Goal: Task Accomplishment & Management: Manage account settings

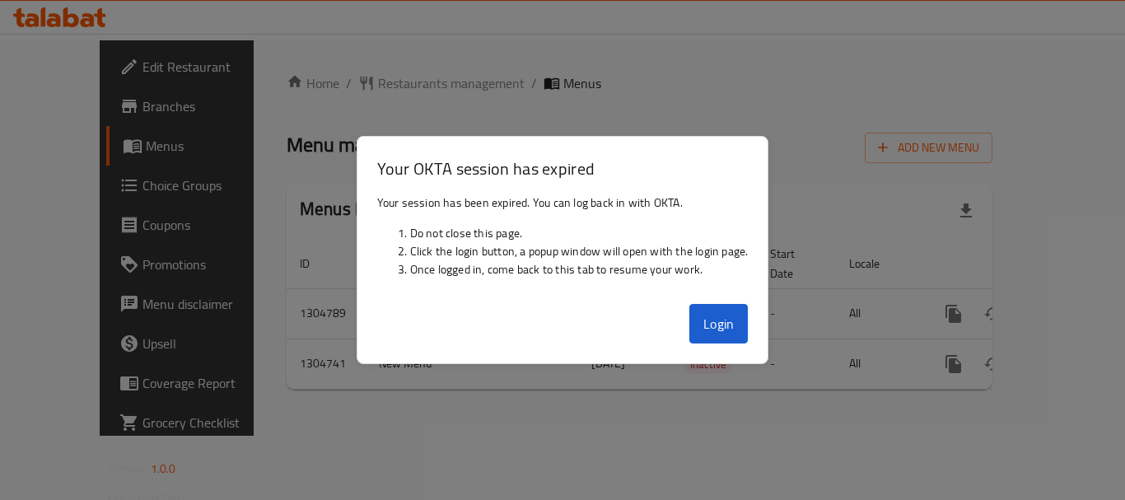
click at [731, 329] on button "Login" at bounding box center [718, 324] width 59 height 40
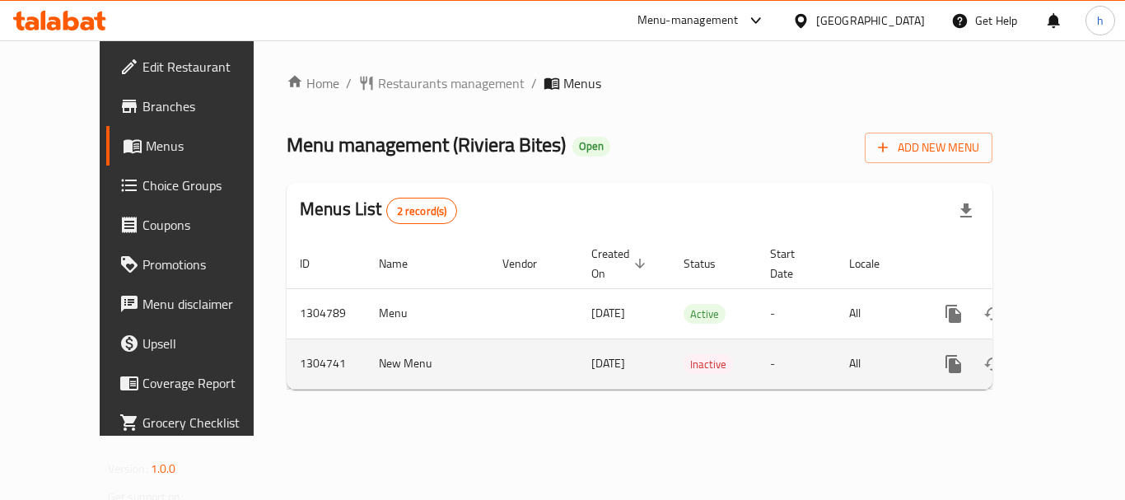
click at [757, 339] on td "-" at bounding box center [796, 364] width 79 height 50
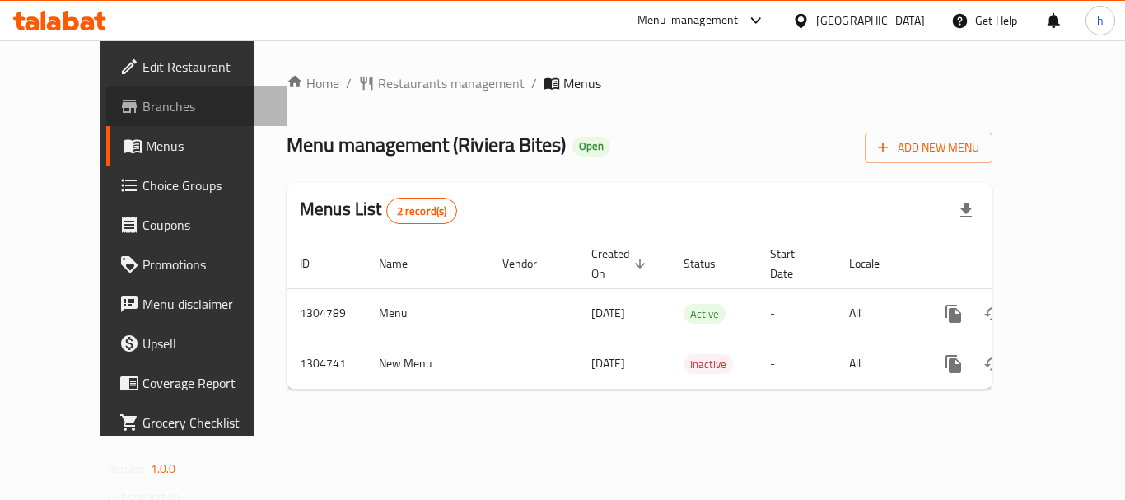
click at [143, 110] on span "Branches" at bounding box center [209, 106] width 132 height 20
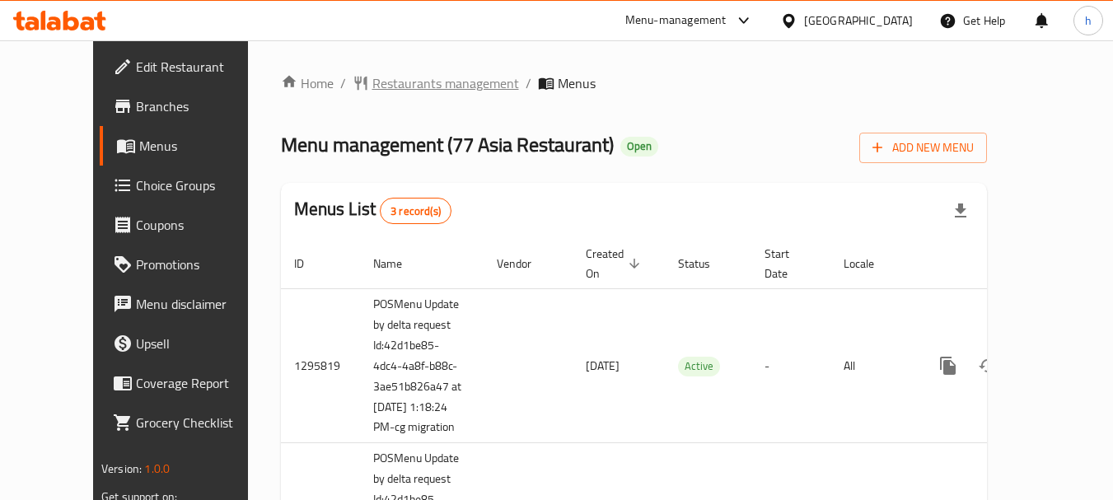
click at [424, 87] on span "Restaurants management" at bounding box center [445, 83] width 147 height 20
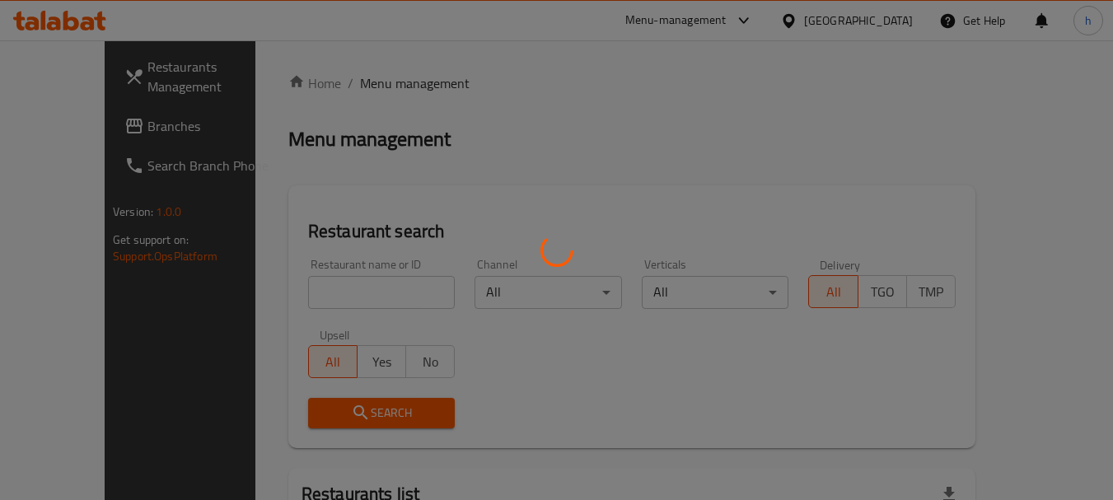
click at [315, 285] on div at bounding box center [556, 250] width 1113 height 500
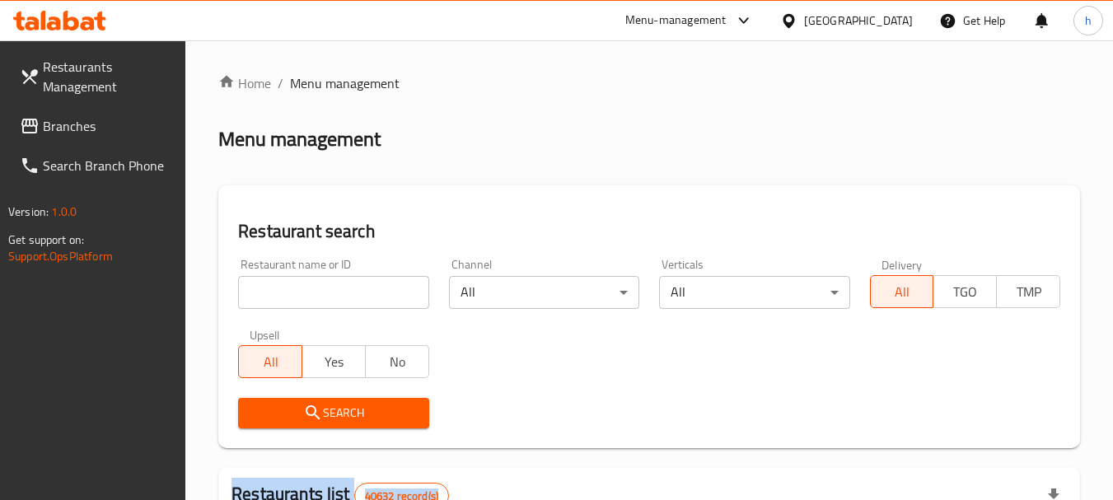
click at [315, 285] on div at bounding box center [556, 250] width 1113 height 500
click at [315, 285] on input "search" at bounding box center [333, 292] width 190 height 33
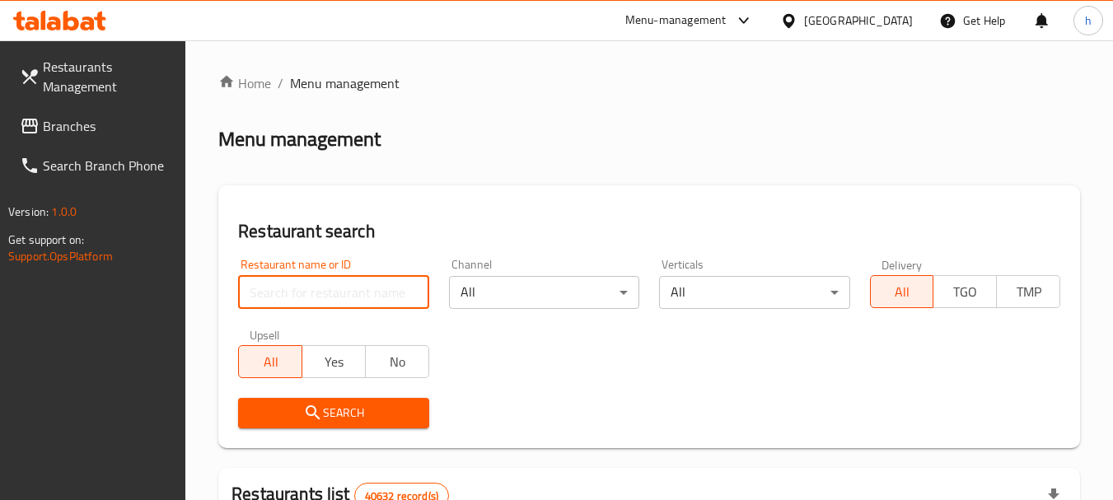
paste input "664075"
type input "664075"
click at [325, 407] on span "Search" at bounding box center [333, 413] width 164 height 21
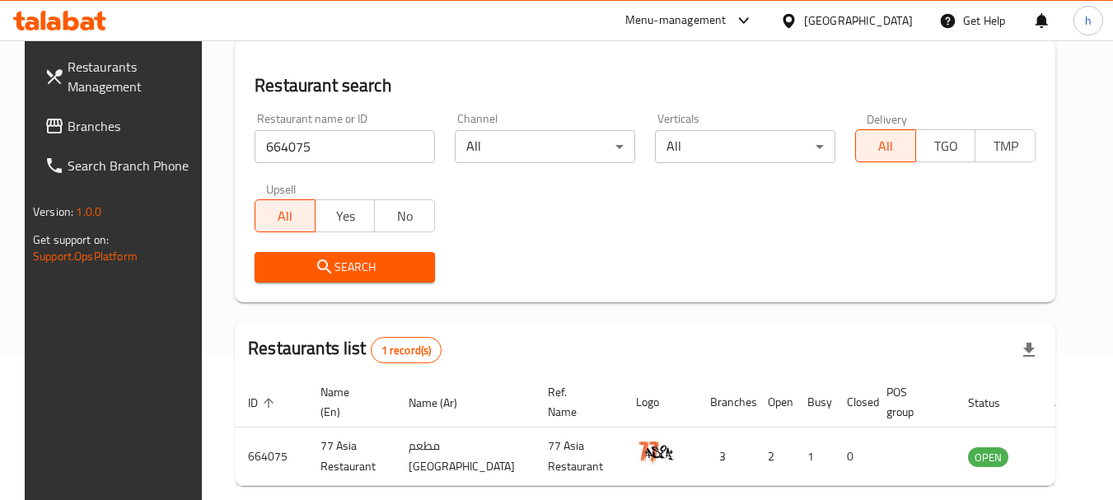
scroll to position [221, 0]
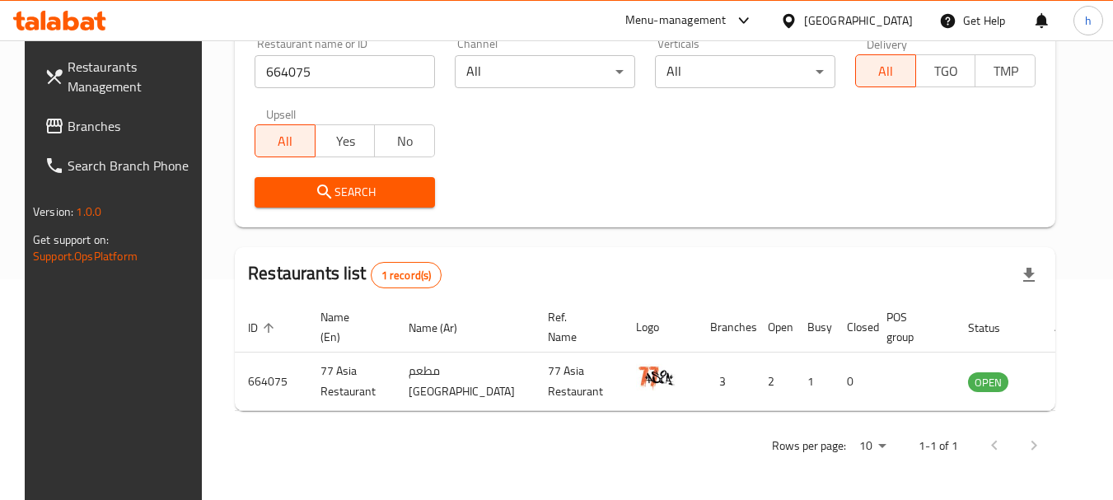
click at [68, 124] on span "Branches" at bounding box center [133, 126] width 130 height 20
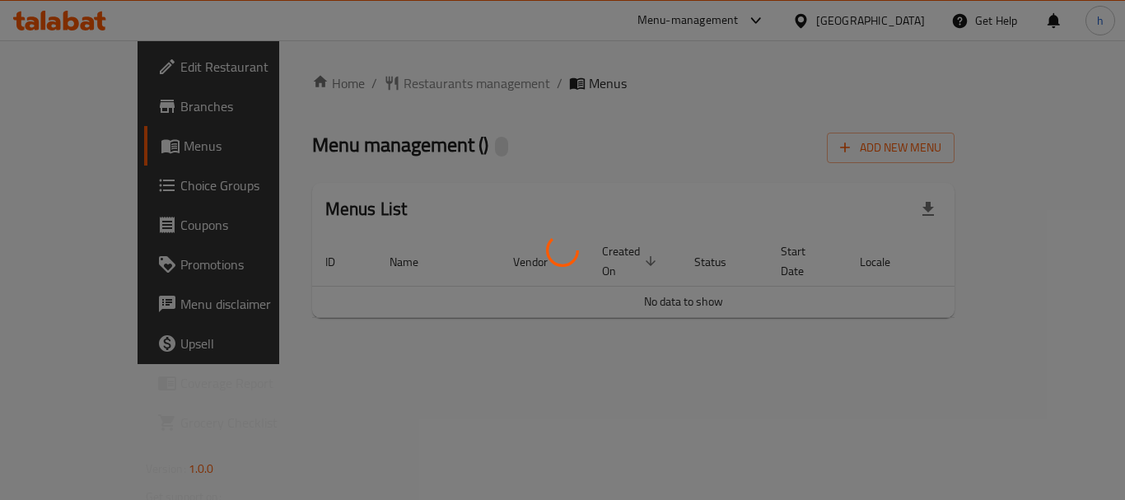
click at [385, 89] on div at bounding box center [562, 250] width 1125 height 500
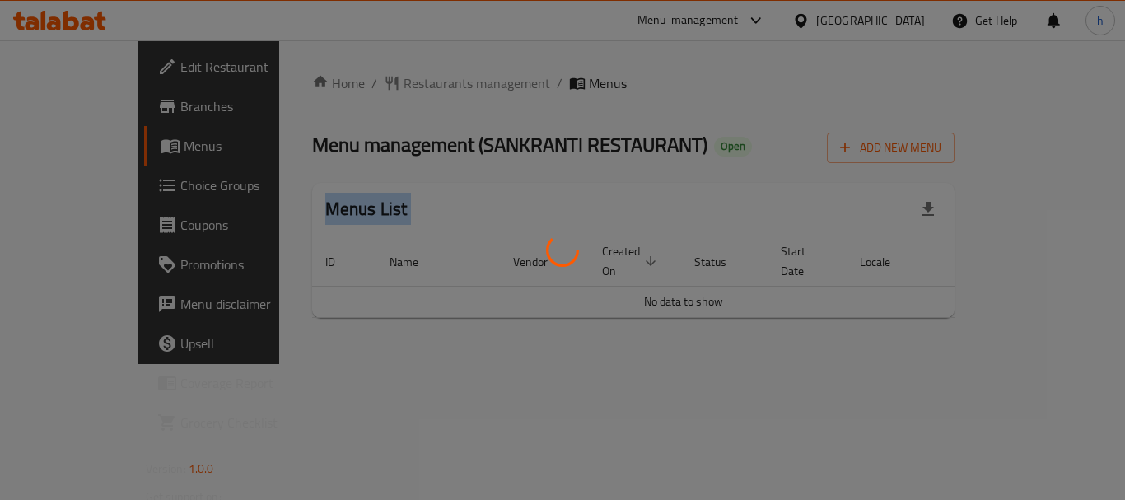
click at [385, 89] on div at bounding box center [562, 250] width 1125 height 500
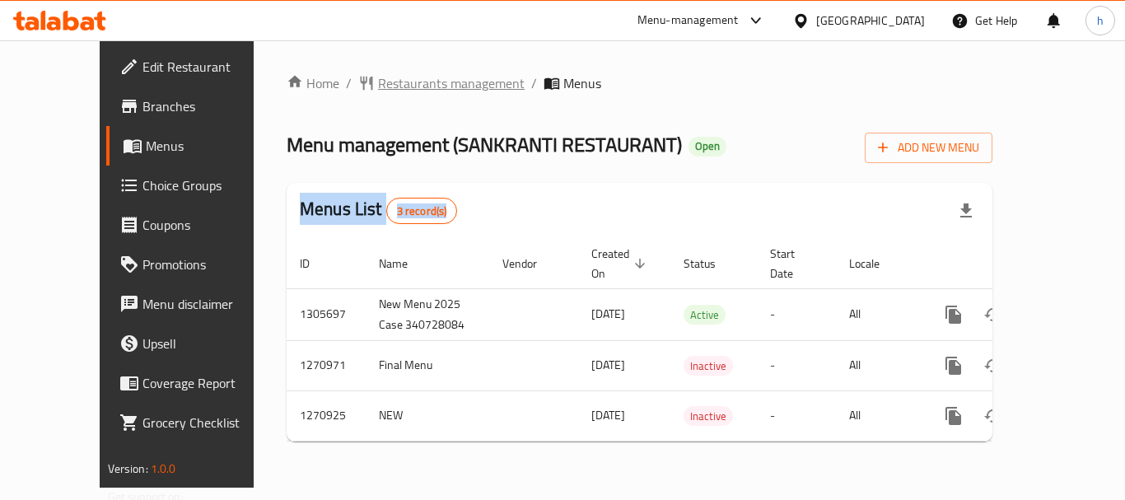
click at [413, 74] on span "Restaurants management" at bounding box center [451, 83] width 147 height 20
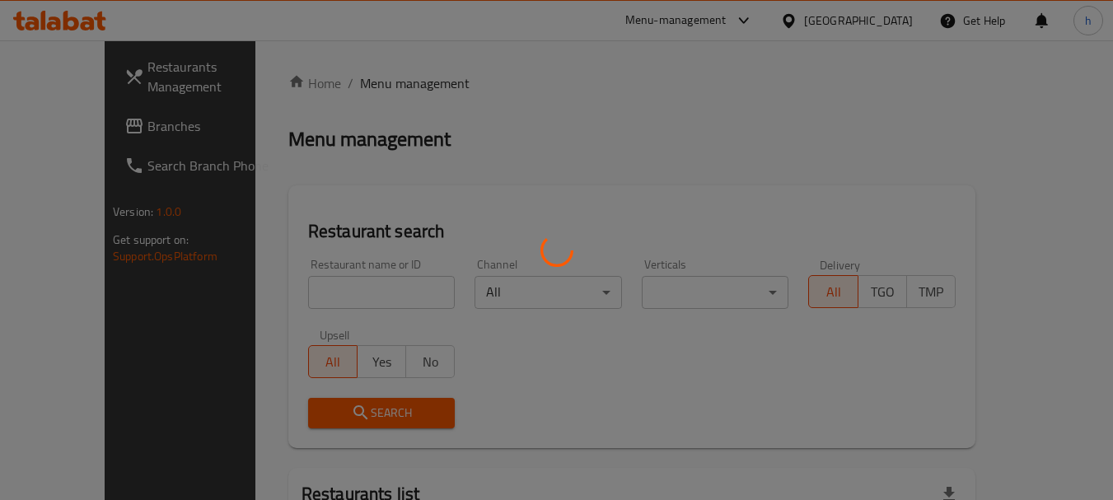
click at [307, 284] on div at bounding box center [556, 250] width 1113 height 500
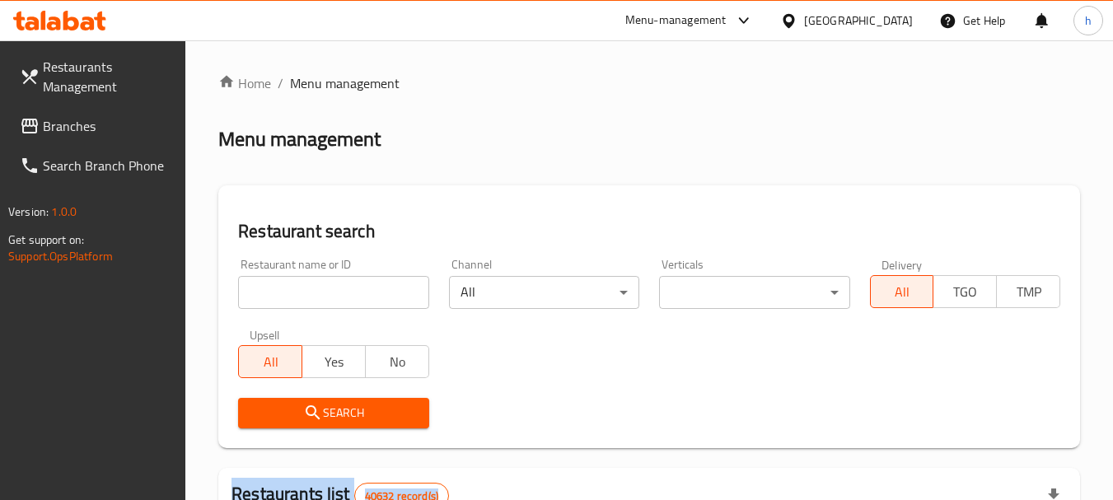
click at [307, 284] on div at bounding box center [556, 250] width 1113 height 500
click at [307, 284] on input "search" at bounding box center [333, 292] width 190 height 33
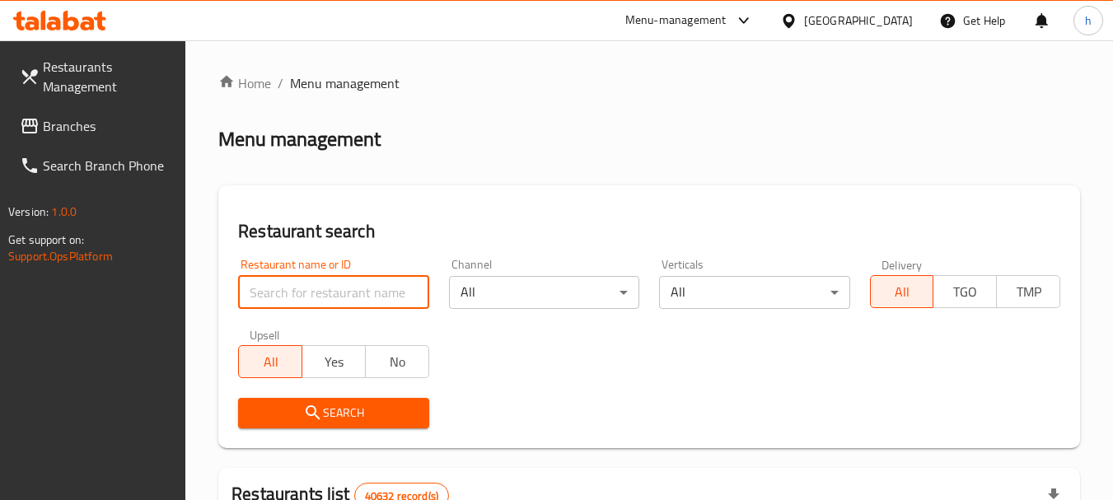
paste input "689190"
type input "689190"
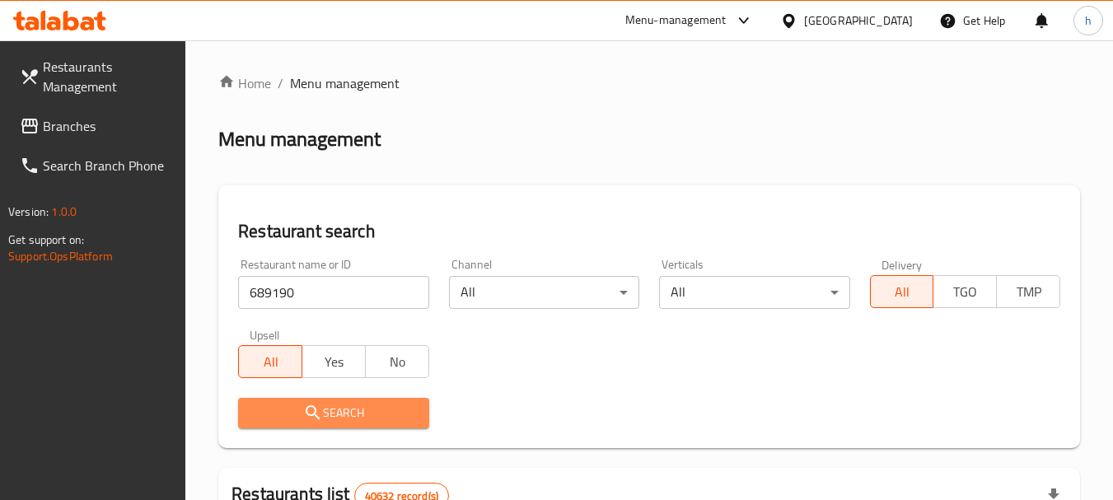
click at [307, 408] on icon "submit" at bounding box center [313, 412] width 14 height 14
click at [307, 408] on div at bounding box center [556, 250] width 1113 height 500
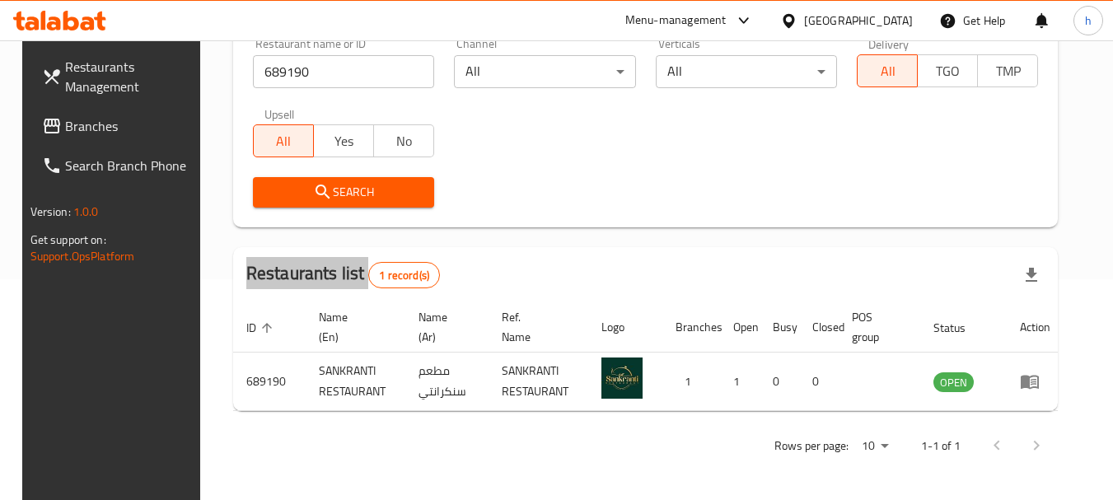
scroll to position [189, 0]
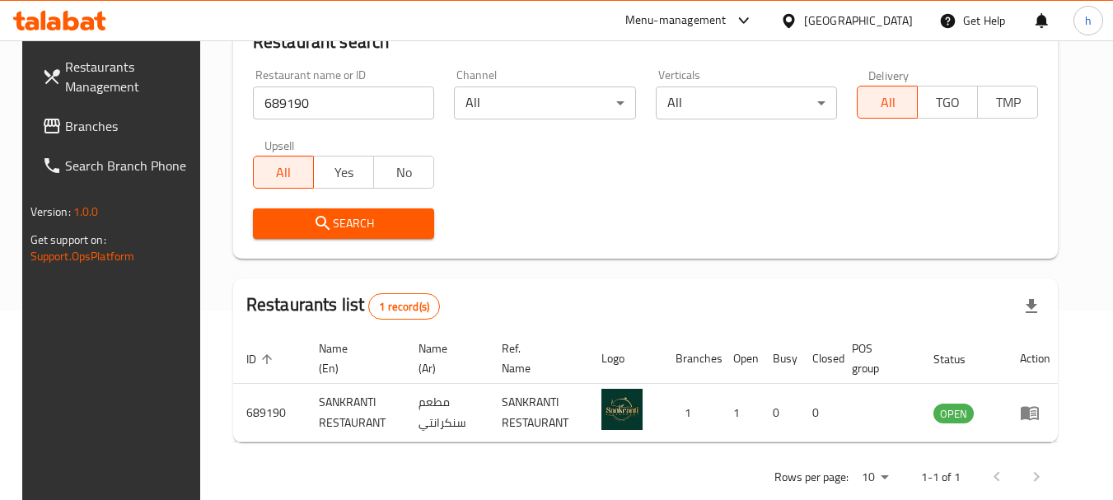
click at [823, 26] on div "[GEOGRAPHIC_DATA]" at bounding box center [858, 21] width 109 height 18
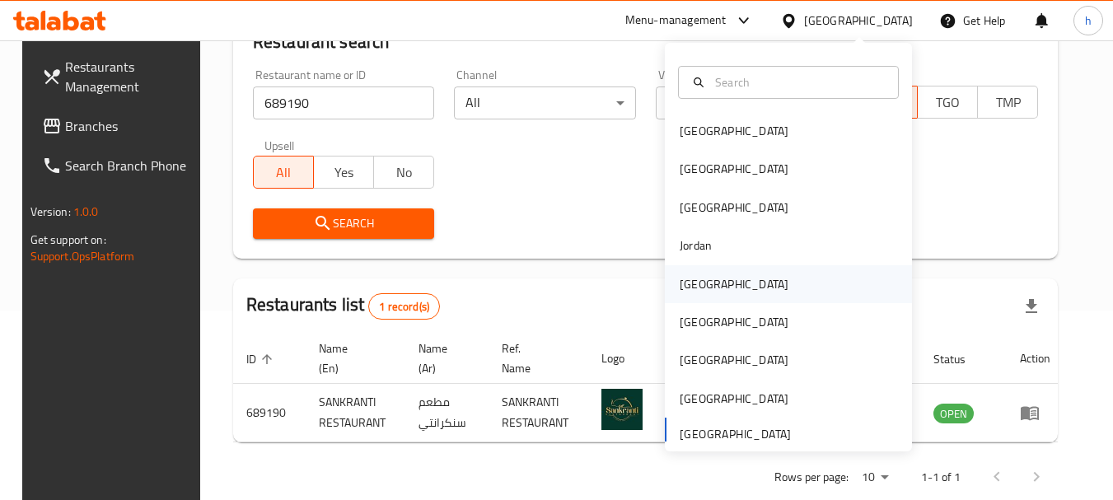
click at [700, 280] on div "Kuwait" at bounding box center [734, 284] width 109 height 18
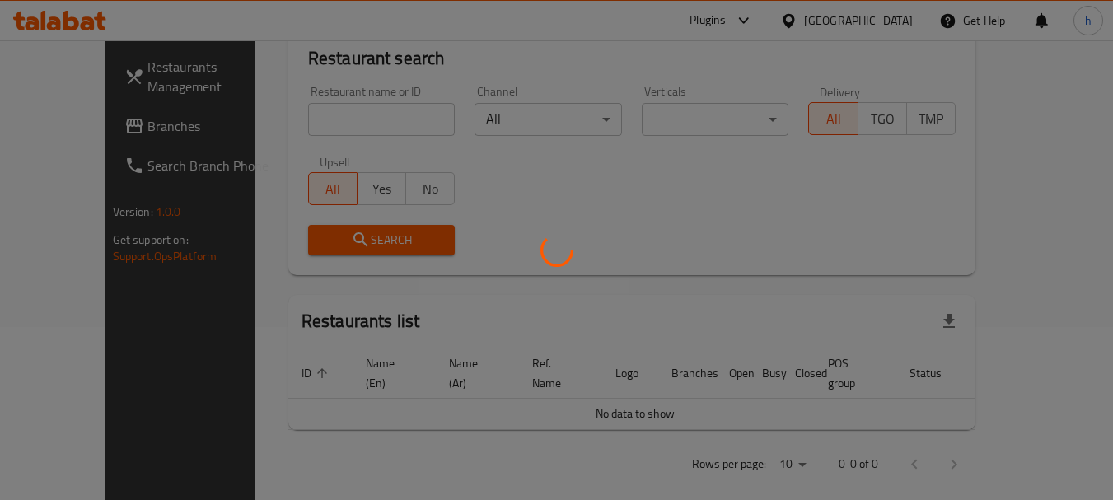
click at [63, 124] on div at bounding box center [556, 250] width 1113 height 500
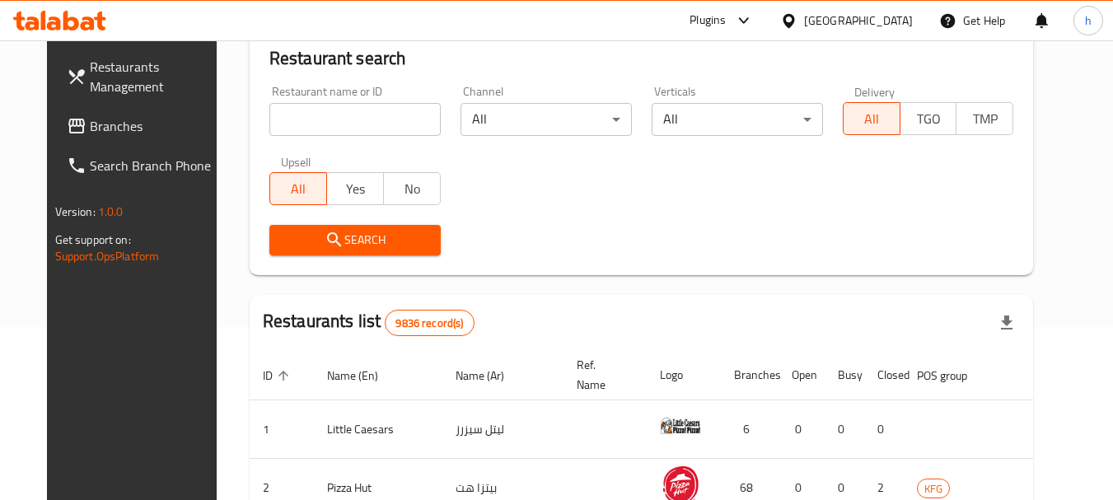
scroll to position [189, 0]
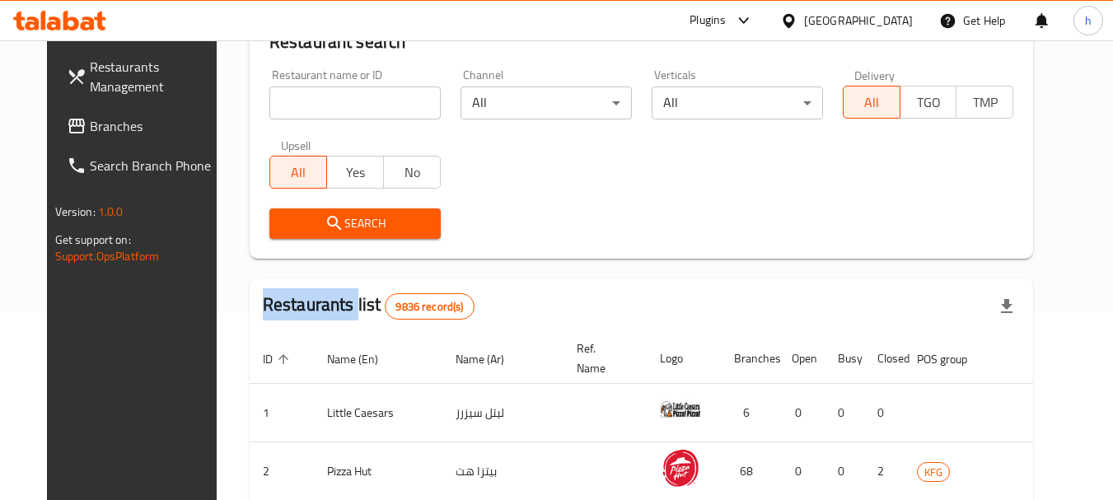
click at [63, 124] on div "Restaurants Management Branches Search Branch Phone Version: 1.0.0 Get support …" at bounding box center [557, 401] width 1020 height 1100
click at [90, 124] on span "Branches" at bounding box center [155, 126] width 130 height 20
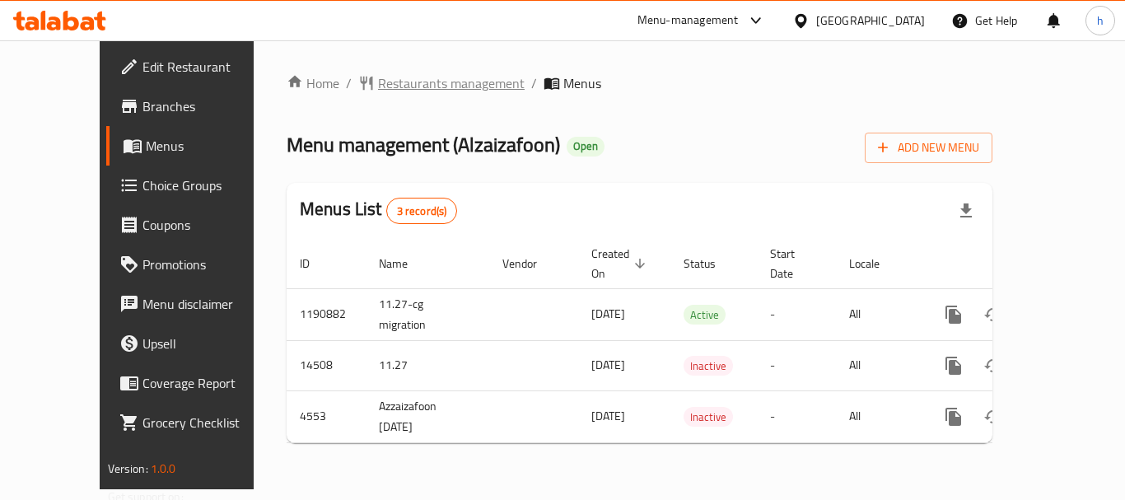
click at [384, 82] on span "Restaurants management" at bounding box center [451, 83] width 147 height 20
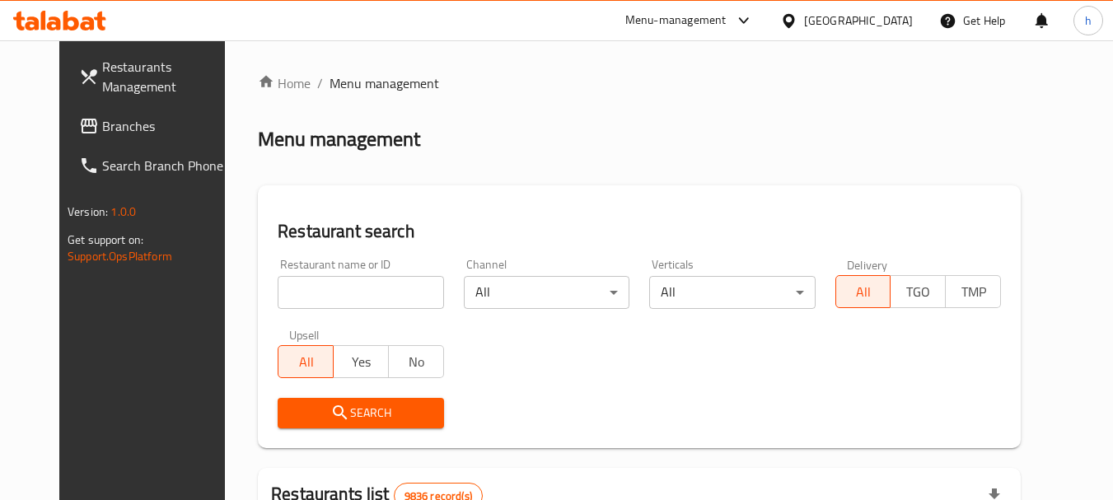
click at [294, 284] on div at bounding box center [556, 250] width 1113 height 500
click at [294, 284] on div "Home / Menu management Menu management Restaurant search Restaurant name or ID …" at bounding box center [639, 509] width 763 height 873
click at [294, 284] on input "search" at bounding box center [361, 292] width 166 height 33
paste input "2880"
type input "2880"
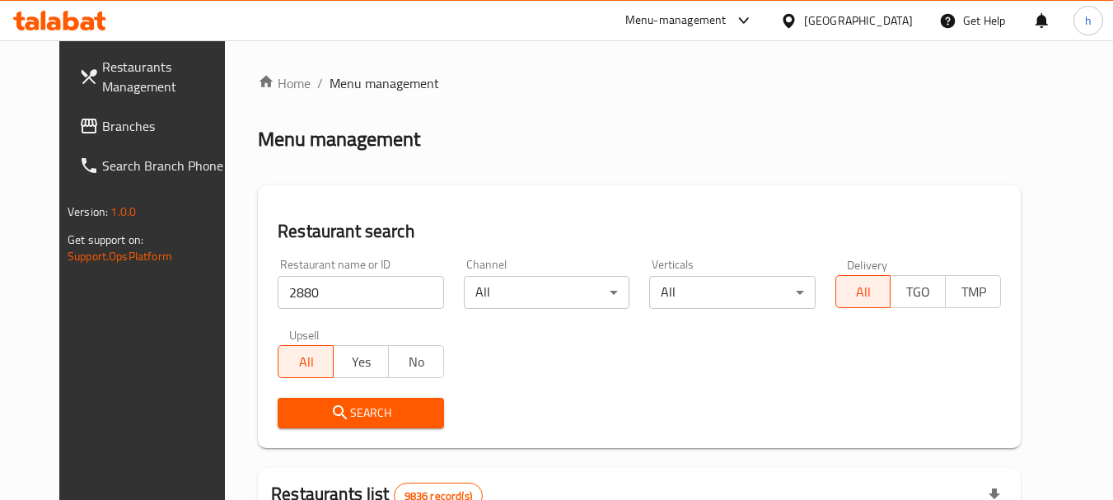
click at [341, 411] on span "Search" at bounding box center [360, 413] width 139 height 21
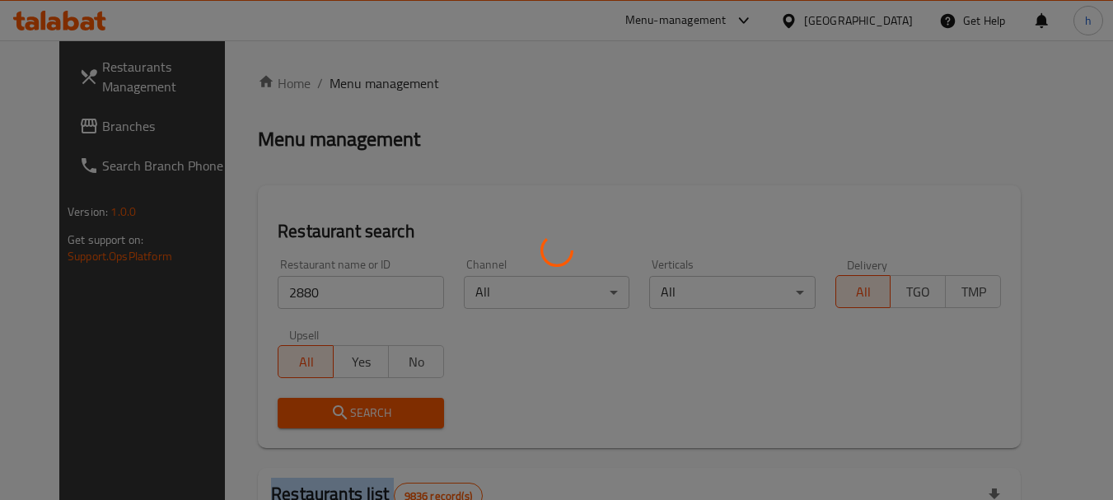
click at [341, 411] on div at bounding box center [556, 250] width 1113 height 500
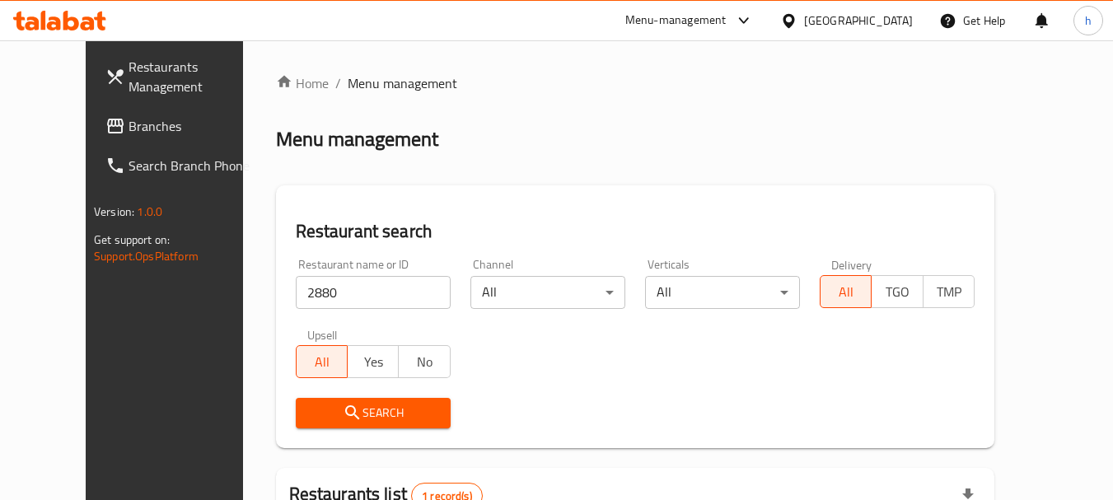
click at [894, 26] on div "[GEOGRAPHIC_DATA]" at bounding box center [858, 21] width 109 height 18
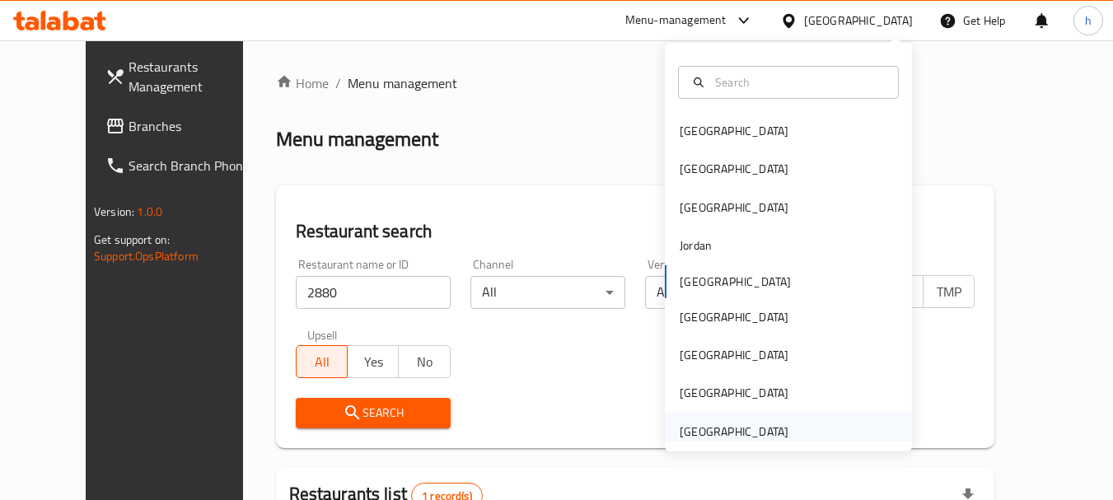
click at [709, 431] on div "[GEOGRAPHIC_DATA]" at bounding box center [734, 432] width 109 height 18
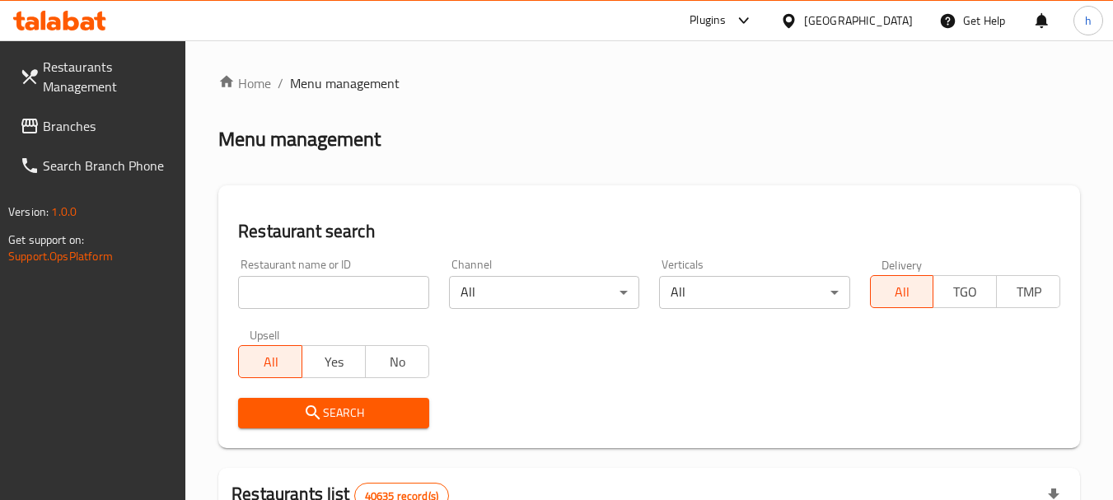
click at [67, 118] on span "Branches" at bounding box center [108, 126] width 130 height 20
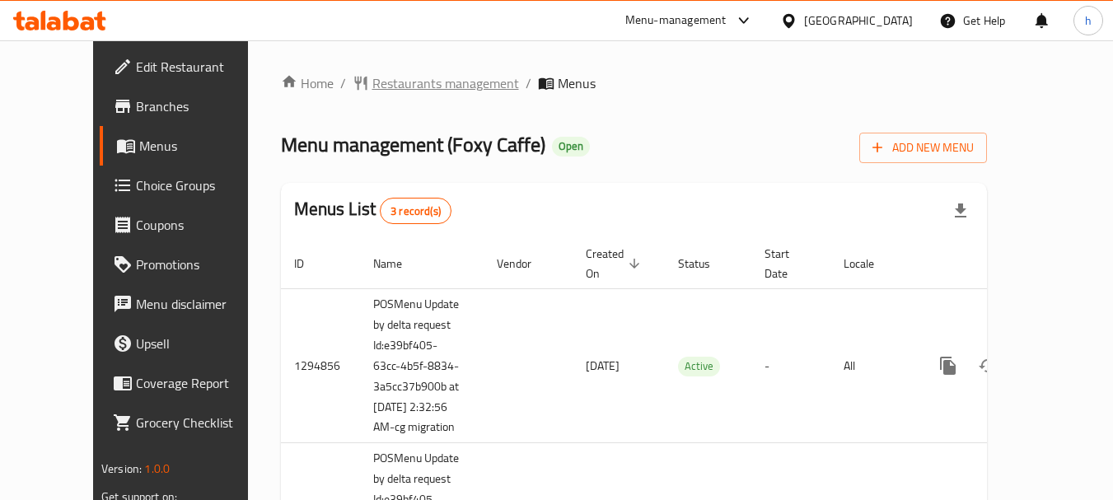
click at [372, 81] on span "Restaurants management" at bounding box center [445, 83] width 147 height 20
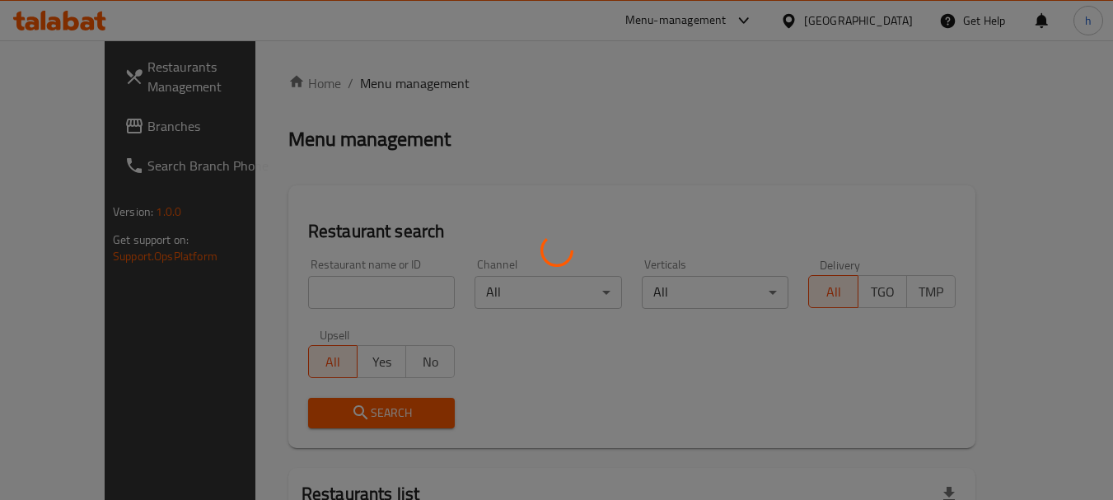
click at [309, 288] on div at bounding box center [556, 250] width 1113 height 500
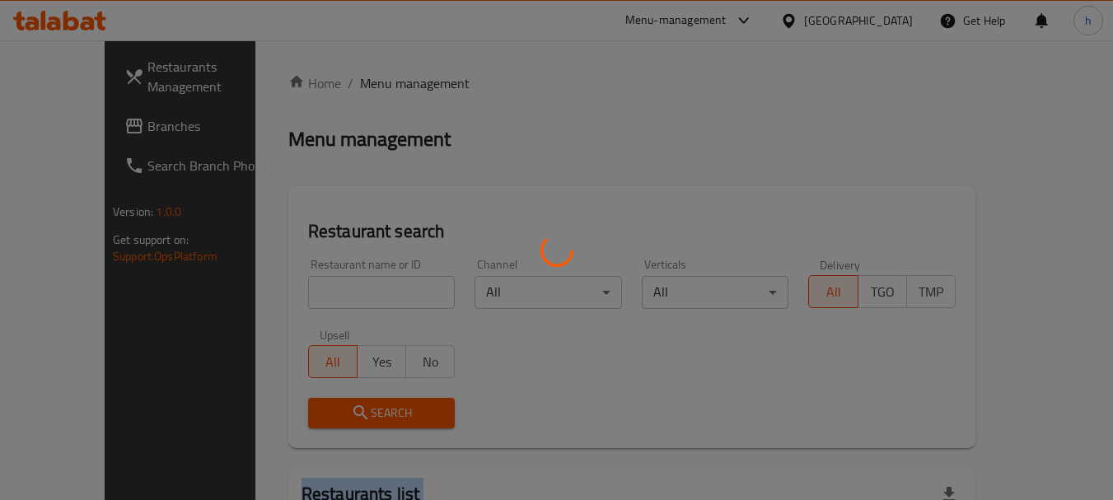
click at [309, 288] on div at bounding box center [556, 250] width 1113 height 500
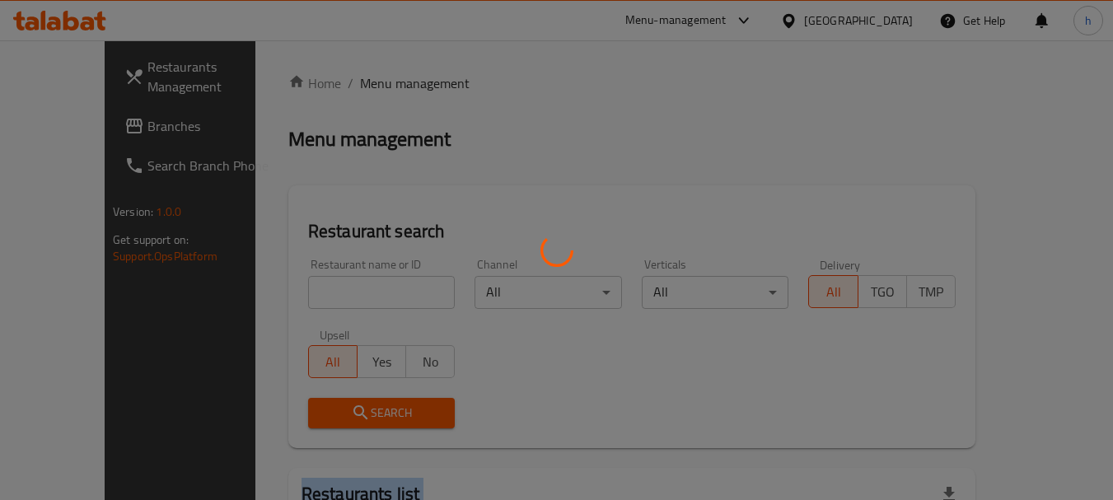
click at [309, 288] on div at bounding box center [556, 250] width 1113 height 500
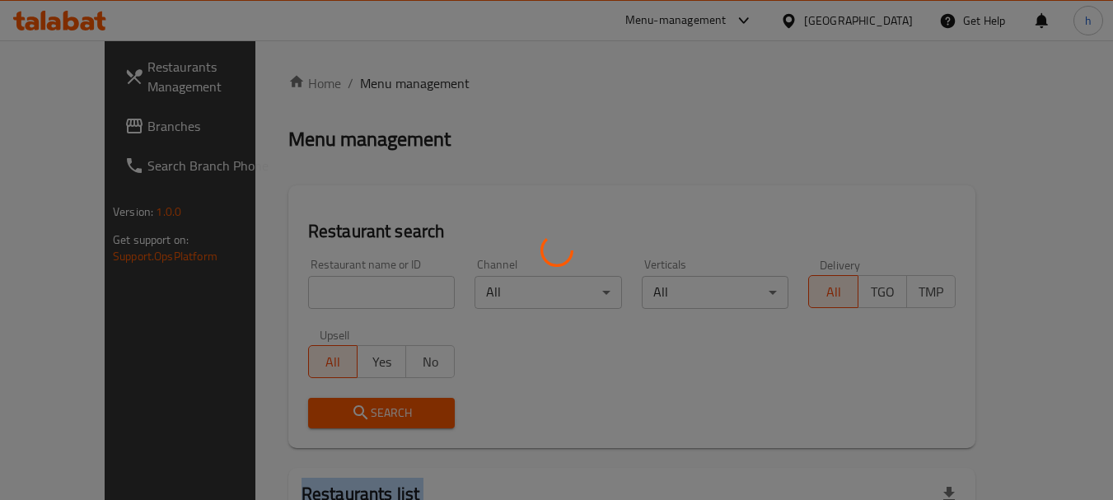
click at [309, 288] on div at bounding box center [556, 250] width 1113 height 500
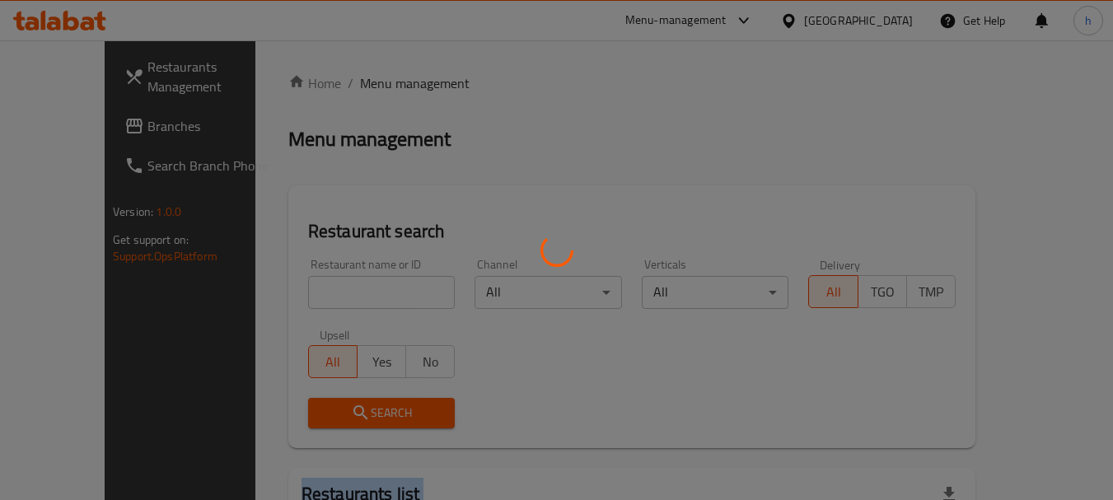
click at [309, 288] on div at bounding box center [556, 250] width 1113 height 500
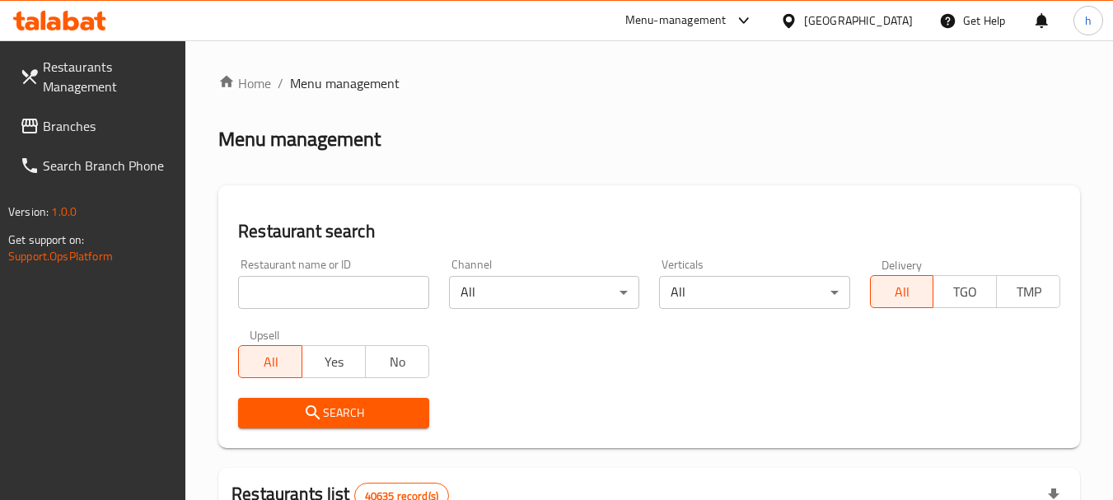
click at [309, 288] on input "search" at bounding box center [333, 292] width 190 height 33
paste input "20200"
type input "20200"
click at [319, 404] on icon "submit" at bounding box center [313, 413] width 20 height 20
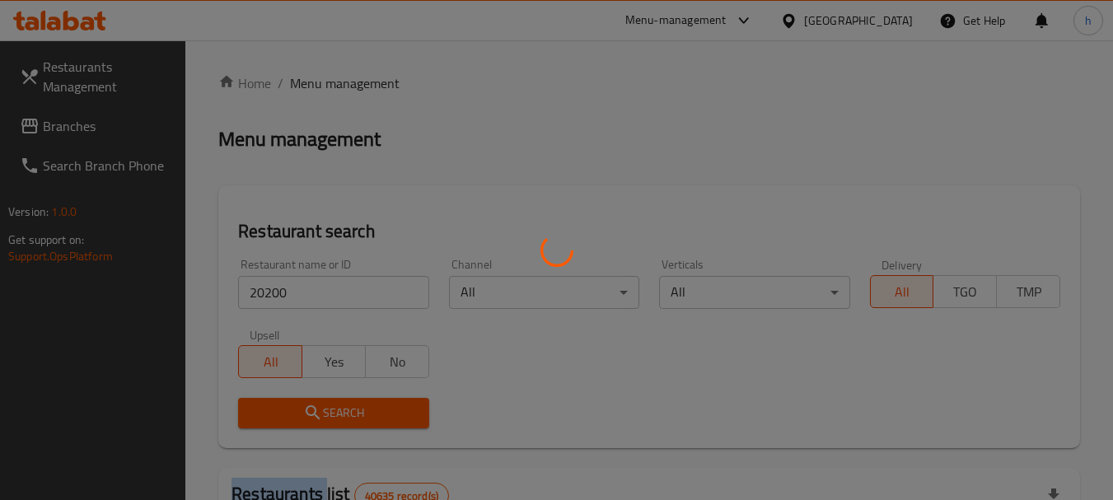
click at [319, 404] on div at bounding box center [556, 250] width 1113 height 500
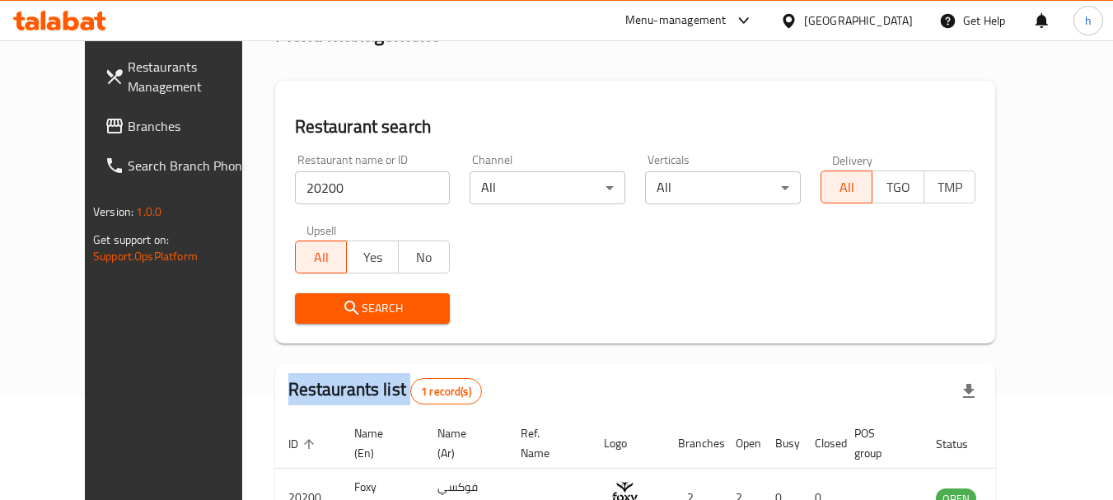
scroll to position [221, 0]
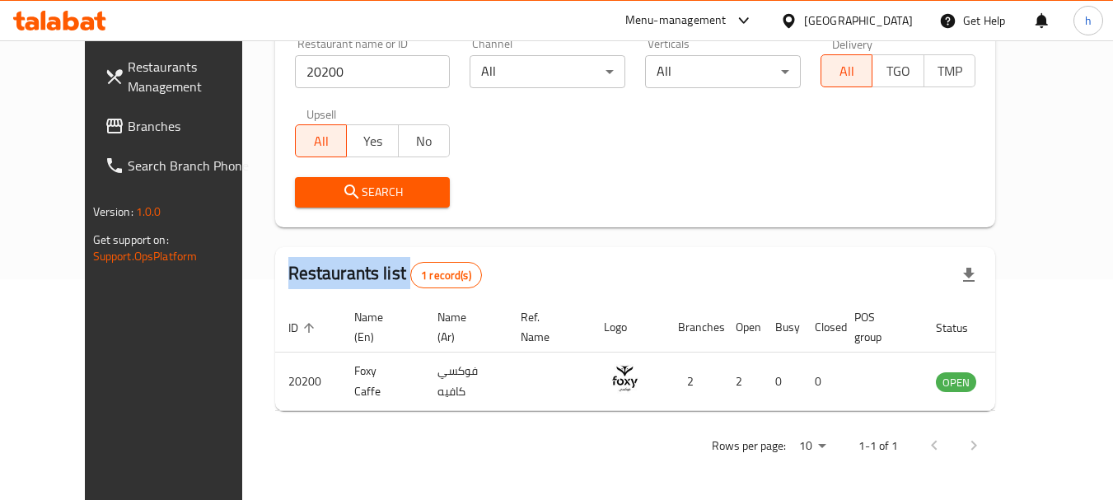
click at [128, 126] on span "Branches" at bounding box center [193, 126] width 130 height 20
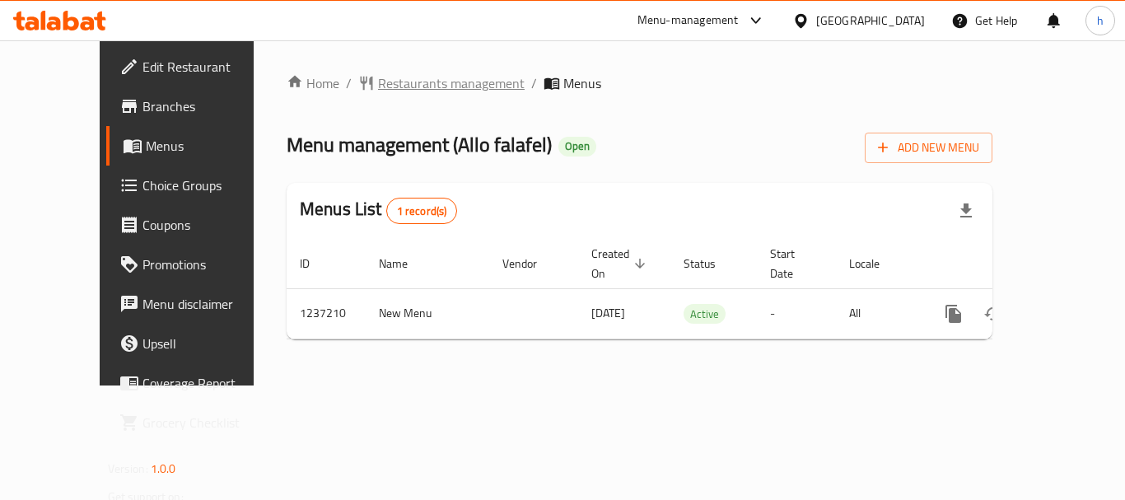
click at [381, 82] on span "Restaurants management" at bounding box center [451, 83] width 147 height 20
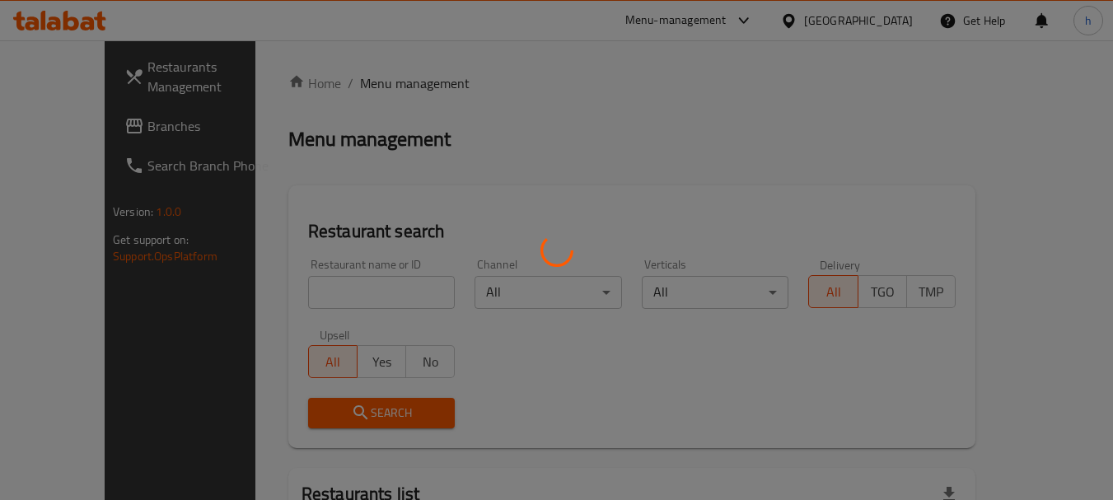
click at [286, 288] on div at bounding box center [556, 250] width 1113 height 500
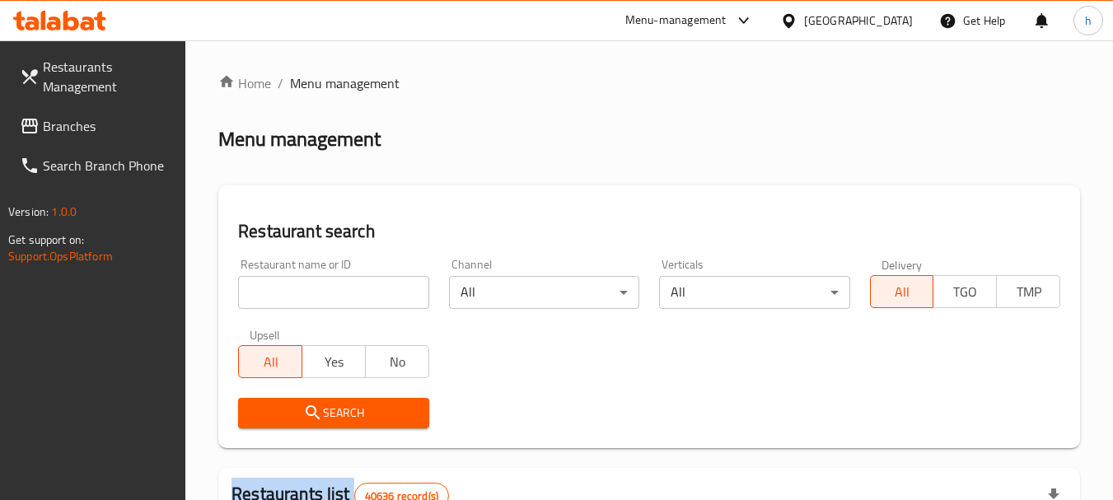
click at [286, 288] on div at bounding box center [556, 250] width 1113 height 500
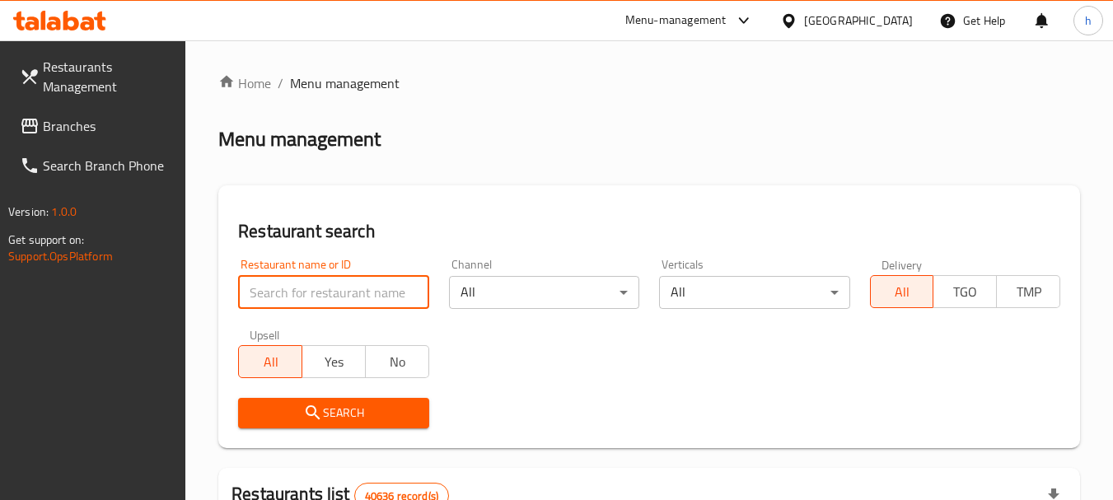
click at [286, 288] on input "search" at bounding box center [333, 292] width 190 height 33
paste input "679299"
type input "679299"
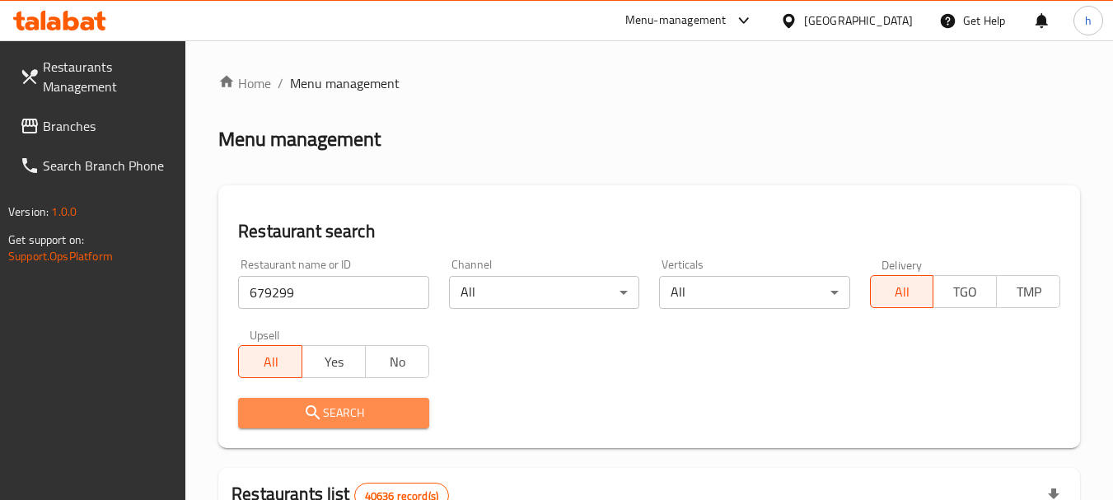
click at [300, 408] on span "Search" at bounding box center [333, 413] width 164 height 21
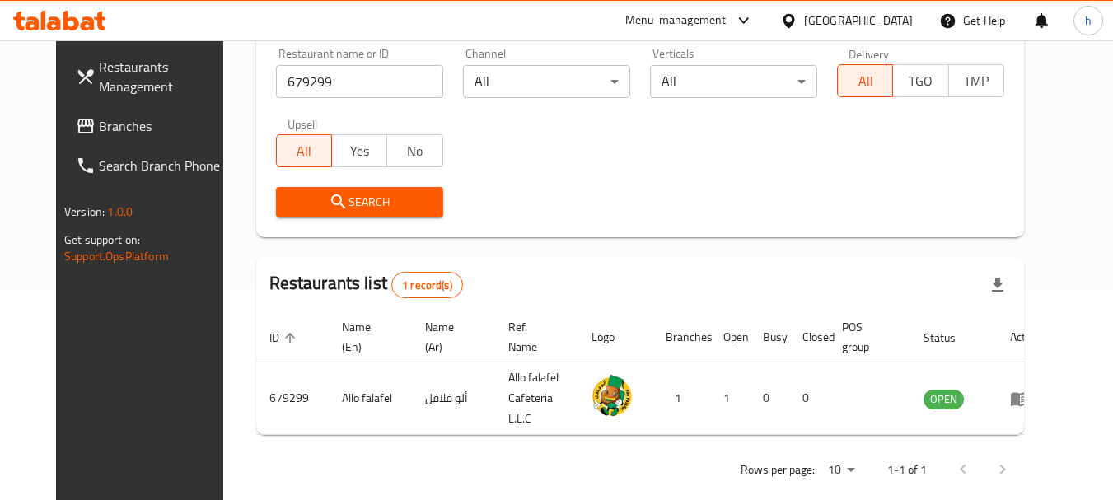
scroll to position [221, 0]
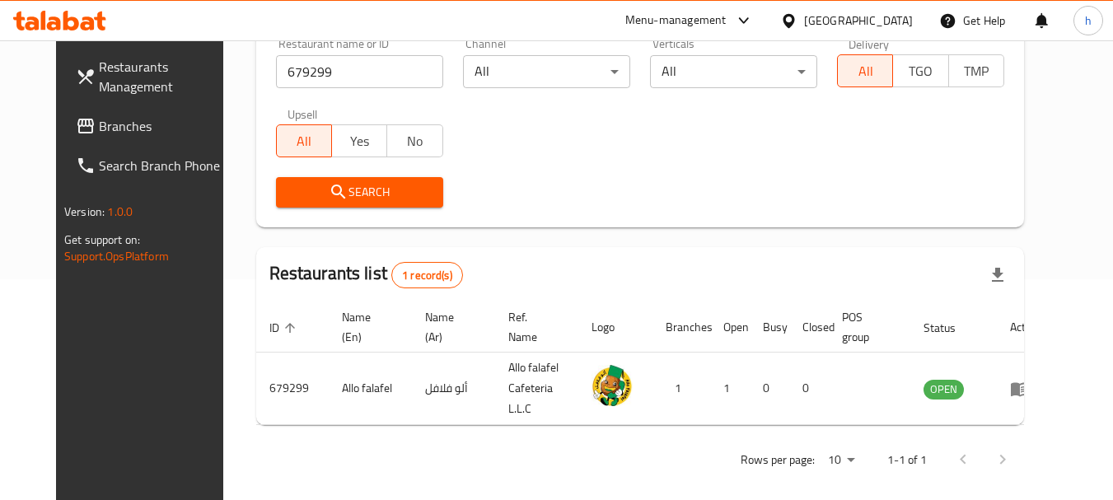
click at [866, 21] on div "[GEOGRAPHIC_DATA]" at bounding box center [858, 21] width 109 height 18
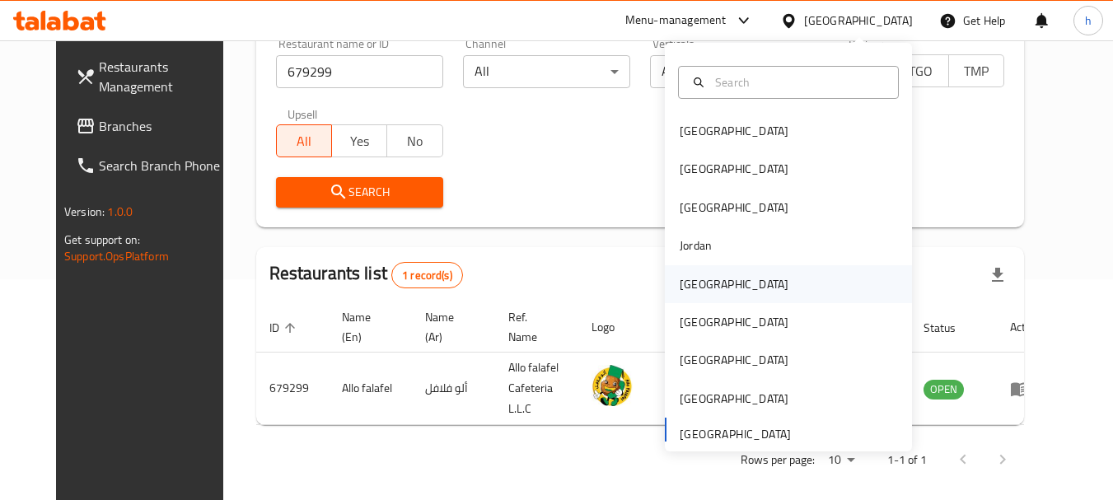
click at [717, 287] on div "[GEOGRAPHIC_DATA]" at bounding box center [788, 284] width 247 height 38
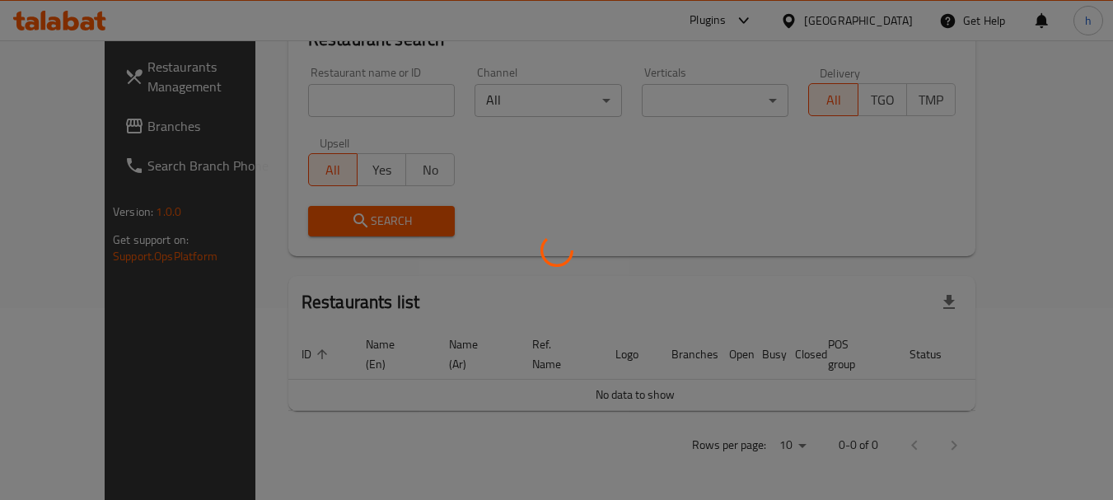
scroll to position [173, 0]
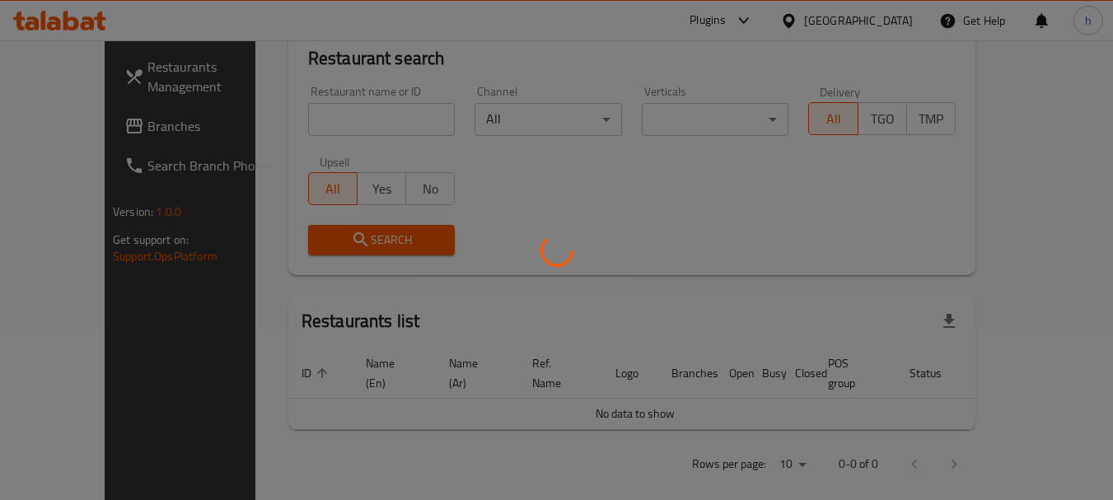
click at [87, 124] on div at bounding box center [556, 250] width 1113 height 500
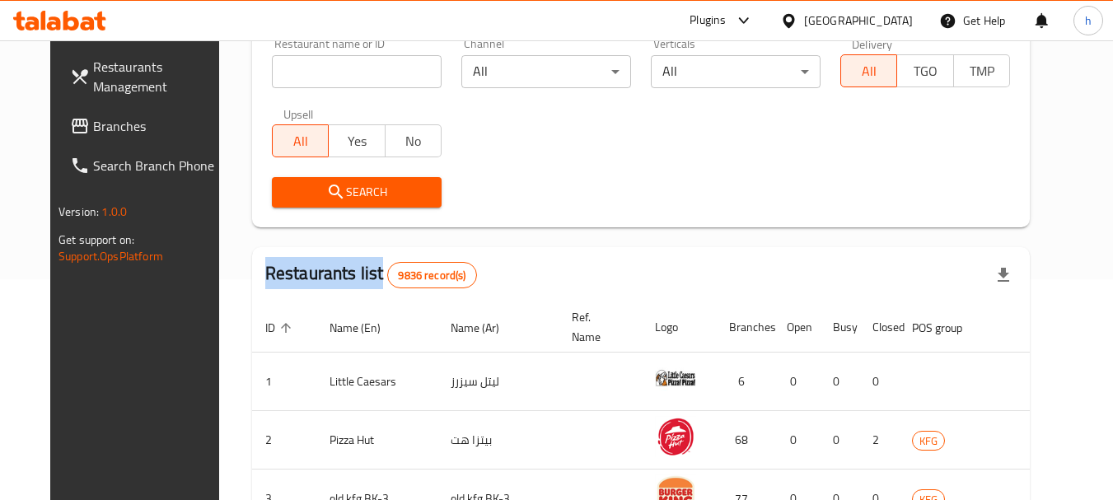
click at [87, 124] on div at bounding box center [556, 250] width 1113 height 500
click at [93, 124] on span "Branches" at bounding box center [158, 126] width 130 height 20
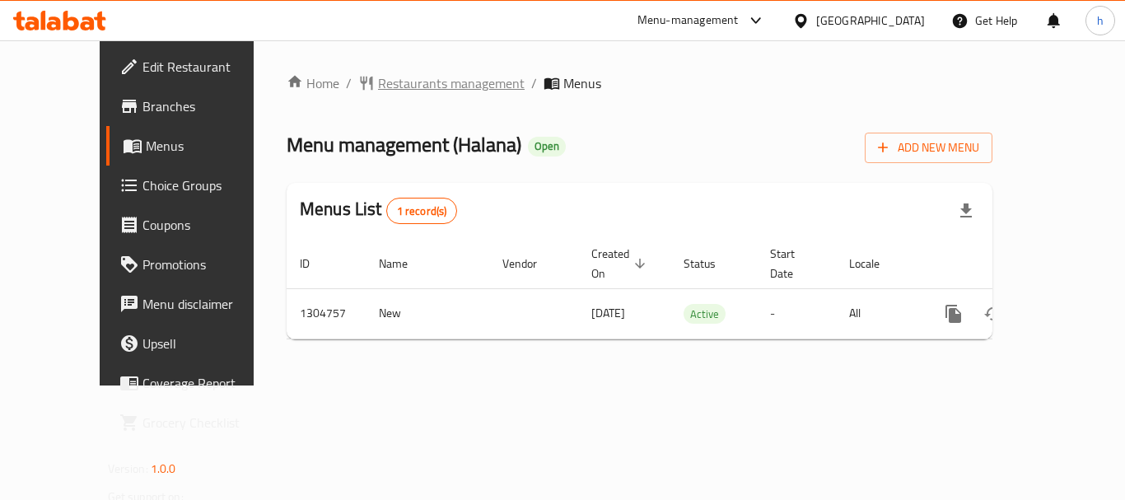
click at [397, 84] on span "Restaurants management" at bounding box center [451, 83] width 147 height 20
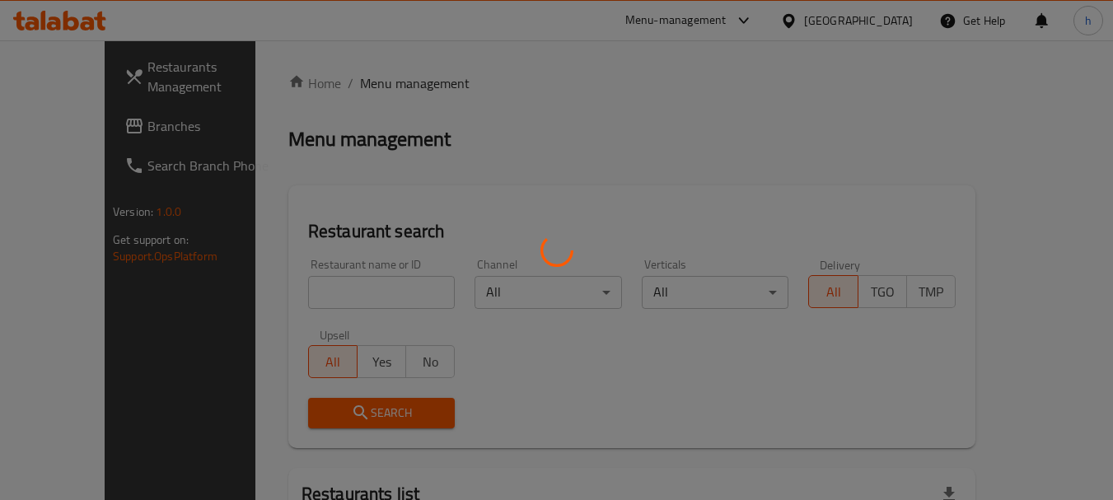
click at [297, 288] on div at bounding box center [556, 250] width 1113 height 500
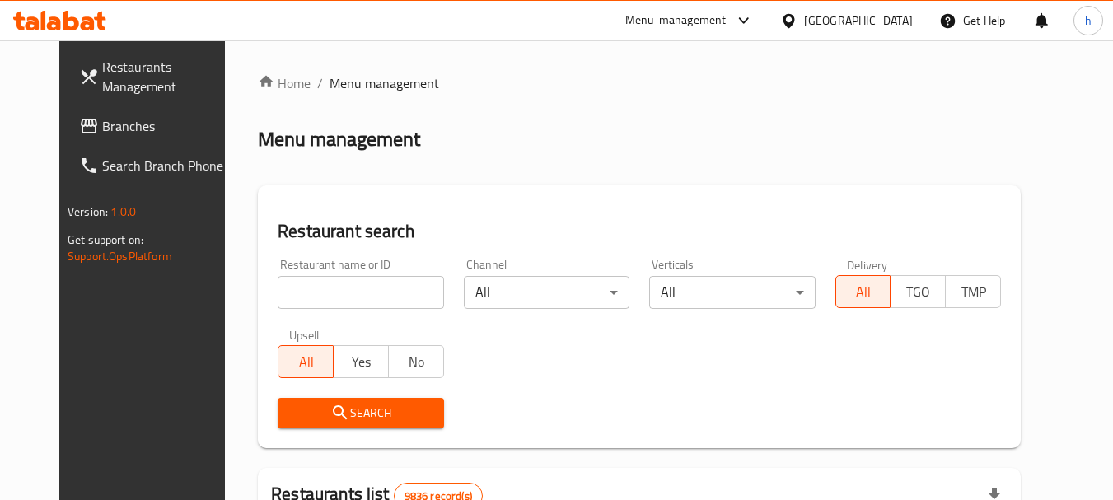
click at [297, 288] on input "search" at bounding box center [361, 292] width 166 height 33
paste input "703401"
type input "703401"
click at [329, 411] on span "Search" at bounding box center [360, 413] width 139 height 21
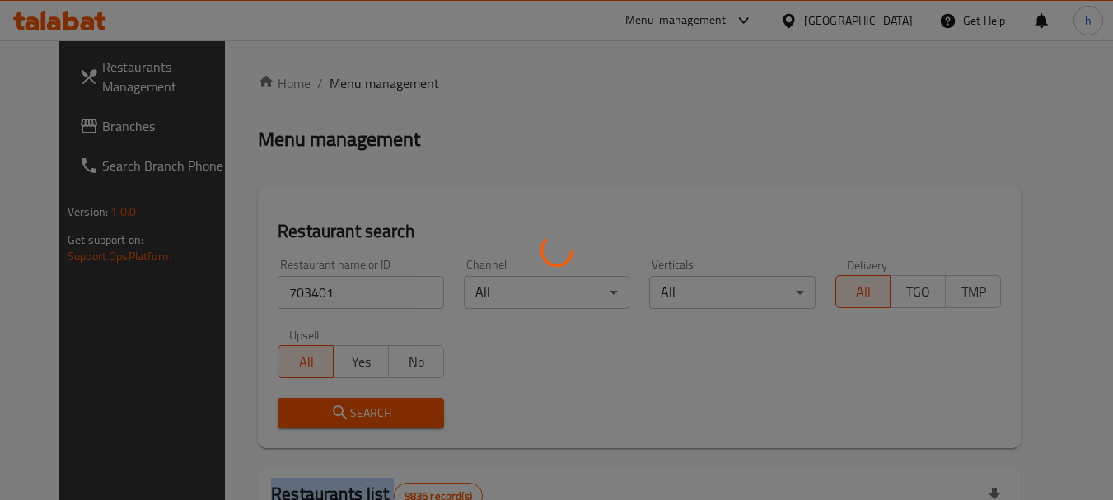
click at [329, 411] on div at bounding box center [556, 250] width 1113 height 500
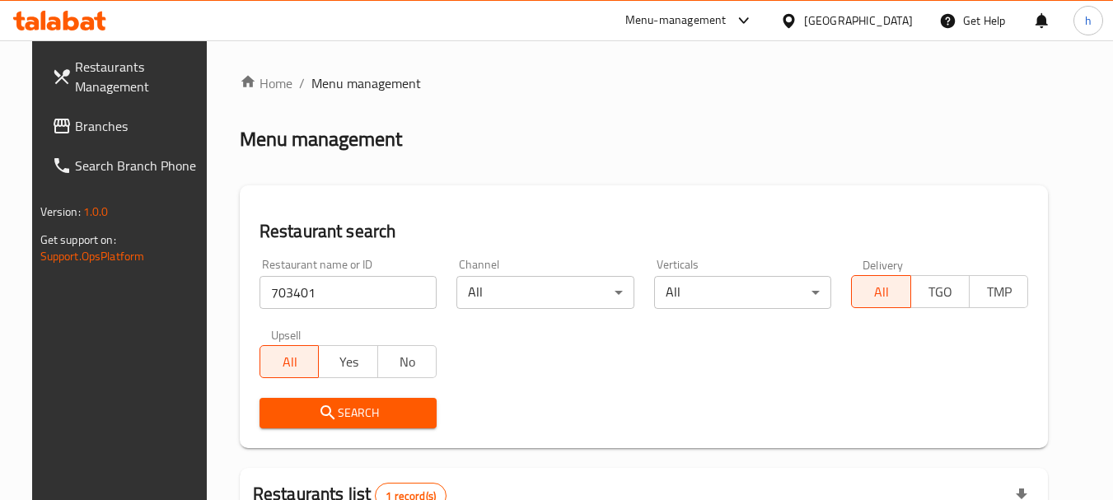
click at [901, 21] on div "[GEOGRAPHIC_DATA]" at bounding box center [858, 21] width 109 height 18
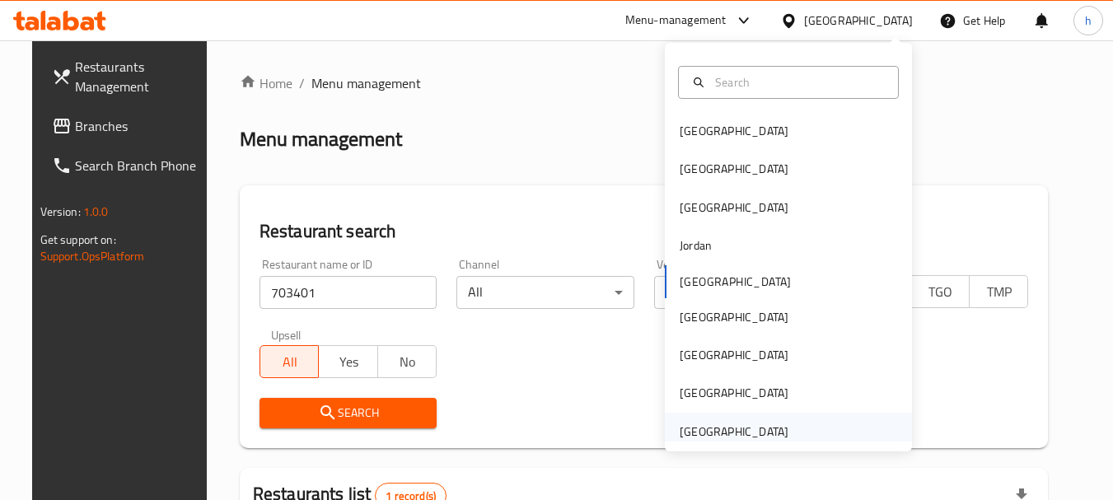
click at [715, 426] on div "[GEOGRAPHIC_DATA]" at bounding box center [734, 432] width 109 height 18
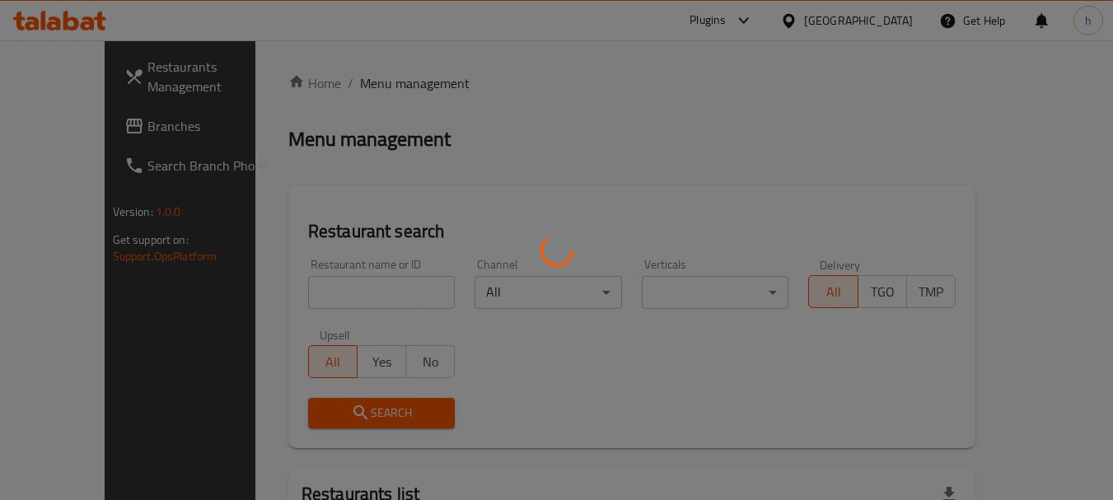
click at [65, 119] on div at bounding box center [556, 250] width 1113 height 500
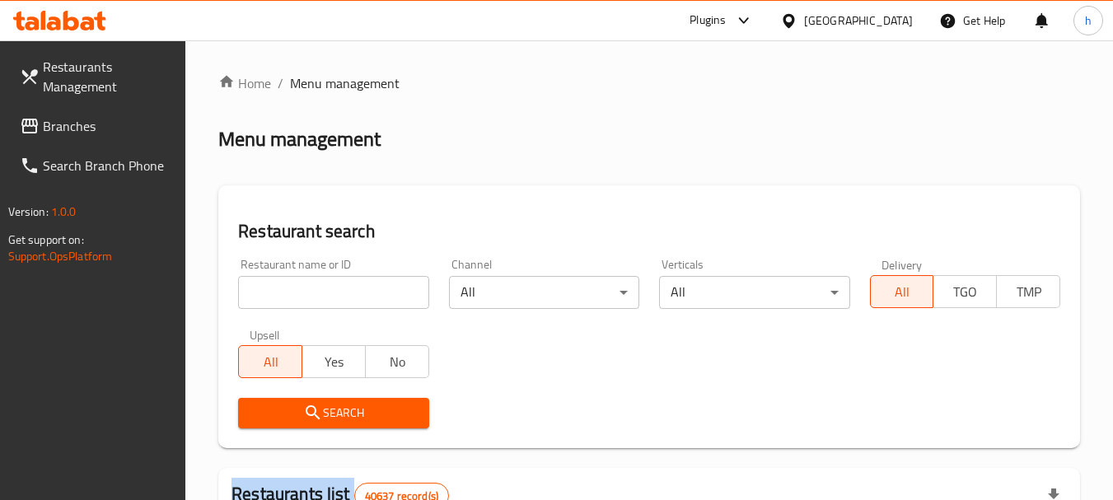
click at [65, 119] on span "Branches" at bounding box center [108, 126] width 130 height 20
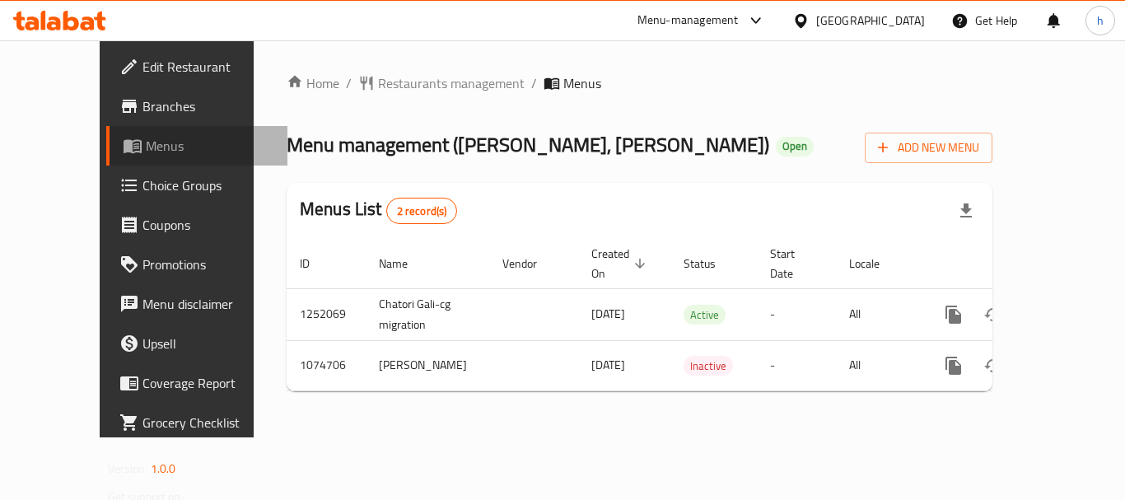
click at [146, 144] on span "Menus" at bounding box center [210, 146] width 128 height 20
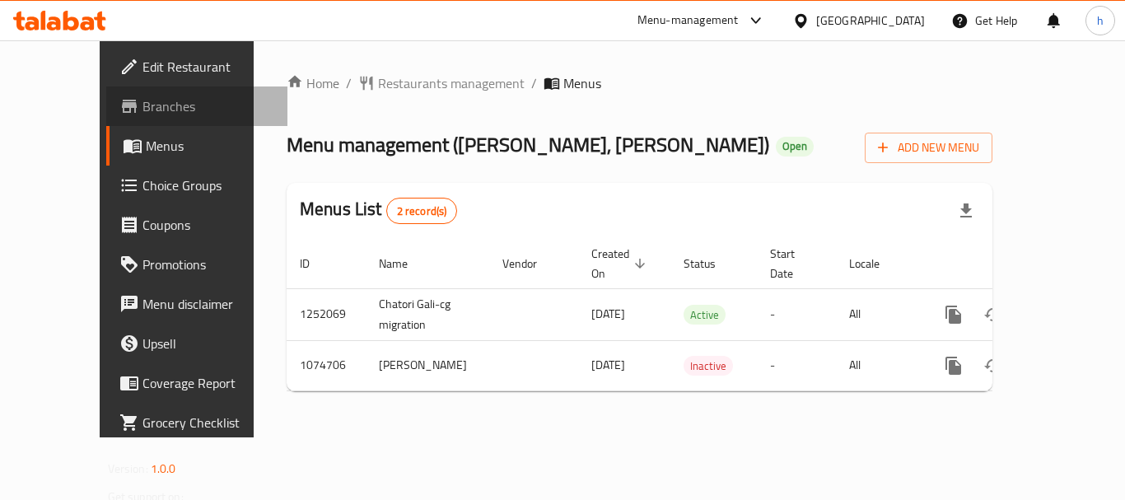
click at [106, 90] on link "Branches" at bounding box center [196, 106] width 181 height 40
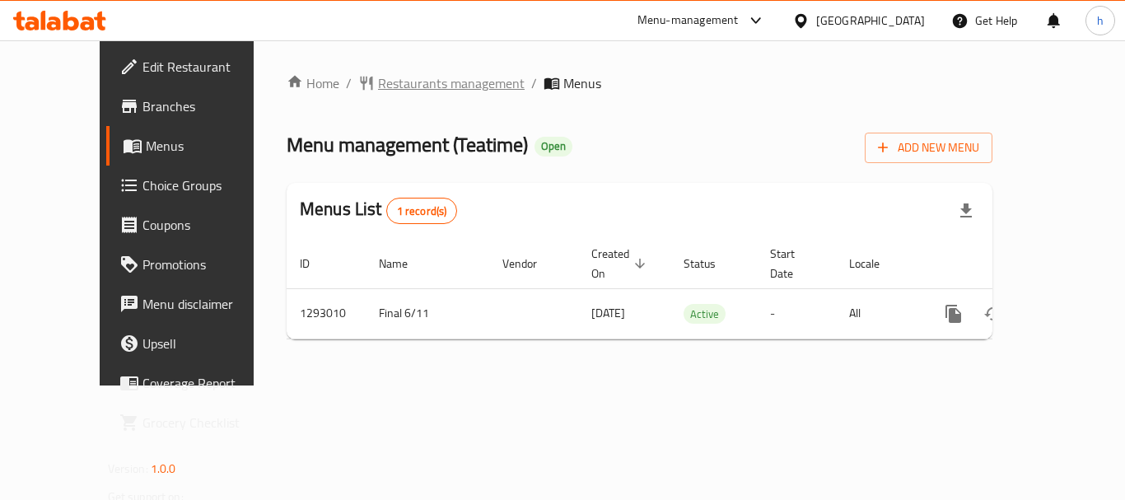
click at [423, 90] on span "Restaurants management" at bounding box center [451, 83] width 147 height 20
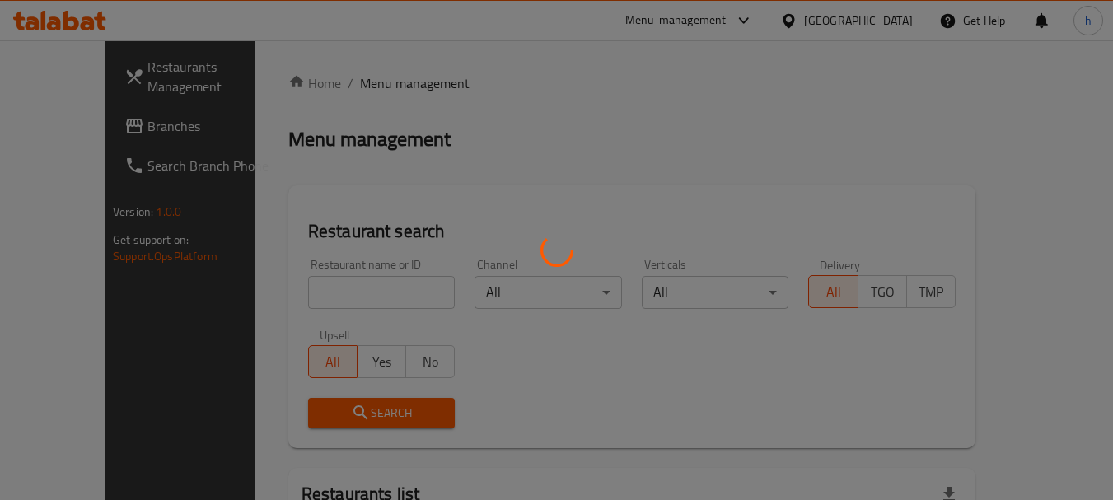
click at [290, 276] on div at bounding box center [556, 250] width 1113 height 500
click at [291, 285] on div at bounding box center [556, 250] width 1113 height 500
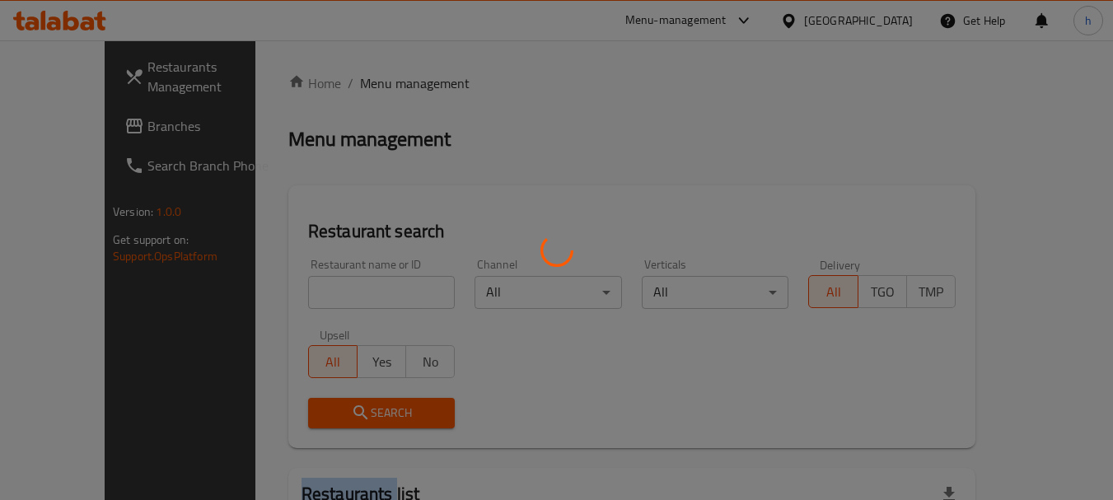
click at [291, 285] on div at bounding box center [556, 250] width 1113 height 500
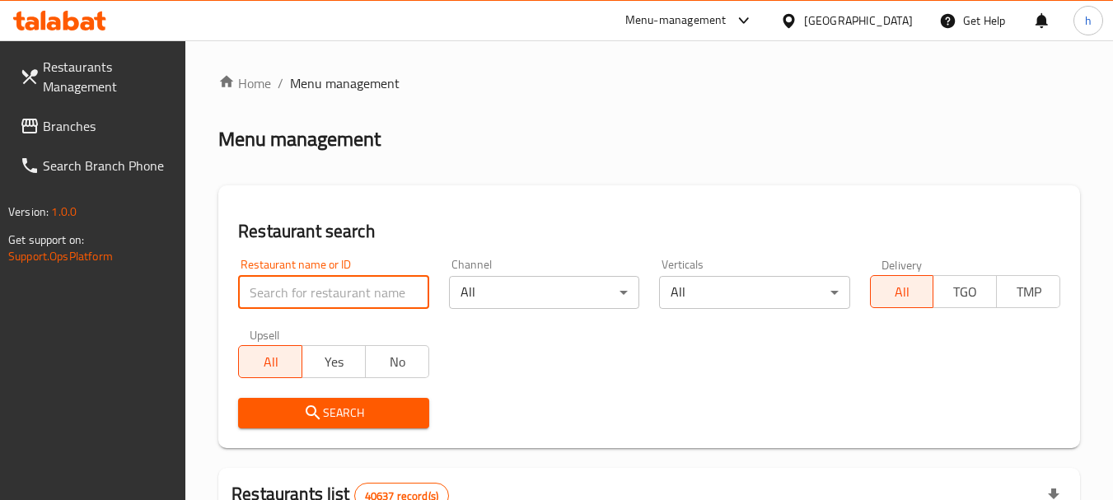
click at [297, 287] on input "search" at bounding box center [333, 292] width 190 height 33
paste input "699330"
type input "699330"
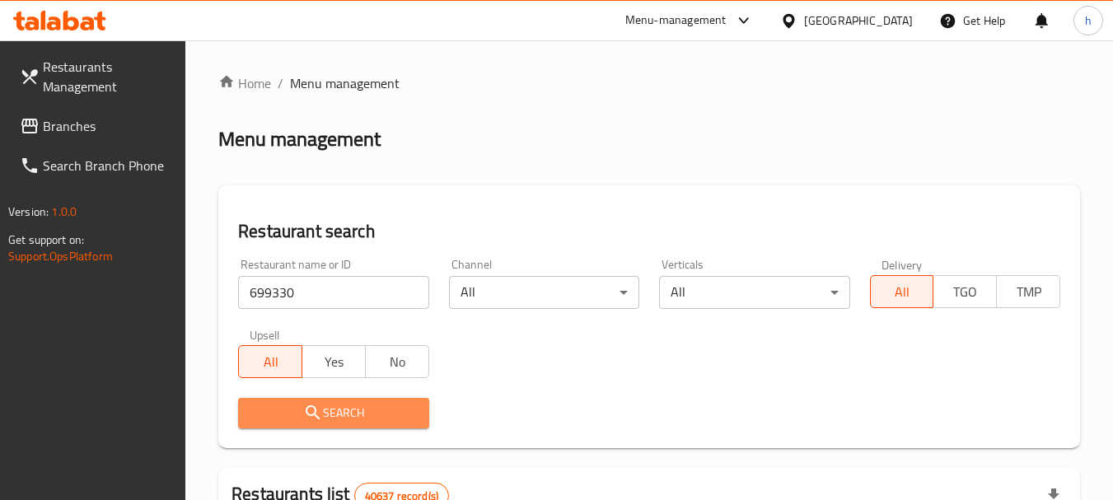
click at [334, 416] on span "Search" at bounding box center [333, 413] width 164 height 21
click at [334, 416] on div at bounding box center [556, 250] width 1113 height 500
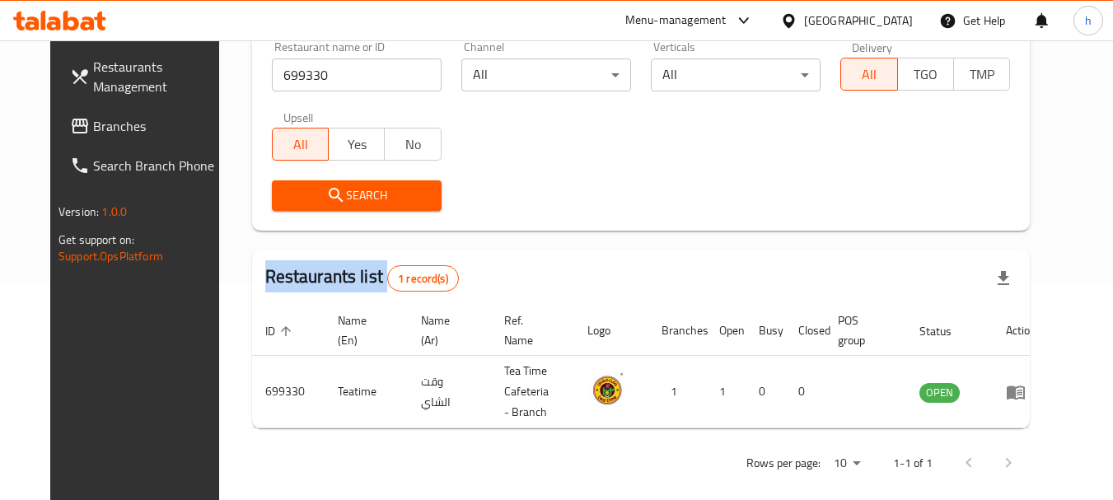
scroll to position [235, 0]
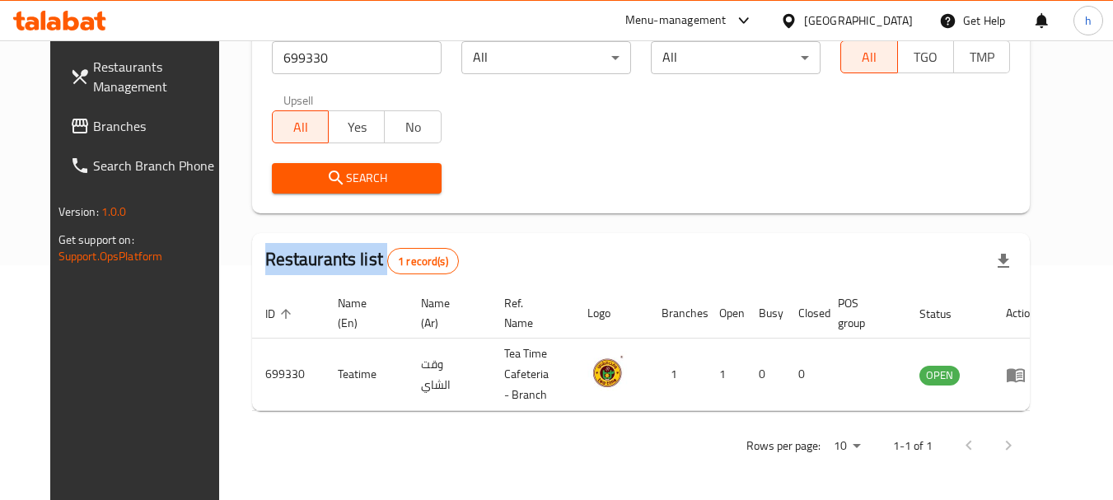
click at [93, 127] on span "Branches" at bounding box center [158, 126] width 130 height 20
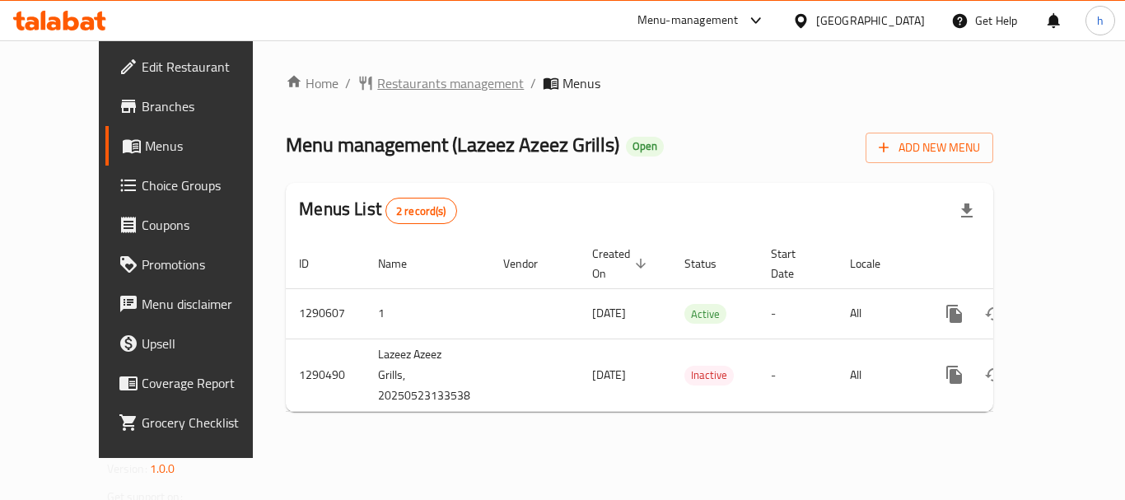
click at [405, 78] on span "Restaurants management" at bounding box center [450, 83] width 147 height 20
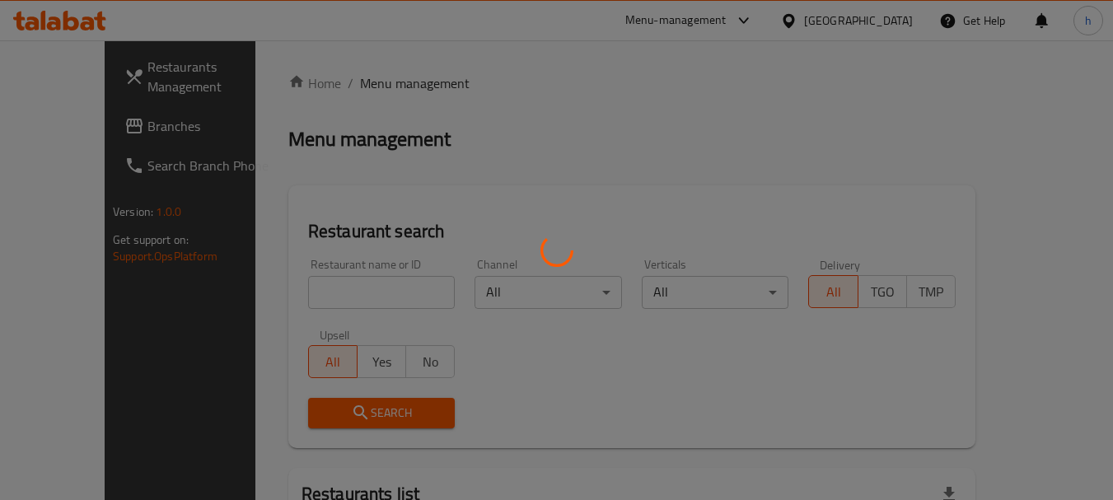
click at [317, 279] on div at bounding box center [556, 250] width 1113 height 500
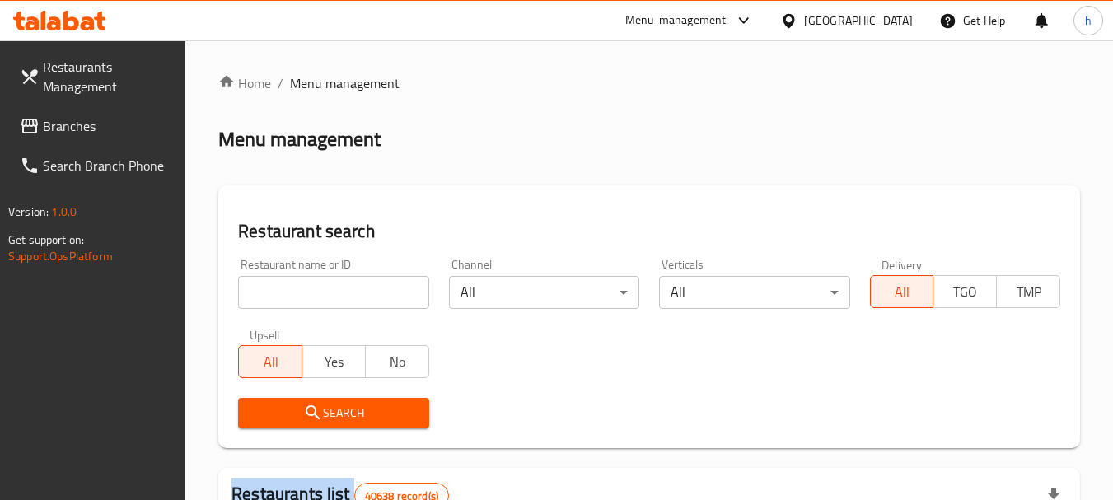
click at [317, 279] on div at bounding box center [556, 250] width 1113 height 500
click at [317, 279] on input "search" at bounding box center [333, 292] width 190 height 33
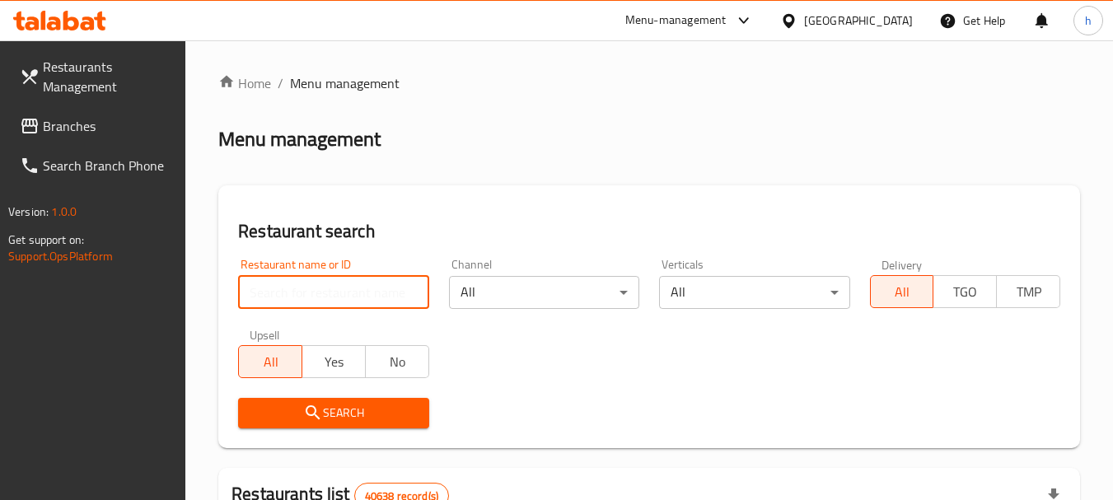
paste input "698276"
type input "698276"
click at [305, 423] on icon "submit" at bounding box center [313, 413] width 20 height 20
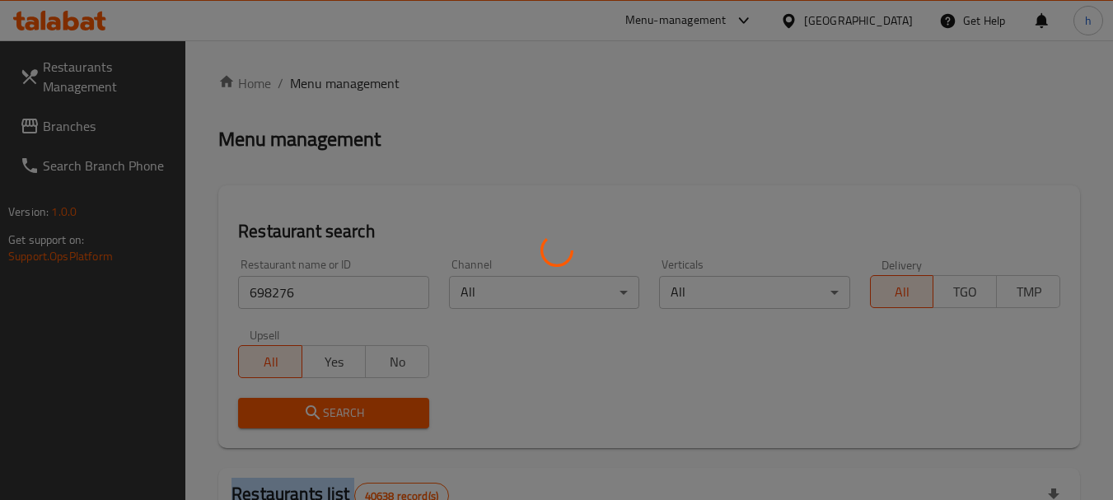
click at [305, 423] on div at bounding box center [556, 250] width 1113 height 500
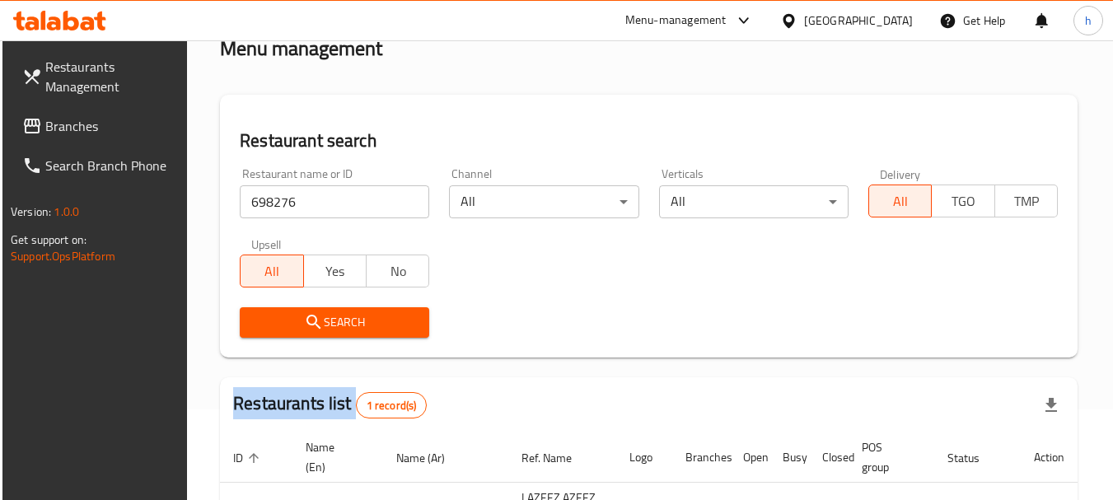
scroll to position [235, 0]
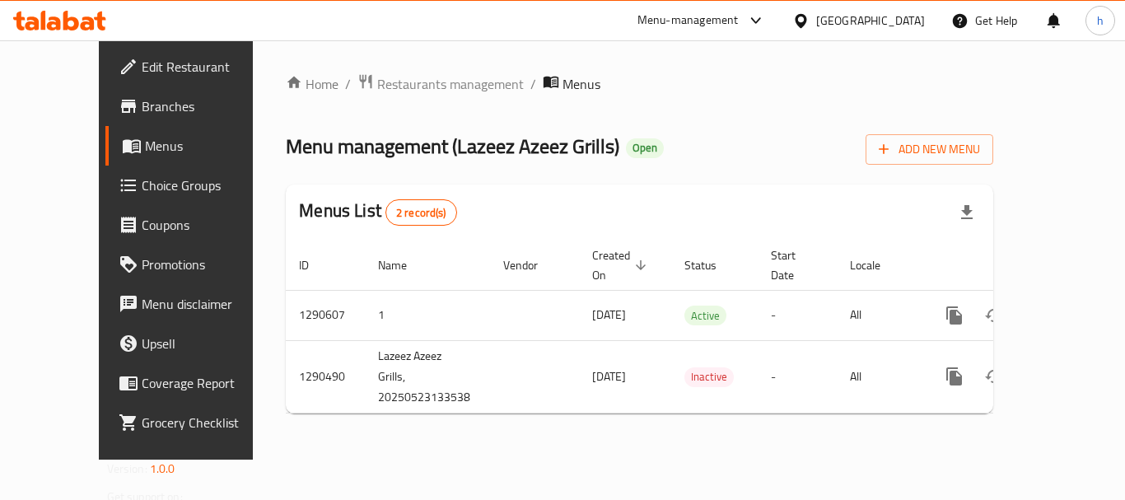
click at [142, 185] on span "Choice Groups" at bounding box center [208, 185] width 132 height 20
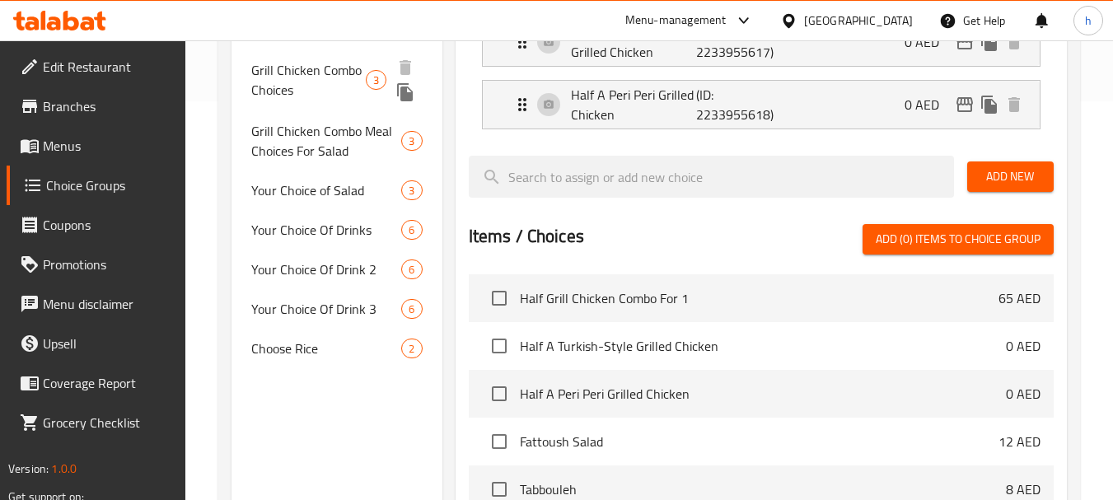
scroll to position [412, 0]
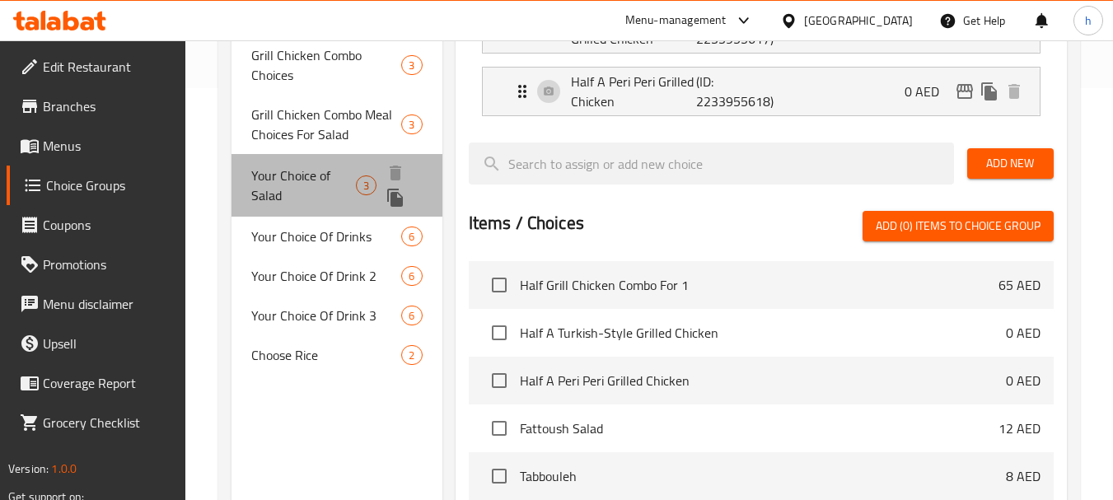
click at [296, 175] on span "Your Choice of Salad" at bounding box center [303, 186] width 105 height 40
type input "Your Choice of Salad"
type input "اختيارك من سلطة"
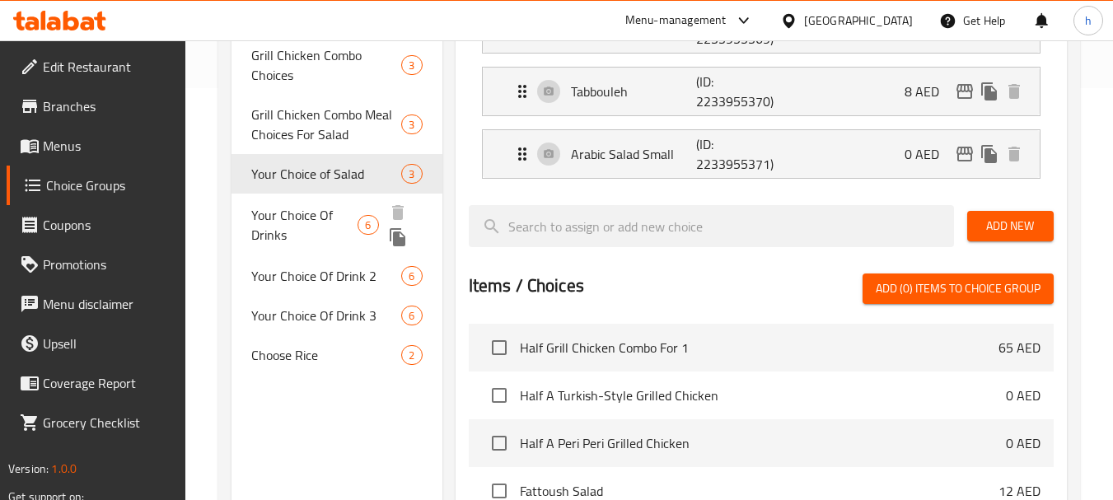
click at [301, 217] on span "Your Choice Of Drinks" at bounding box center [304, 225] width 106 height 40
type input "Your Choice Of Drinks"
type input "اختيارك من مشروبات"
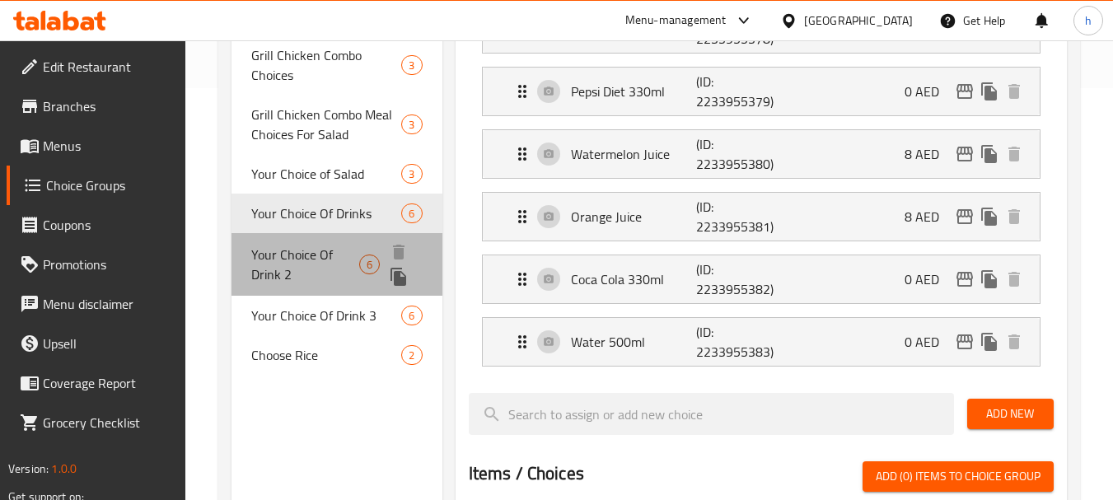
click at [306, 255] on span "Your Choice Of Drink 2" at bounding box center [305, 265] width 108 height 40
type input "Your Choice Of Drink 2"
type input "اختيارك من المشروب ٢"
type input "0"
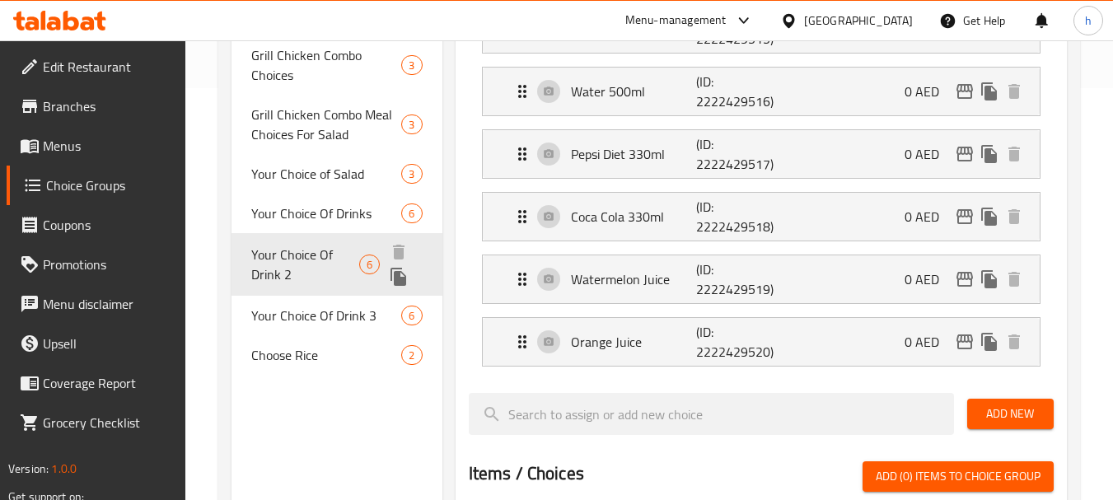
click at [284, 261] on span "Your Choice Of Drink 2" at bounding box center [305, 265] width 108 height 40
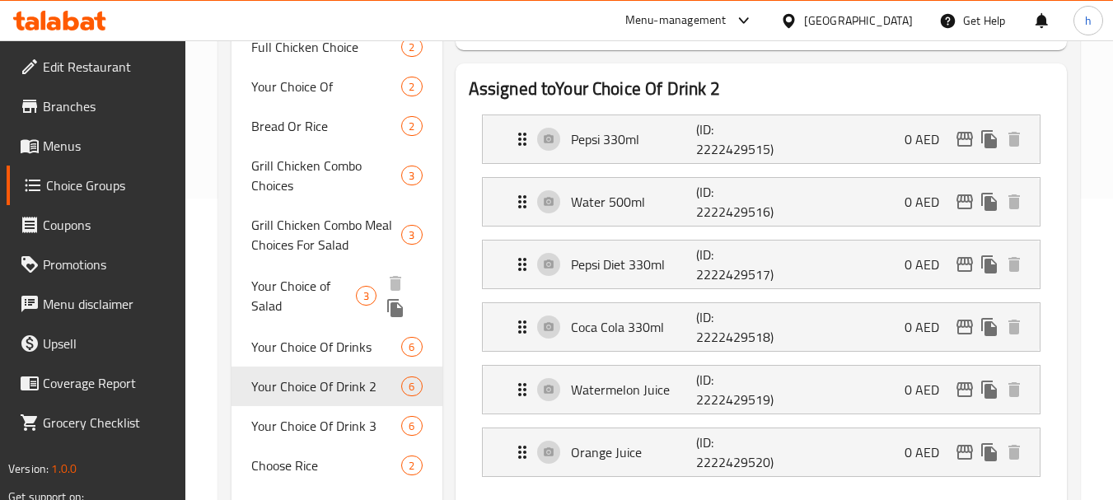
scroll to position [329, 0]
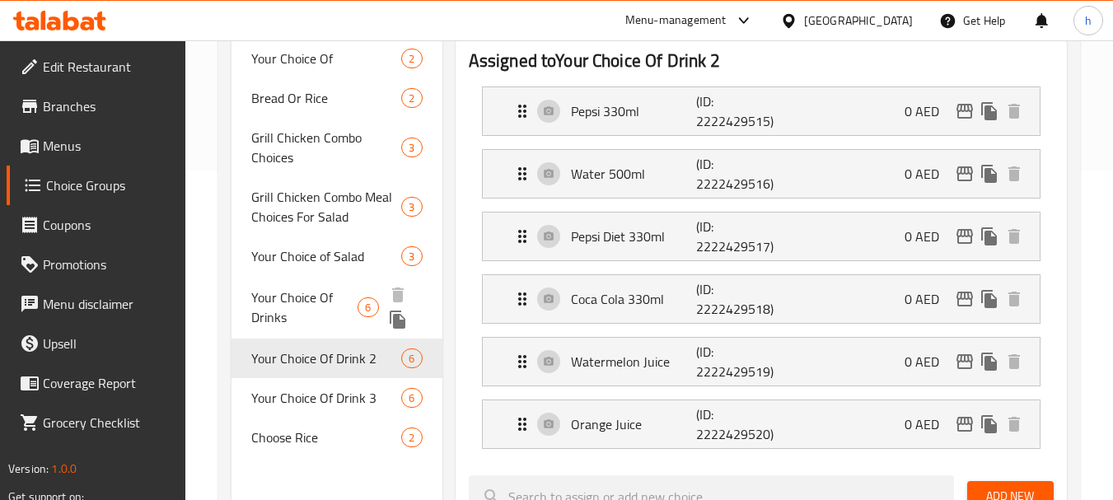
click at [301, 294] on span "Your Choice Of Drinks" at bounding box center [304, 307] width 106 height 40
type input "Your Choice Of Drinks"
type input "اختيارك من مشروبات"
type input "1"
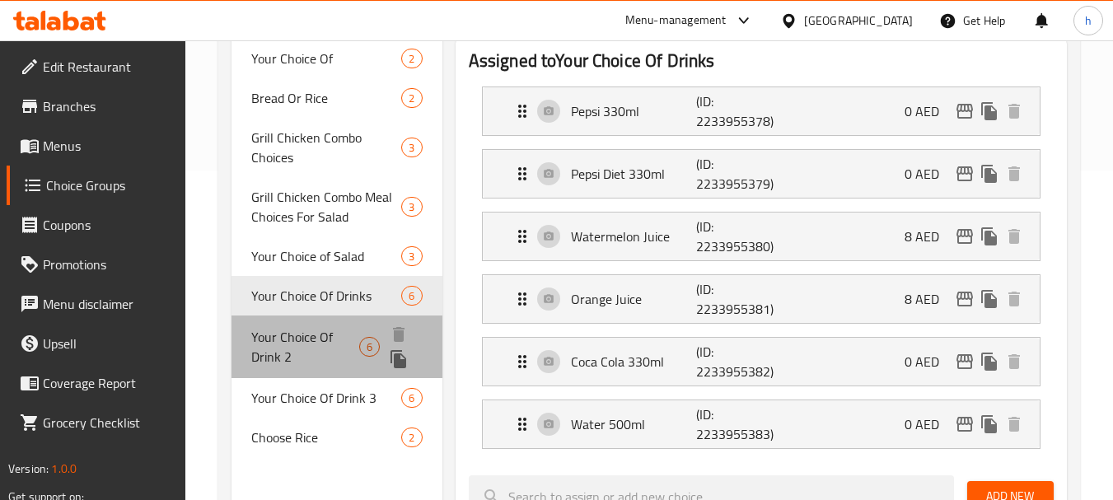
click at [325, 346] on span "Your Choice Of Drink 2" at bounding box center [305, 347] width 108 height 40
type input "Your Choice Of Drink 2"
type input "اختيارك من المشروب ٢"
type input "0"
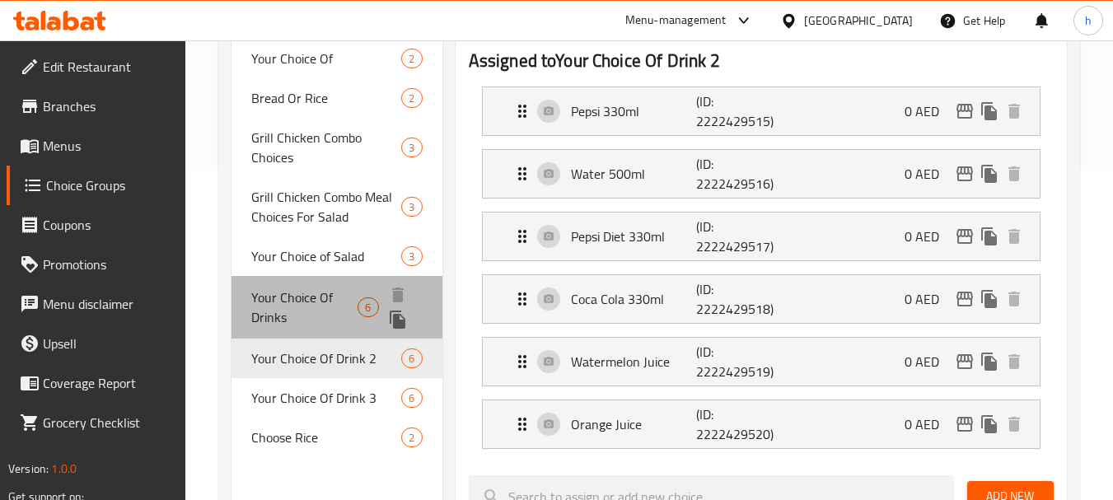
click at [317, 299] on span "Your Choice Of Drinks" at bounding box center [304, 307] width 106 height 40
type input "Your Choice Of Drinks"
type input "اختيارك من مشروبات"
type input "1"
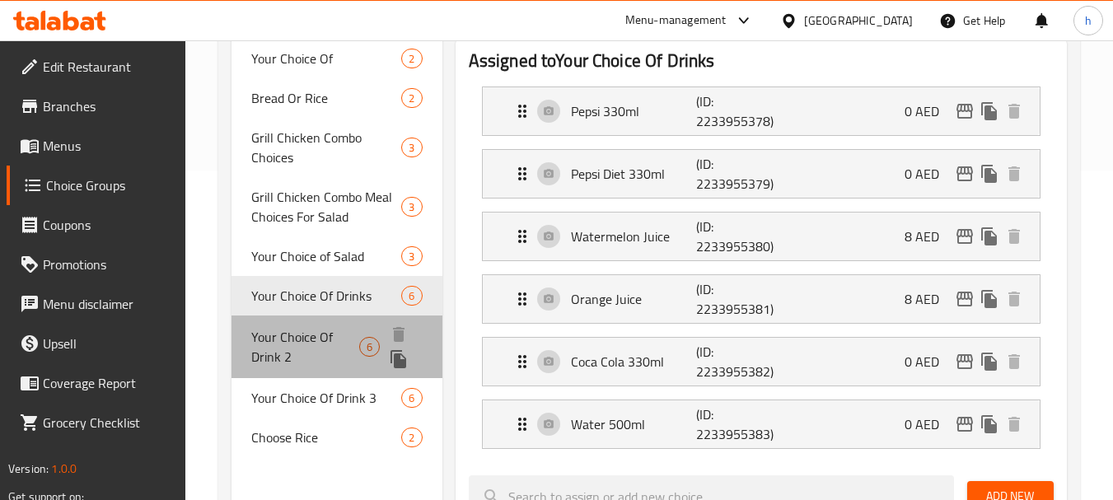
click at [292, 342] on span "Your Choice Of Drink 2" at bounding box center [305, 347] width 108 height 40
type input "Your Choice Of Drink 2"
type input "اختيارك من المشروب ٢"
type input "0"
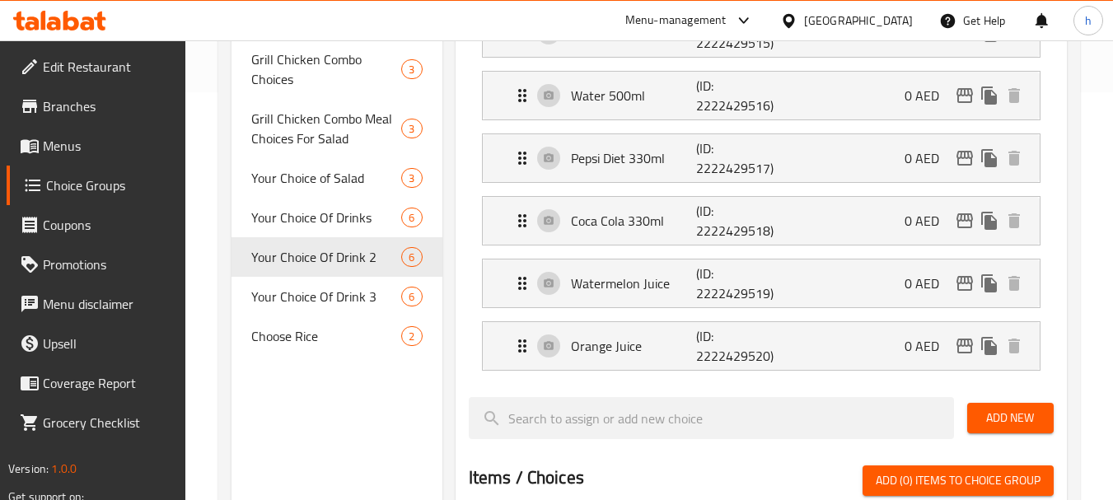
scroll to position [494, 0]
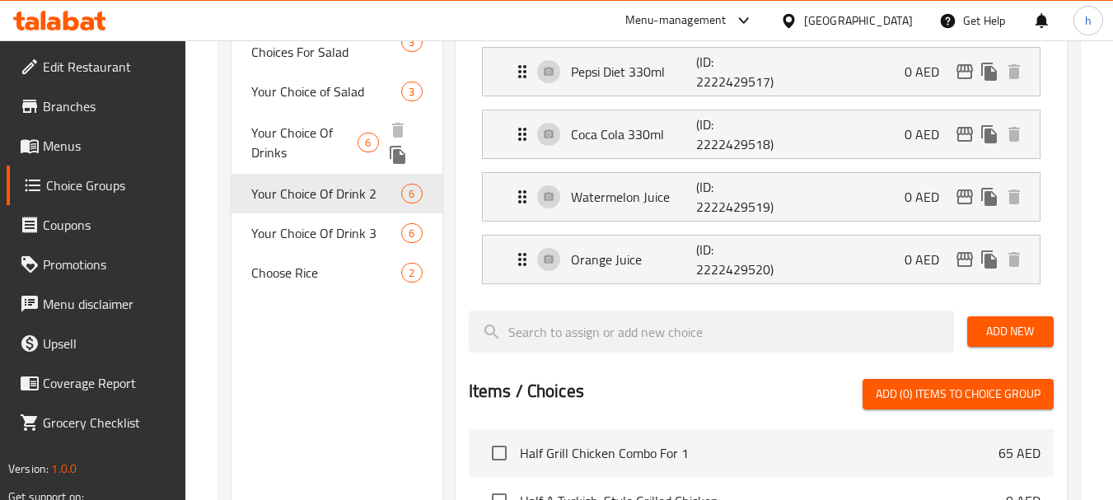
click at [328, 135] on span "Your Choice Of Drinks" at bounding box center [304, 143] width 106 height 40
type input "Your Choice Of Drinks"
type input "اختيارك من مشروبات"
type input "1"
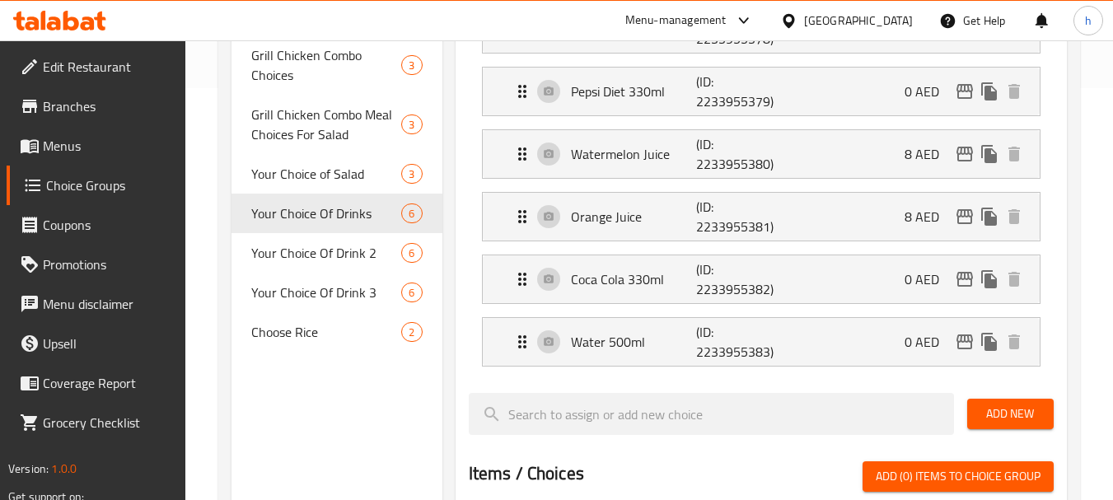
scroll to position [0, 0]
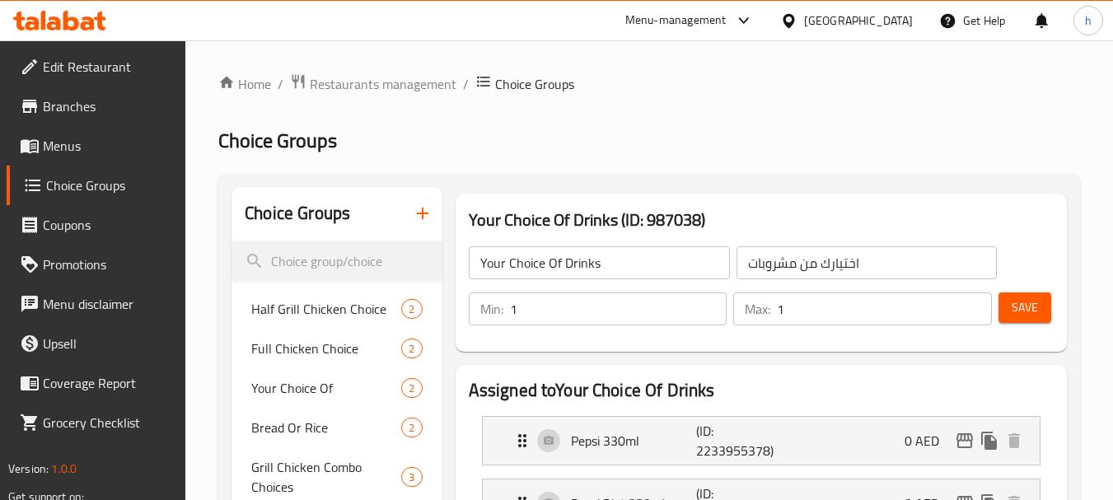
click at [829, 14] on div "[GEOGRAPHIC_DATA]" at bounding box center [858, 21] width 109 height 18
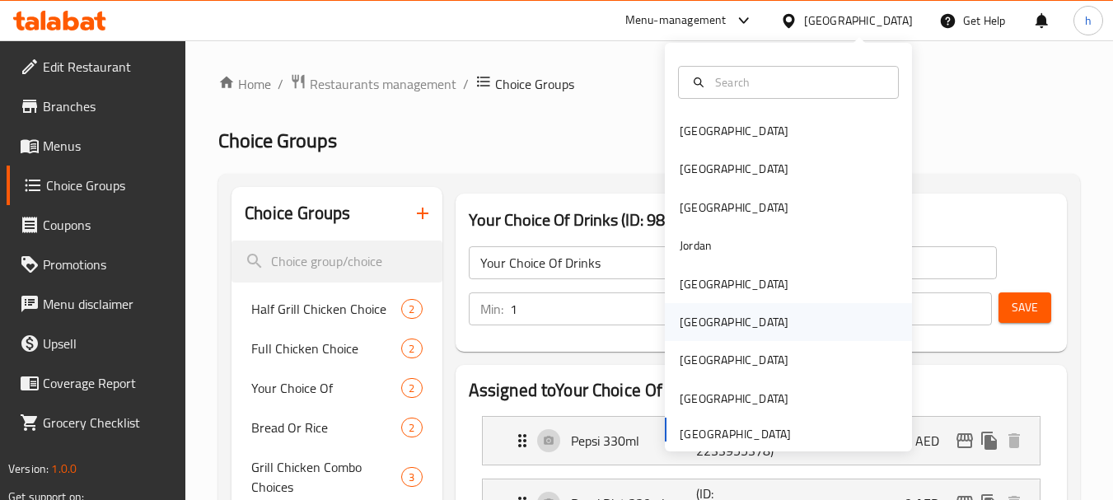
click at [696, 321] on div "Oman" at bounding box center [734, 322] width 109 height 18
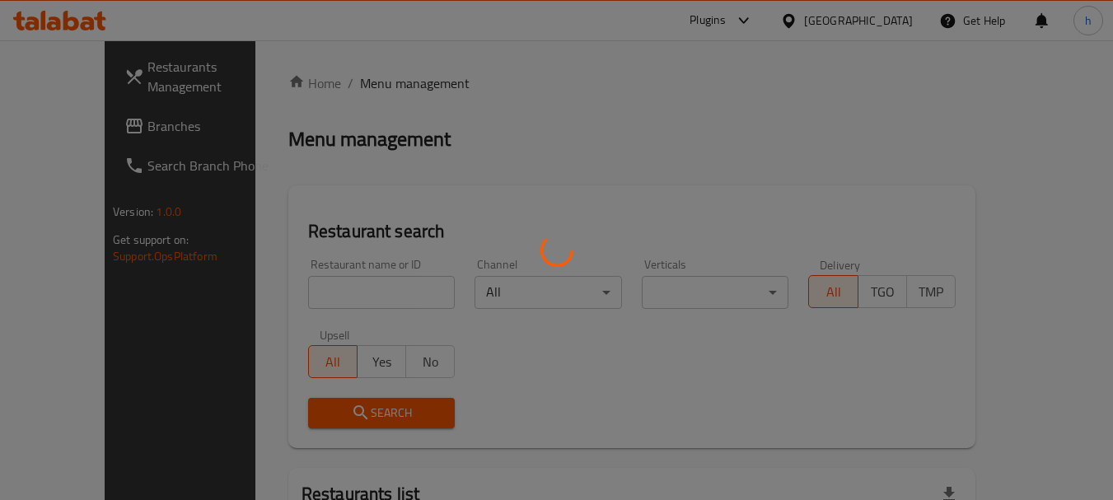
click at [78, 125] on div at bounding box center [556, 250] width 1113 height 500
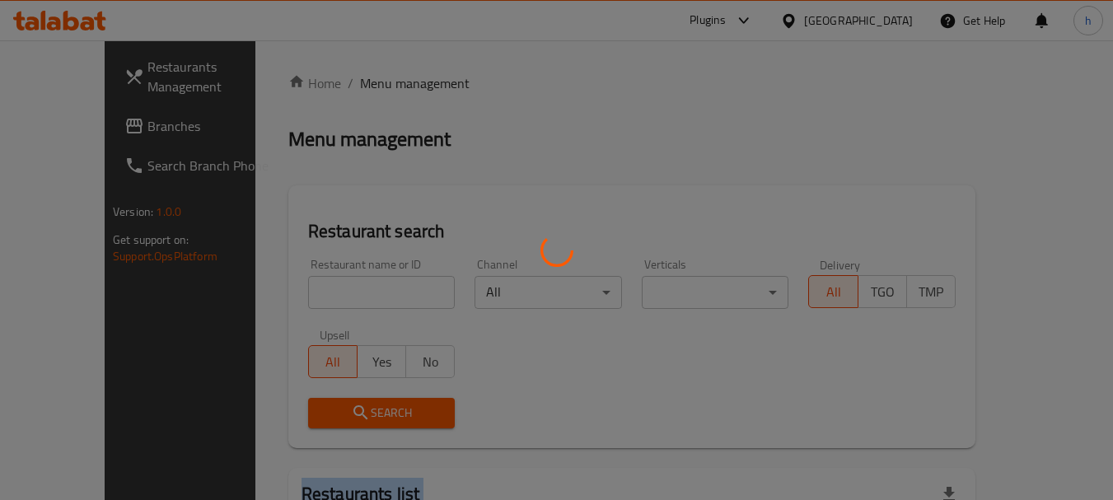
click at [78, 125] on div at bounding box center [556, 250] width 1113 height 500
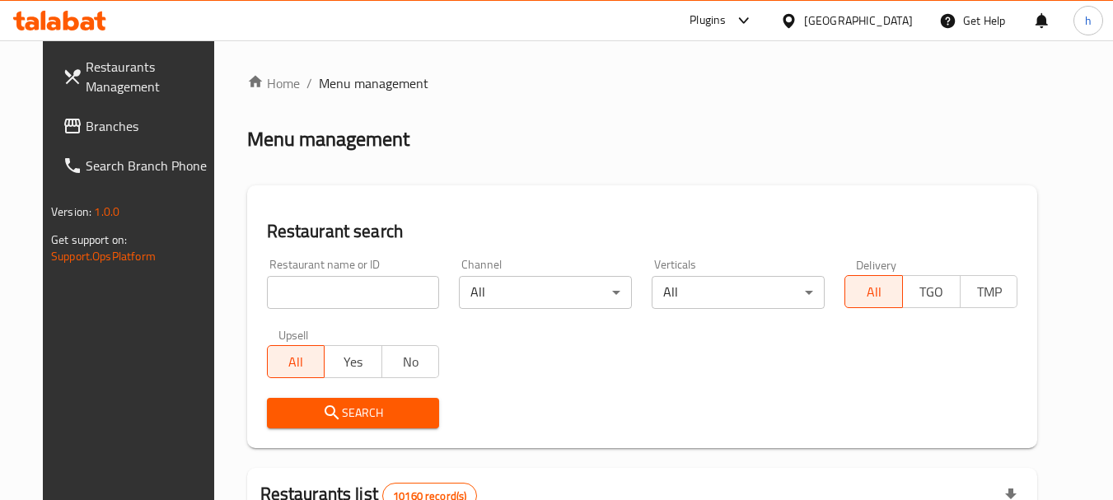
click at [86, 124] on span "Branches" at bounding box center [151, 126] width 130 height 20
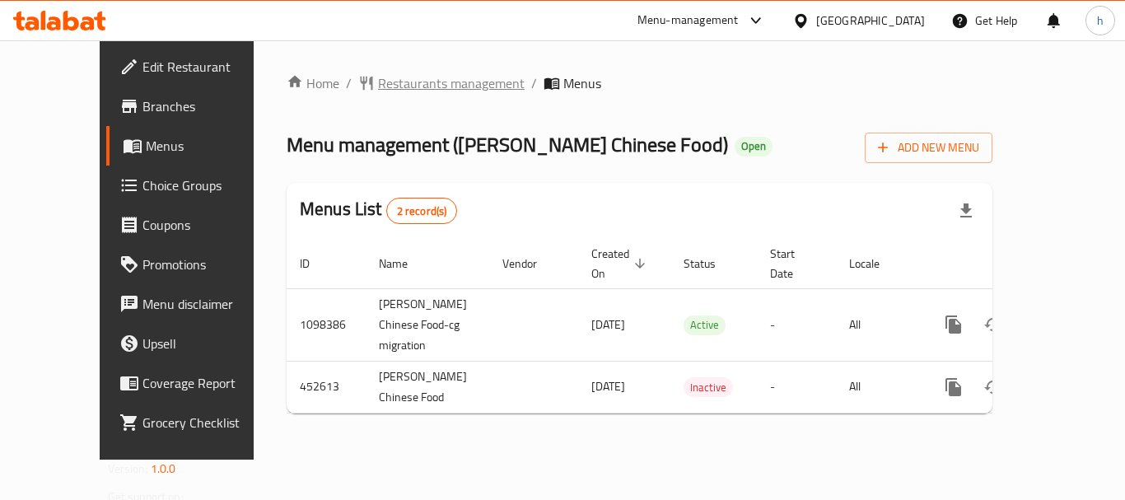
click at [418, 85] on span "Restaurants management" at bounding box center [451, 83] width 147 height 20
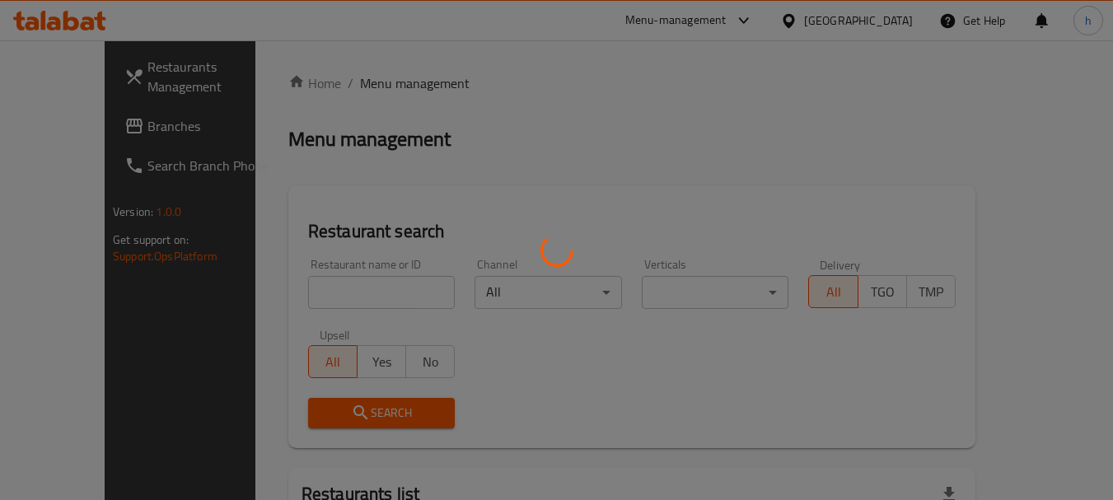
click at [299, 294] on div at bounding box center [556, 250] width 1113 height 500
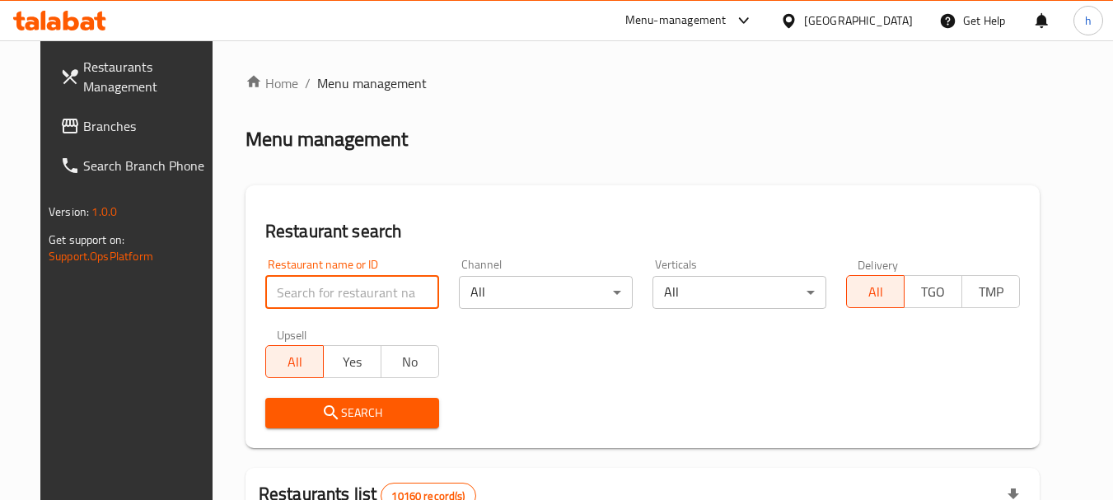
click at [299, 294] on input "search" at bounding box center [352, 292] width 174 height 33
paste input "633263"
type input "633263"
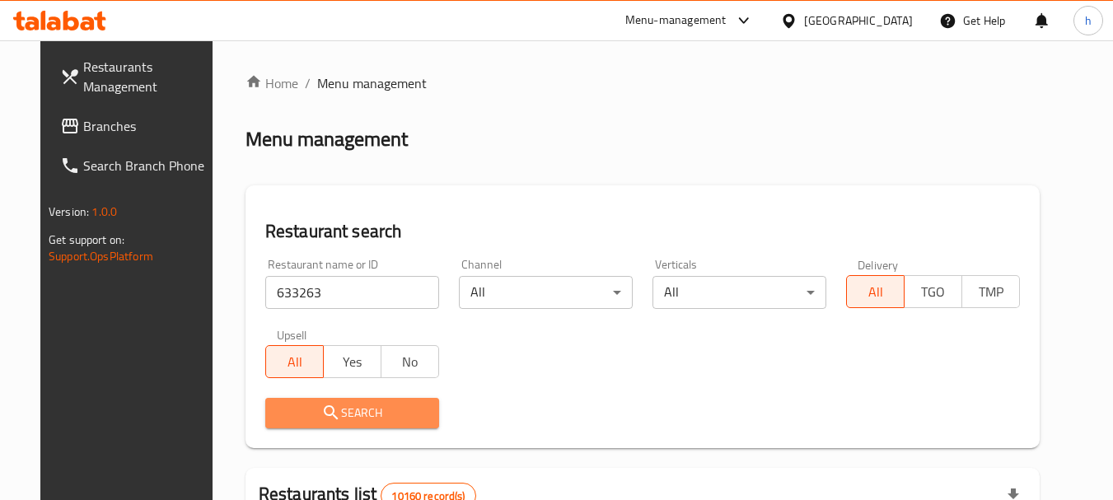
click at [286, 404] on span "Search" at bounding box center [351, 413] width 147 height 21
click at [286, 404] on div at bounding box center [556, 250] width 1113 height 500
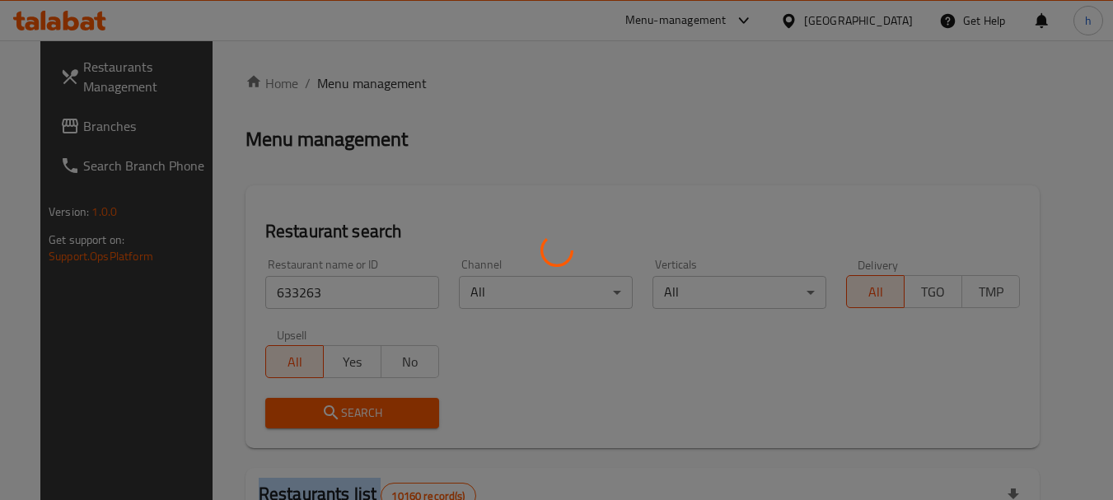
click at [286, 404] on div at bounding box center [556, 250] width 1113 height 500
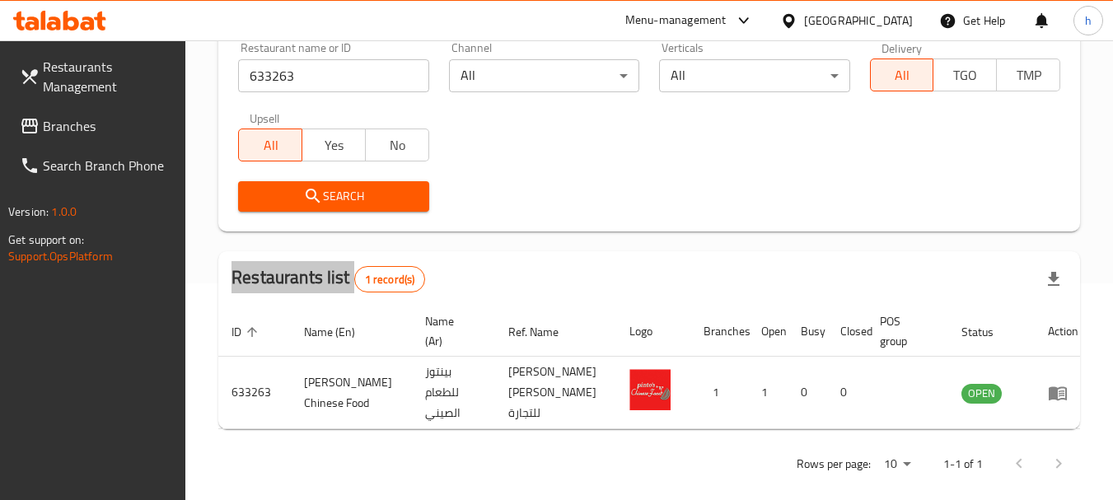
scroll to position [221, 0]
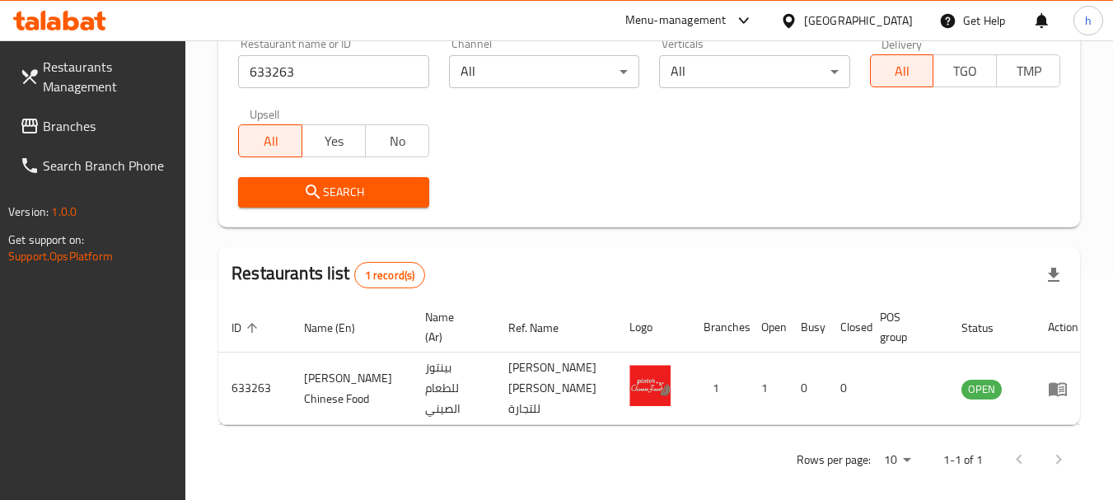
click at [887, 20] on div "[GEOGRAPHIC_DATA]" at bounding box center [858, 21] width 109 height 18
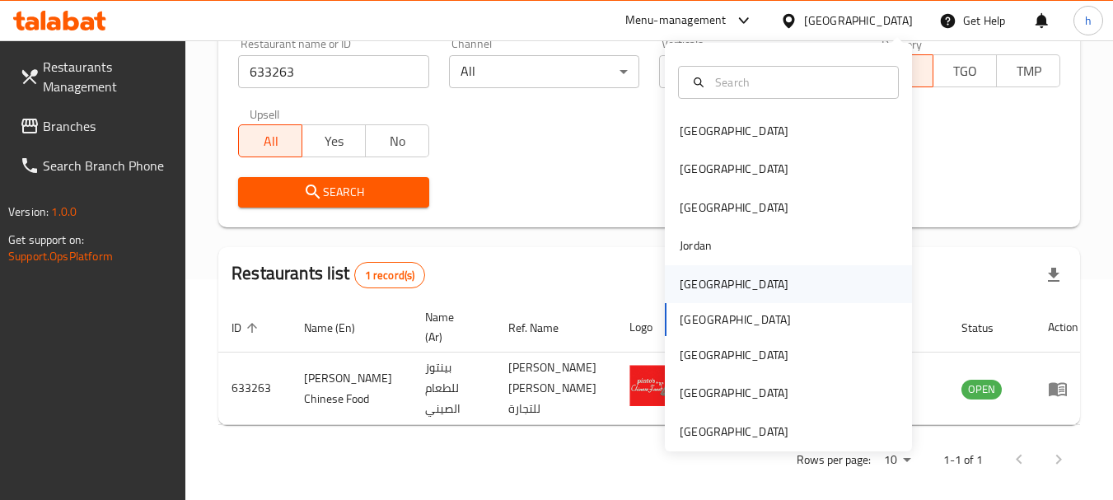
click at [680, 278] on div "[GEOGRAPHIC_DATA]" at bounding box center [734, 284] width 109 height 18
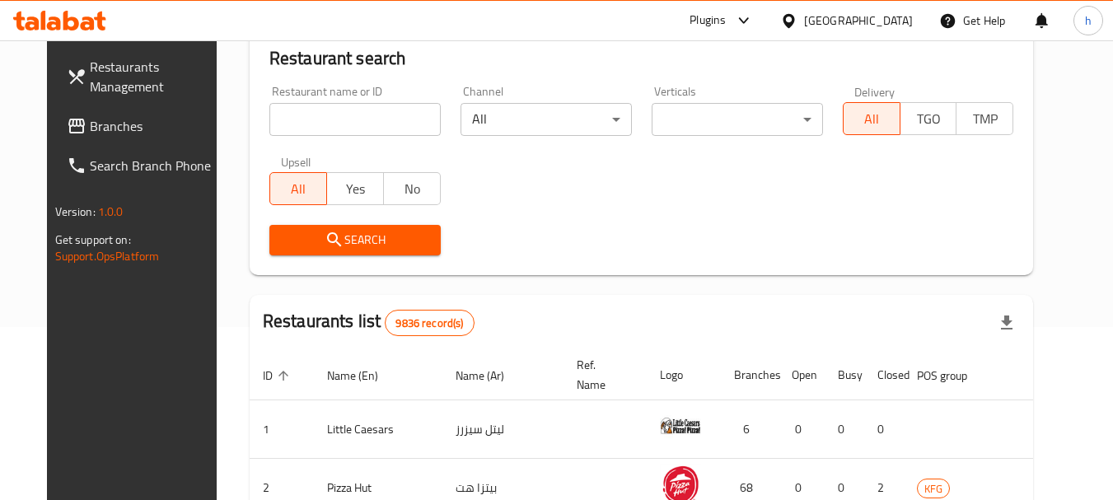
scroll to position [221, 0]
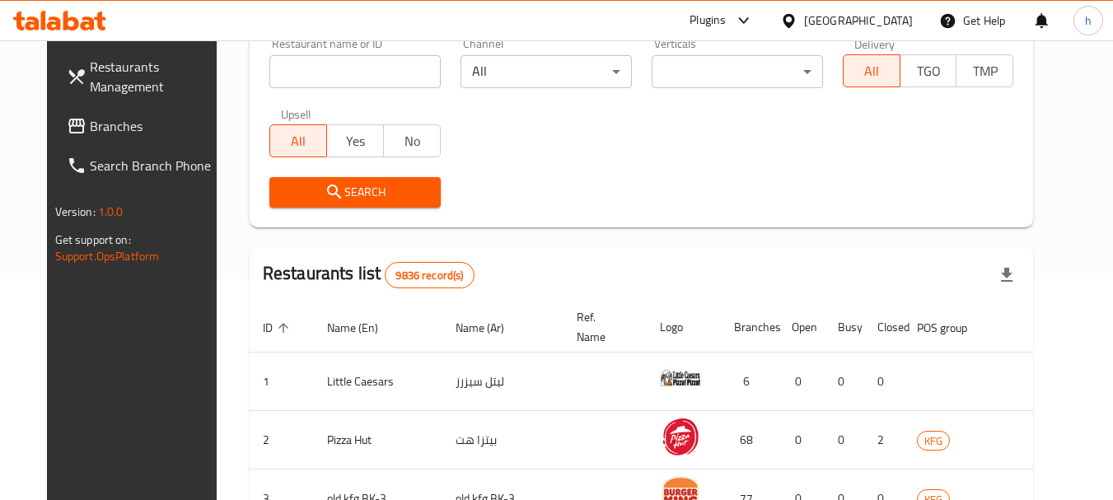
drag, startPoint x: 51, startPoint y: 116, endPoint x: 63, endPoint y: 122, distance: 12.9
click at [90, 116] on span "Branches" at bounding box center [155, 126] width 130 height 20
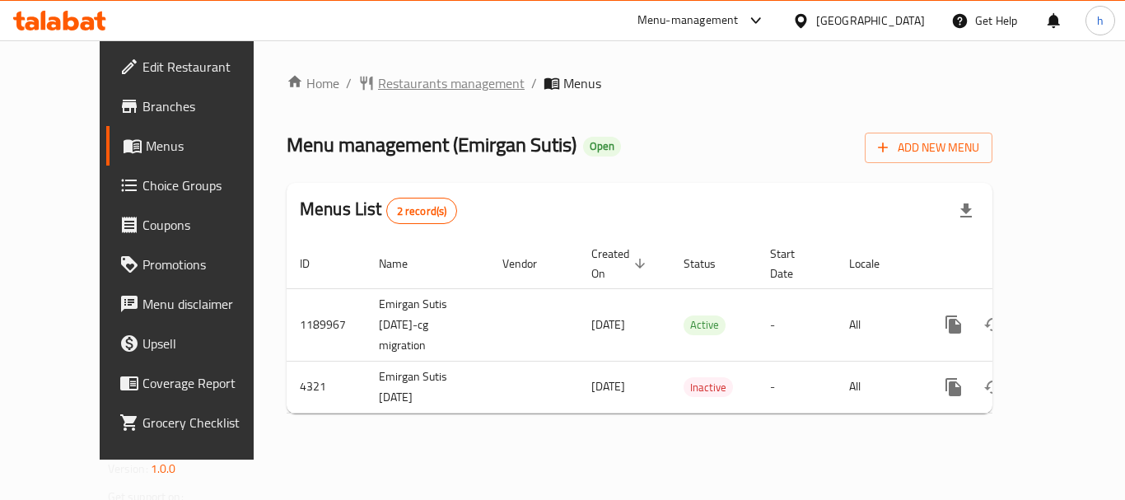
click at [390, 79] on span "Restaurants management" at bounding box center [451, 83] width 147 height 20
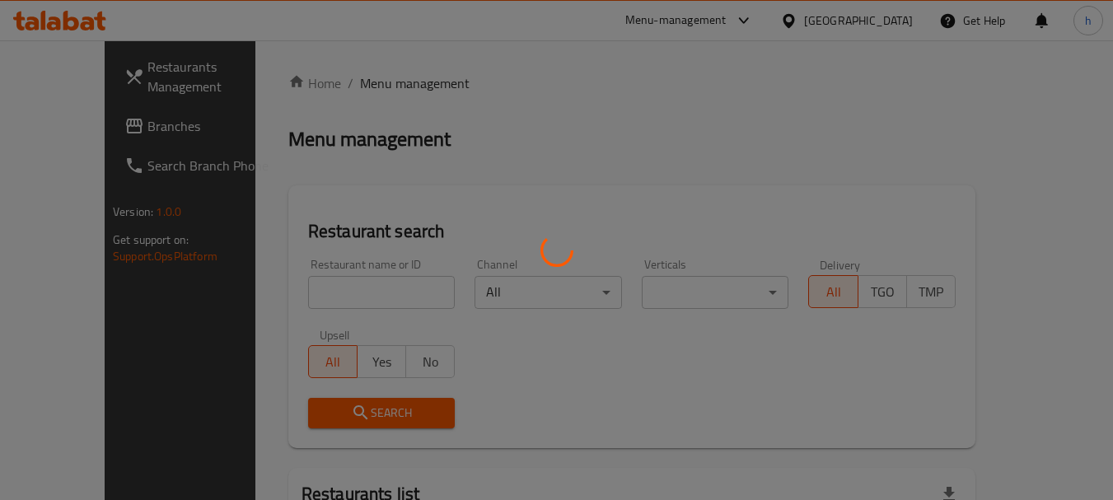
click at [297, 301] on div at bounding box center [556, 250] width 1113 height 500
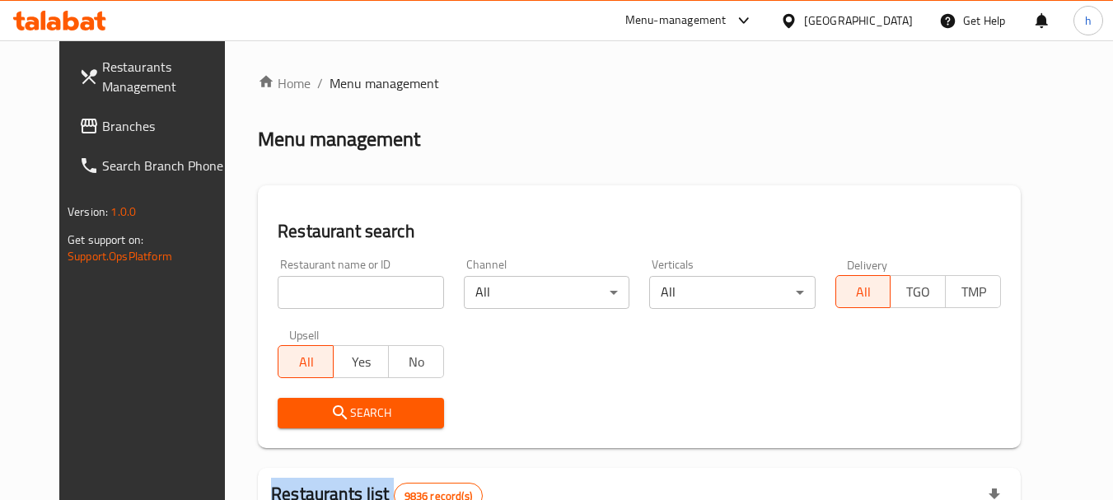
click at [297, 301] on div "Home / Menu management Menu management Restaurant search Restaurant name or ID …" at bounding box center [639, 509] width 763 height 873
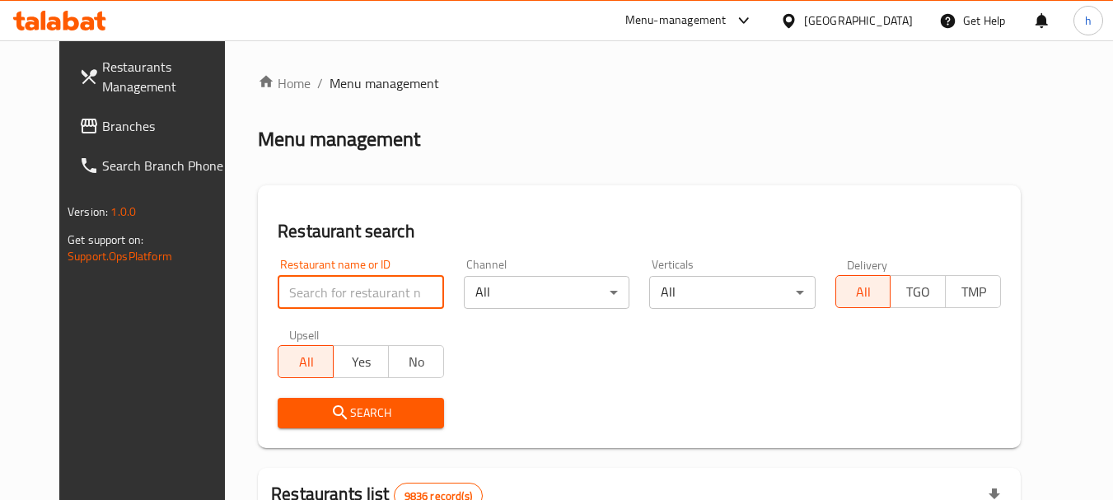
click at [297, 301] on input "search" at bounding box center [361, 292] width 166 height 33
paste input "2744"
type input "2744"
click at [331, 405] on span "Search" at bounding box center [360, 413] width 139 height 21
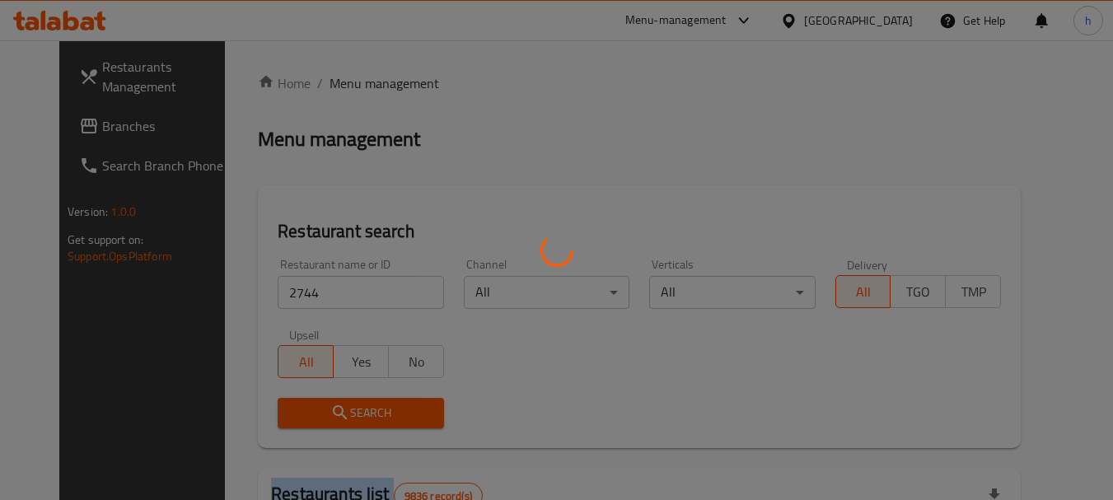
click at [331, 405] on div at bounding box center [556, 250] width 1113 height 500
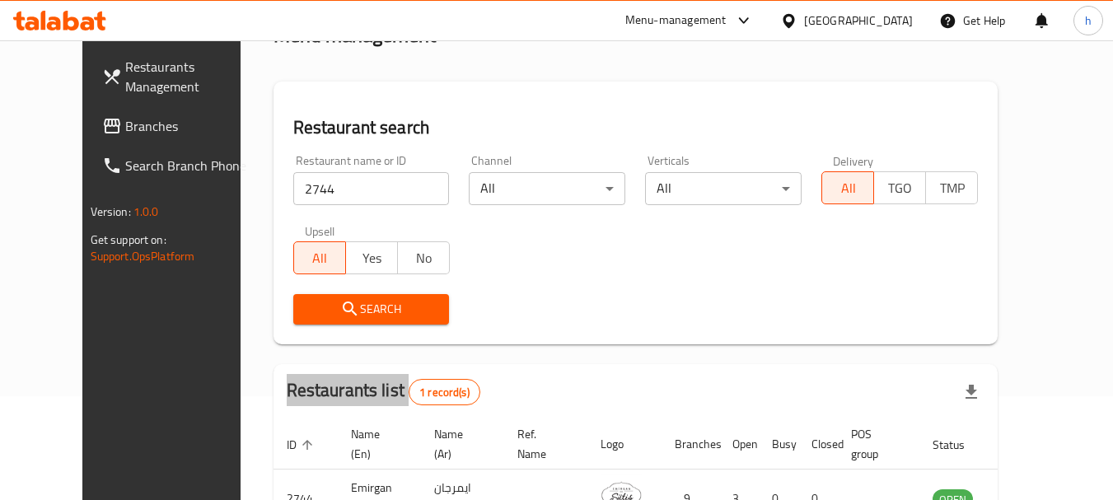
scroll to position [214, 0]
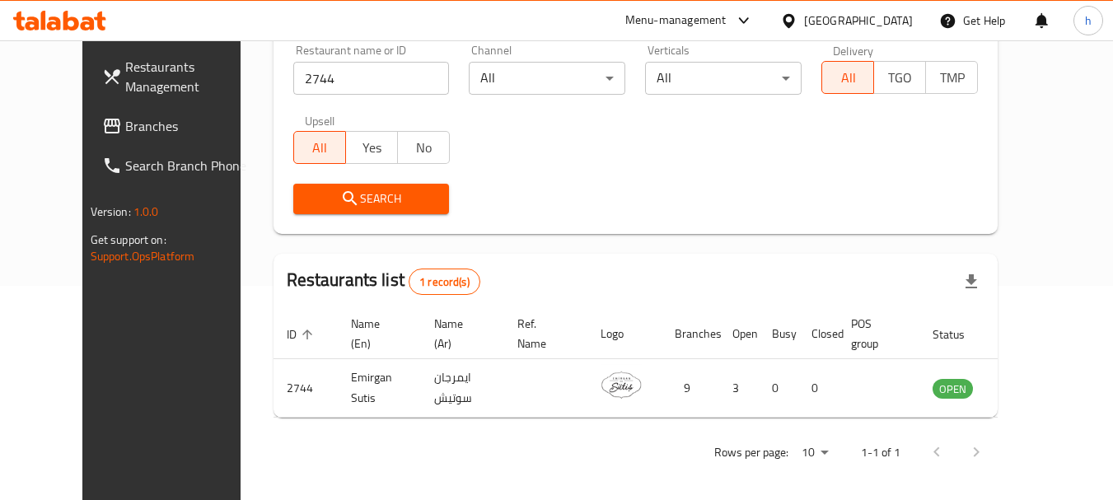
click at [895, 25] on div "[GEOGRAPHIC_DATA]" at bounding box center [858, 21] width 109 height 18
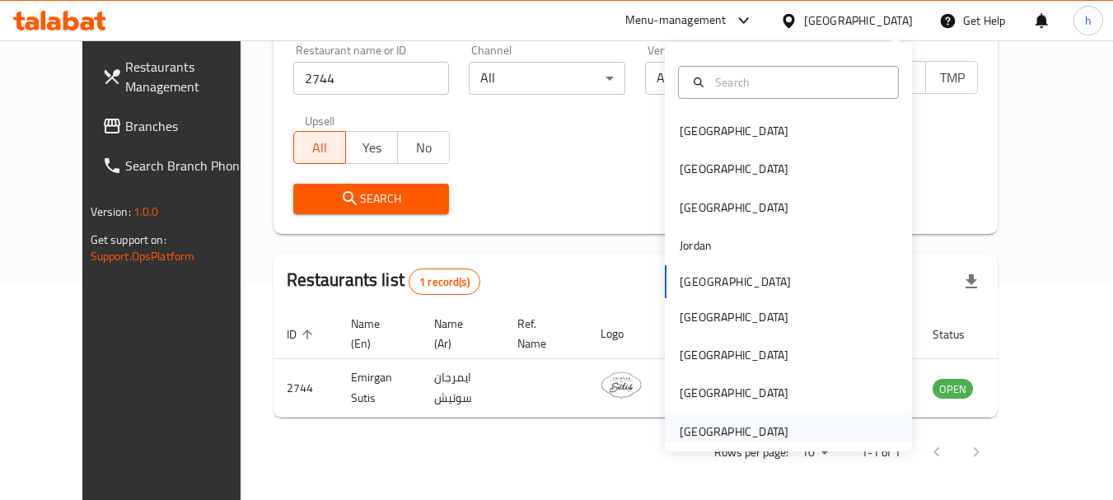
click at [698, 432] on div "United Arab Emirates" at bounding box center [734, 432] width 109 height 18
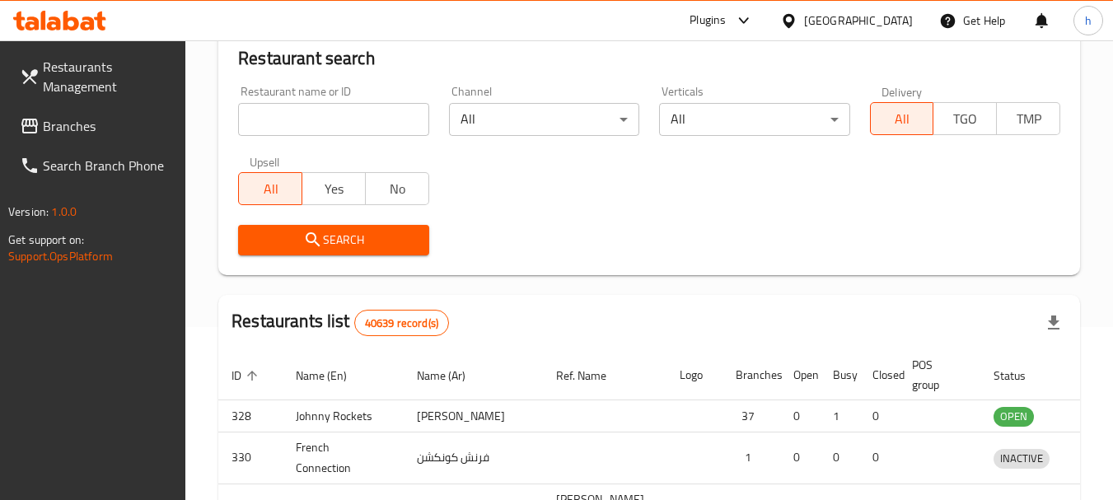
scroll to position [214, 0]
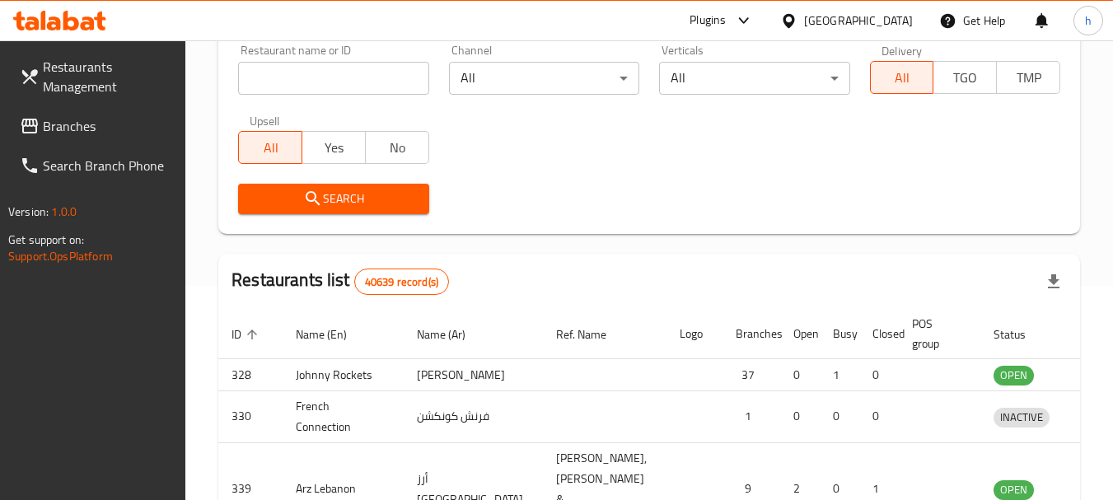
click at [40, 124] on div "Restaurants Management Branches Search Branch Phone Version: 1.0.0 Get support …" at bounding box center [556, 346] width 1113 height 1041
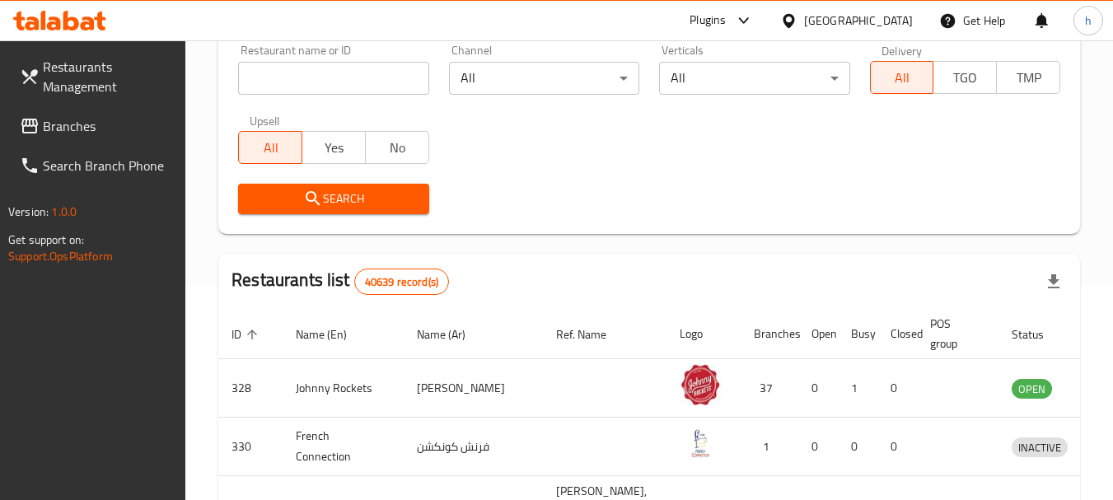
click at [40, 124] on span at bounding box center [31, 126] width 23 height 20
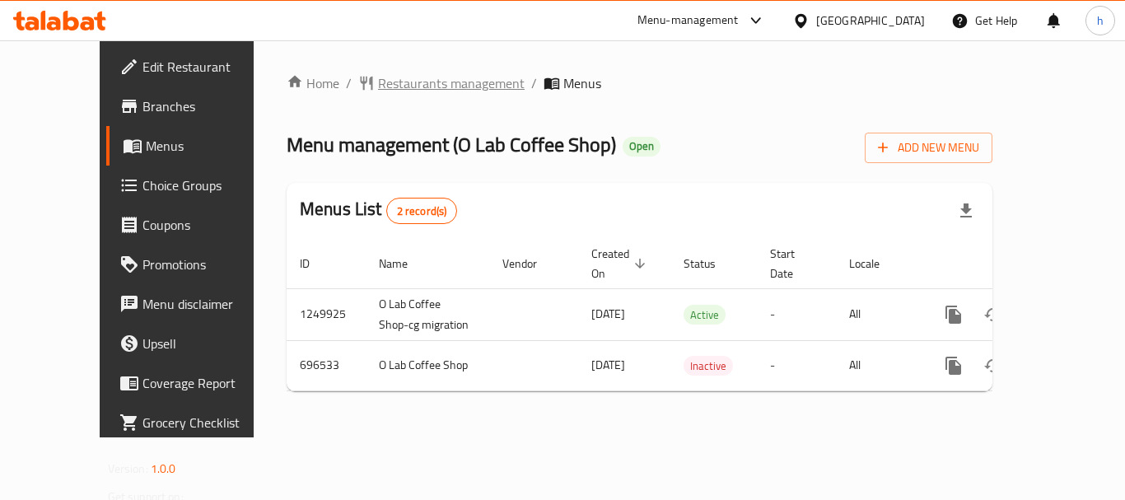
click at [423, 75] on span "Restaurants management" at bounding box center [451, 83] width 147 height 20
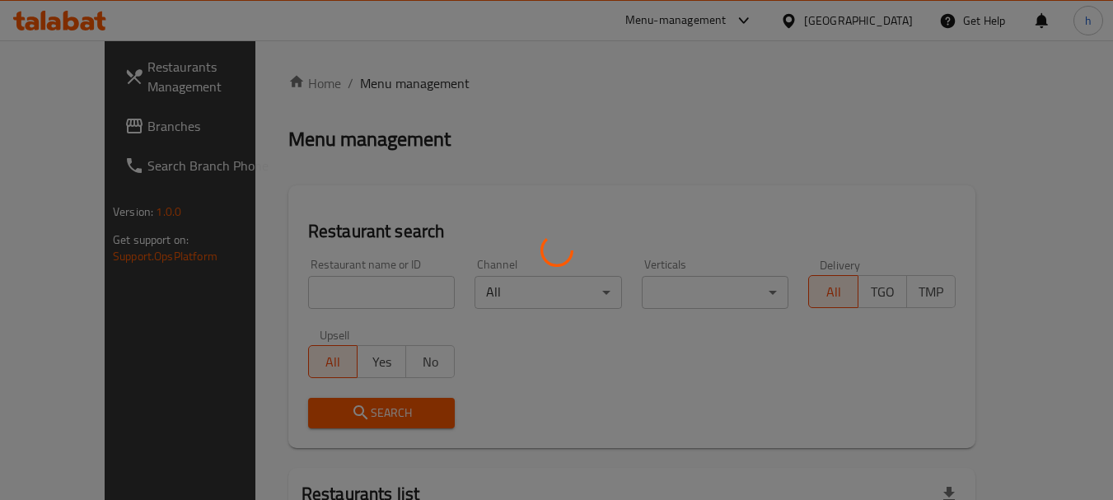
click at [278, 284] on div at bounding box center [556, 250] width 1113 height 500
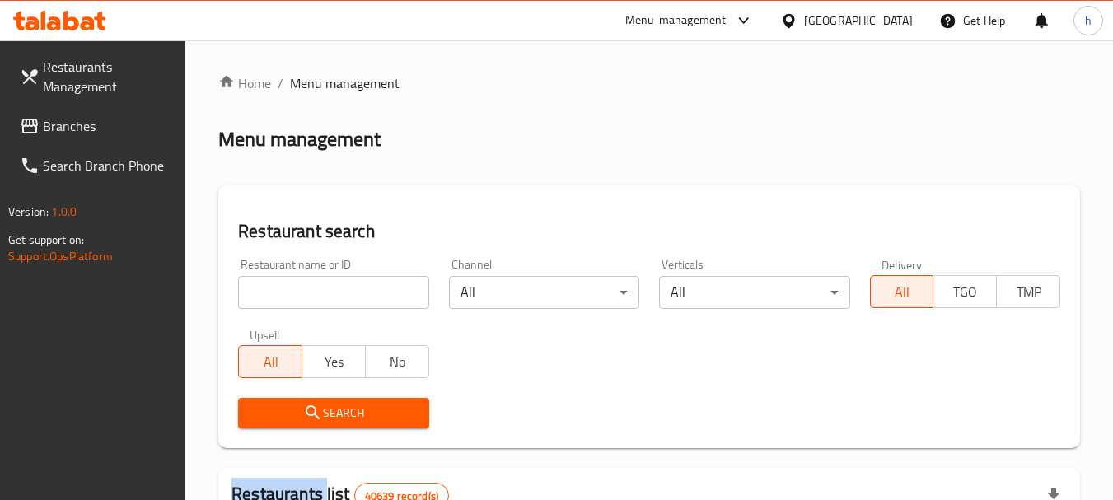
click at [278, 284] on input "search" at bounding box center [333, 292] width 190 height 33
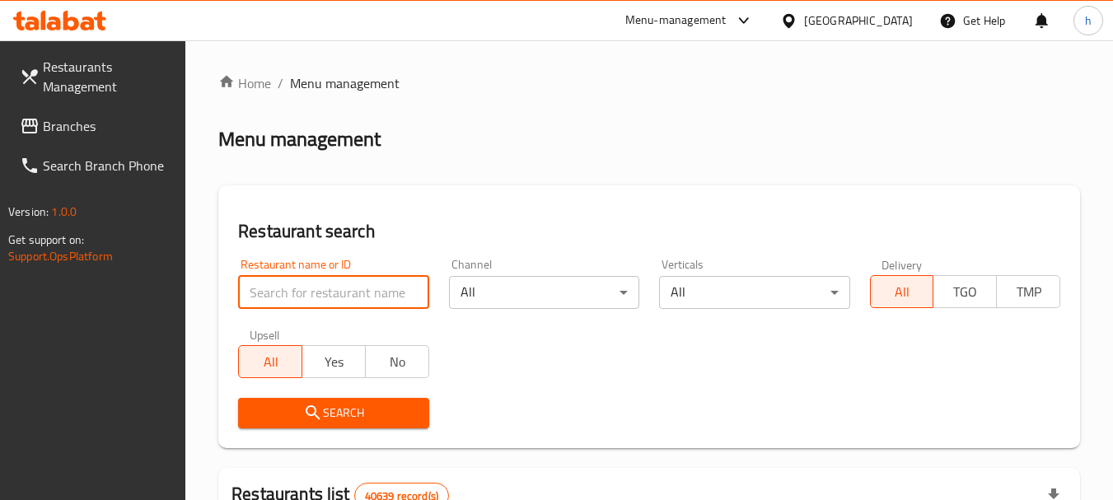
paste input "643937"
type input "643937"
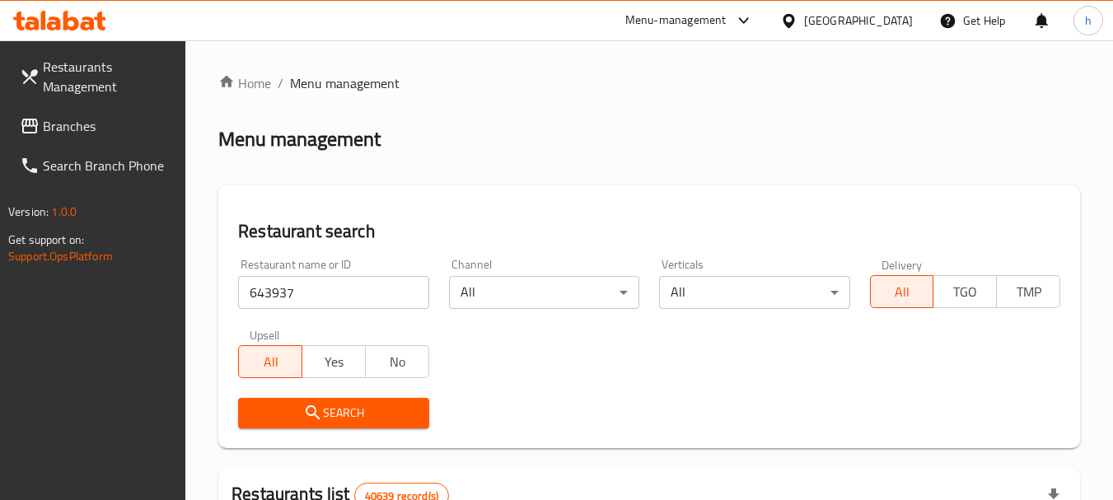
click at [370, 407] on span "Search" at bounding box center [333, 413] width 164 height 21
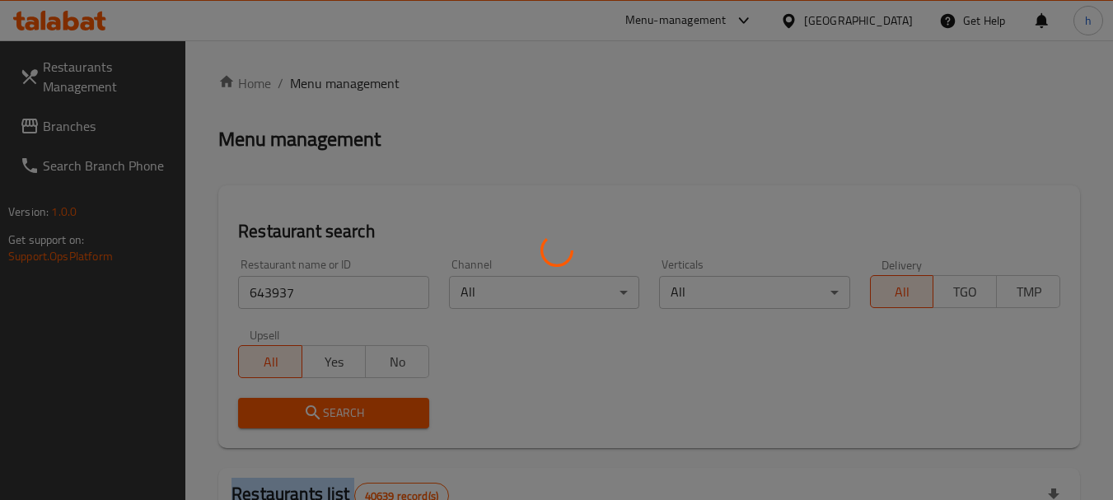
click at [370, 407] on div at bounding box center [556, 250] width 1113 height 500
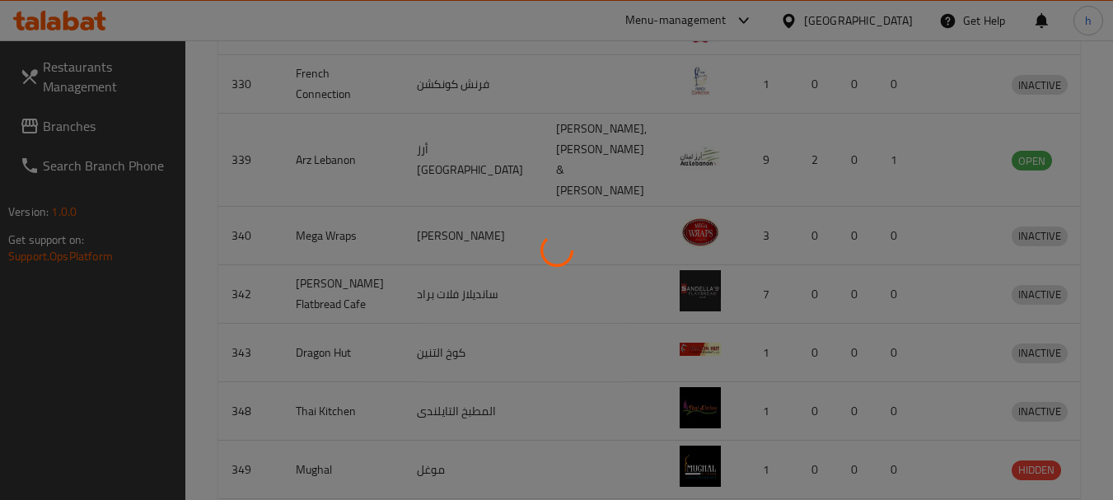
scroll to position [221, 0]
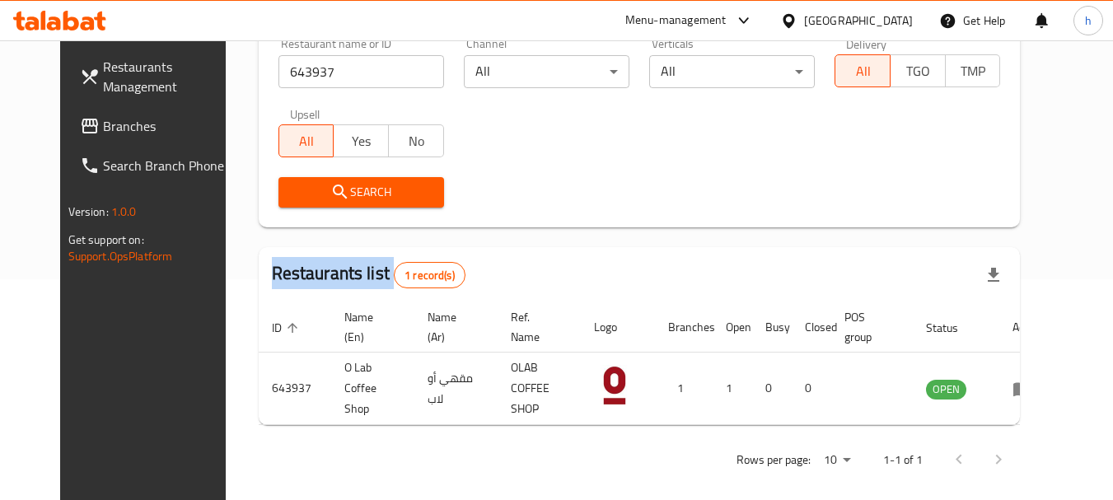
click at [103, 124] on span "Branches" at bounding box center [168, 126] width 130 height 20
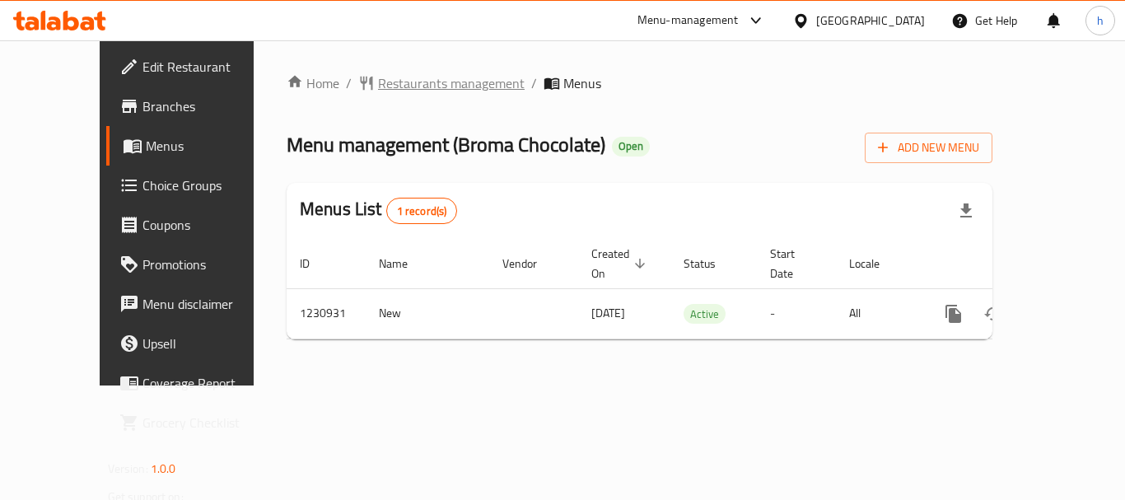
click at [388, 86] on span "Restaurants management" at bounding box center [451, 83] width 147 height 20
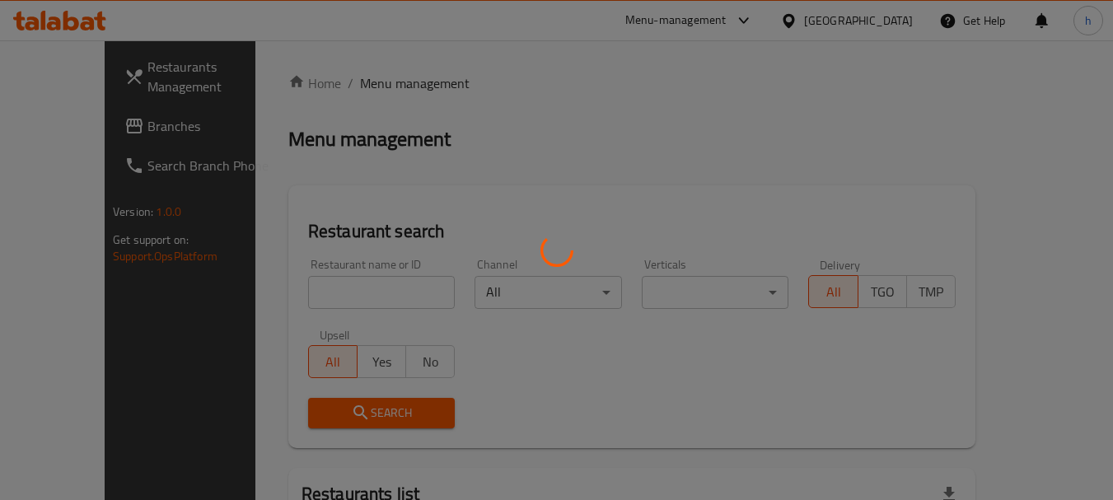
click at [388, 86] on div at bounding box center [556, 250] width 1113 height 500
click at [342, 284] on div at bounding box center [556, 250] width 1113 height 500
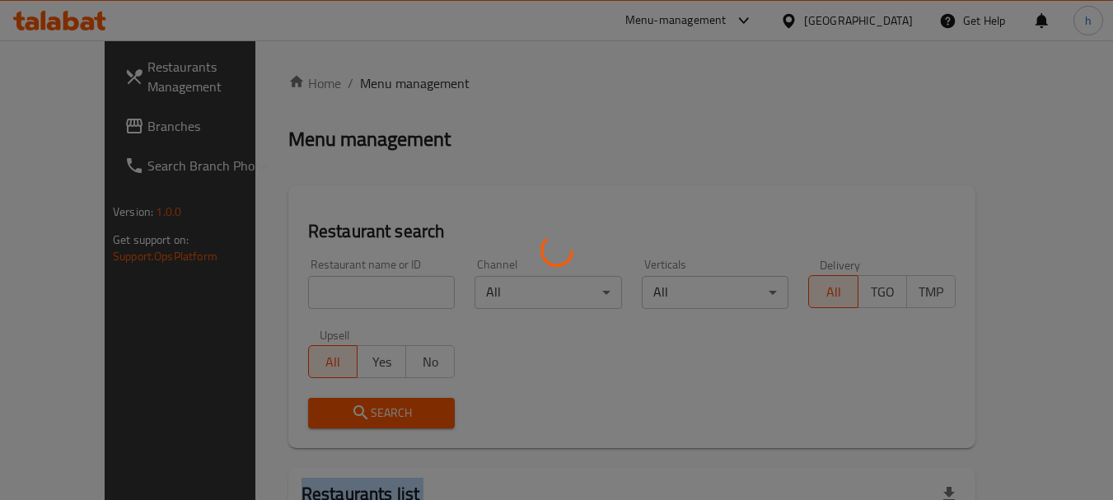
click at [342, 284] on div at bounding box center [556, 250] width 1113 height 500
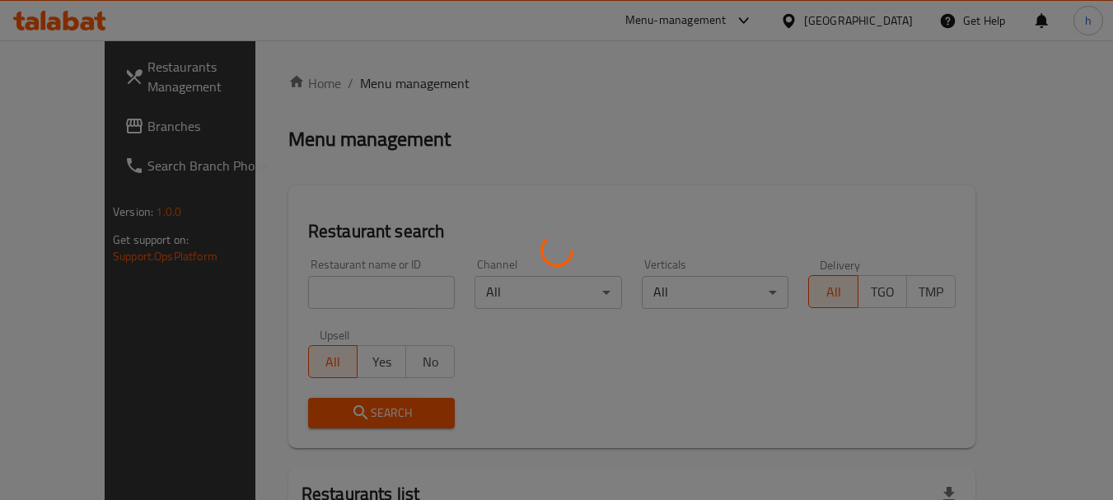
click at [329, 298] on div at bounding box center [556, 250] width 1113 height 500
click at [329, 297] on div at bounding box center [556, 250] width 1113 height 500
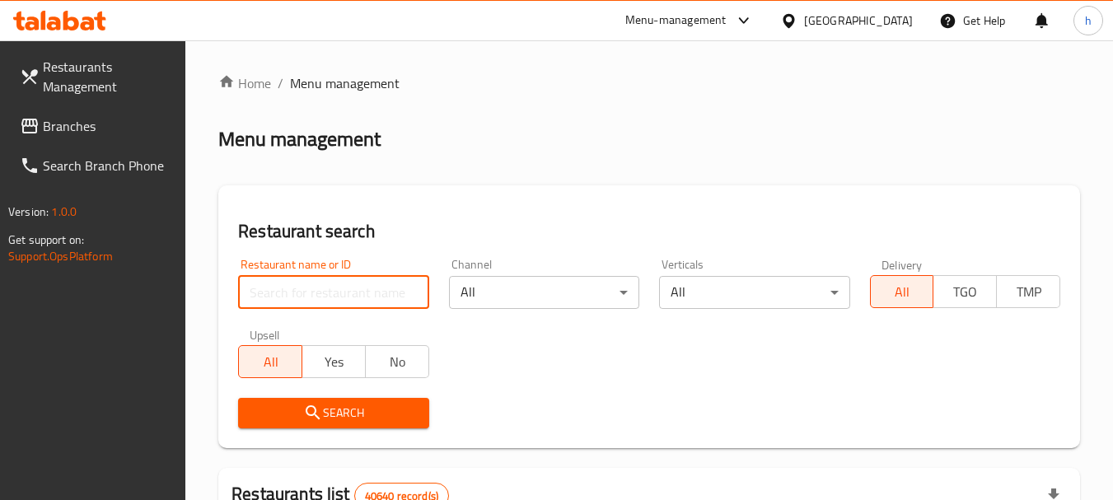
click at [330, 297] on input "search" at bounding box center [333, 292] width 190 height 33
paste input "677300"
type input "677300"
click at [339, 404] on span "Search" at bounding box center [333, 413] width 164 height 21
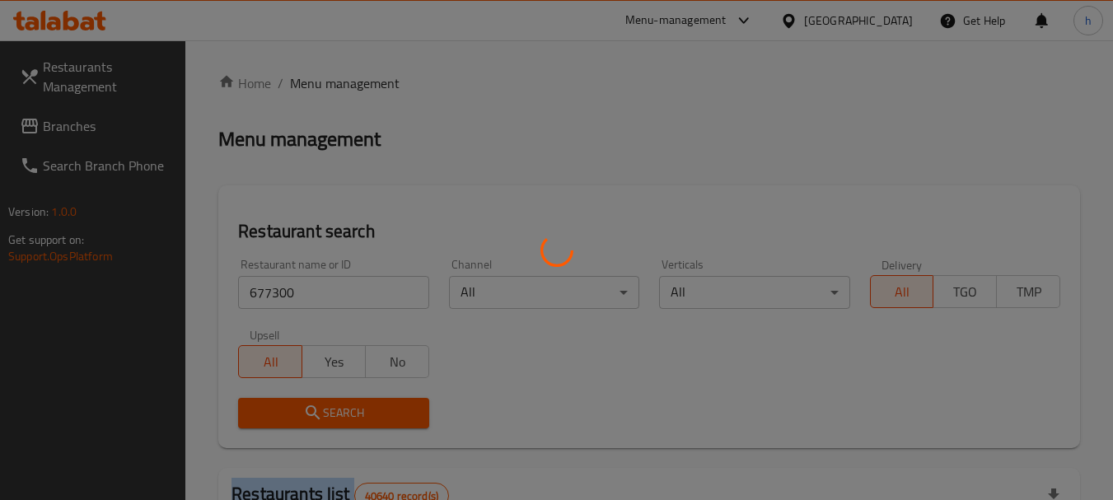
click at [339, 404] on div at bounding box center [556, 250] width 1113 height 500
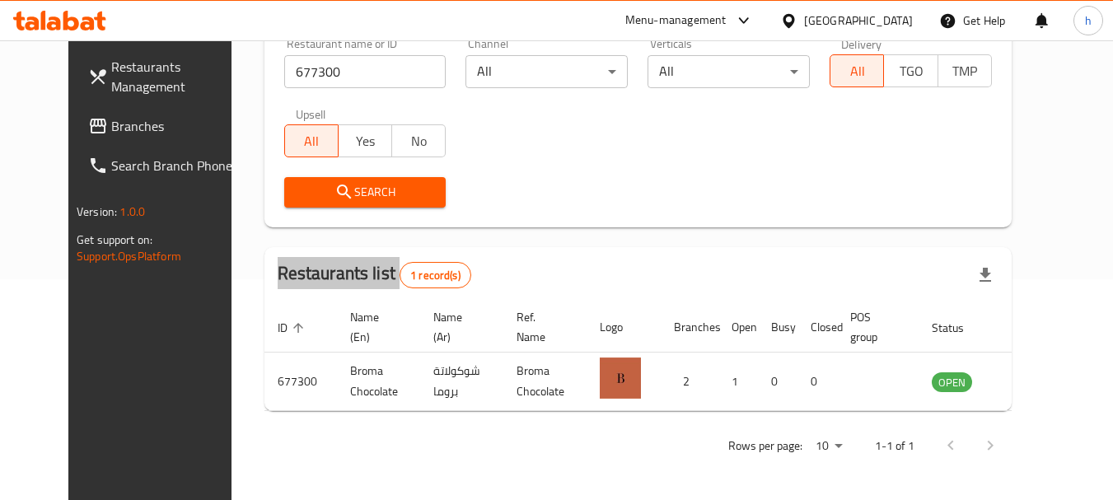
scroll to position [189, 0]
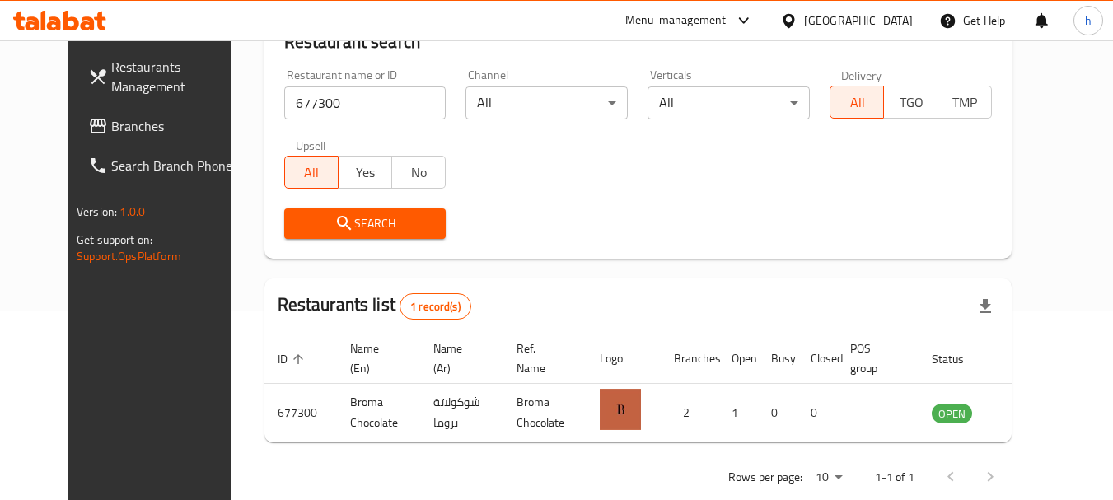
click at [839, 17] on div "United Arab Emirates" at bounding box center [858, 21] width 109 height 18
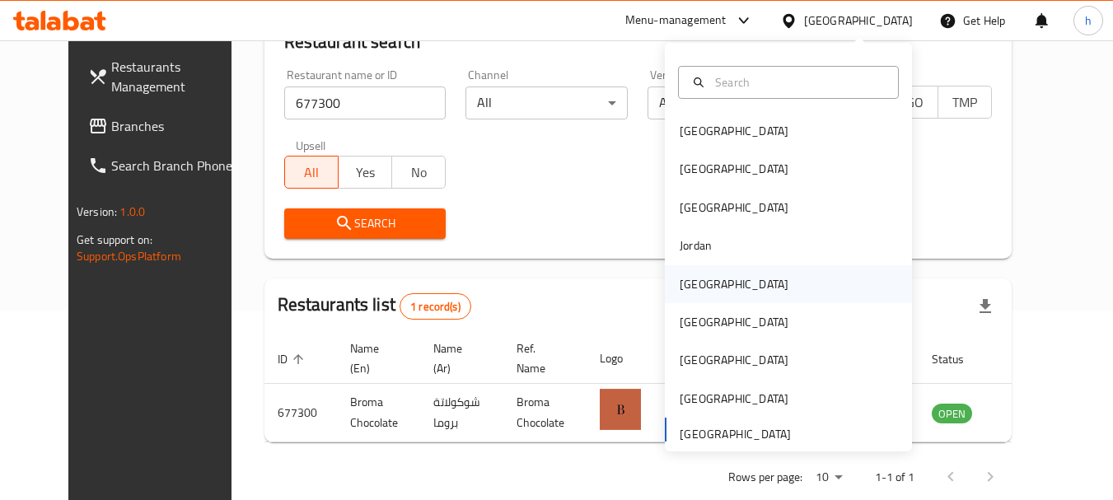
click at [690, 286] on div "[GEOGRAPHIC_DATA]" at bounding box center [734, 284] width 109 height 18
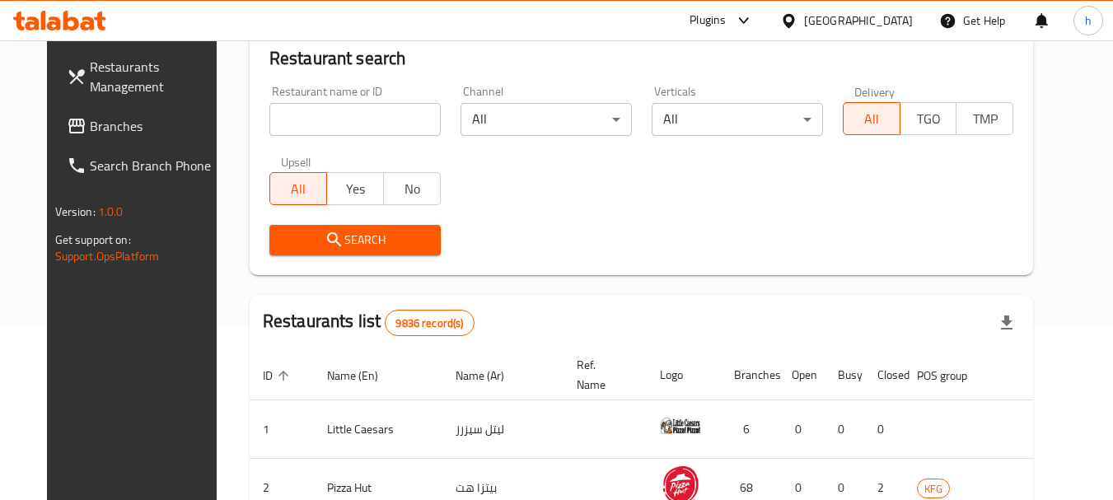
scroll to position [189, 0]
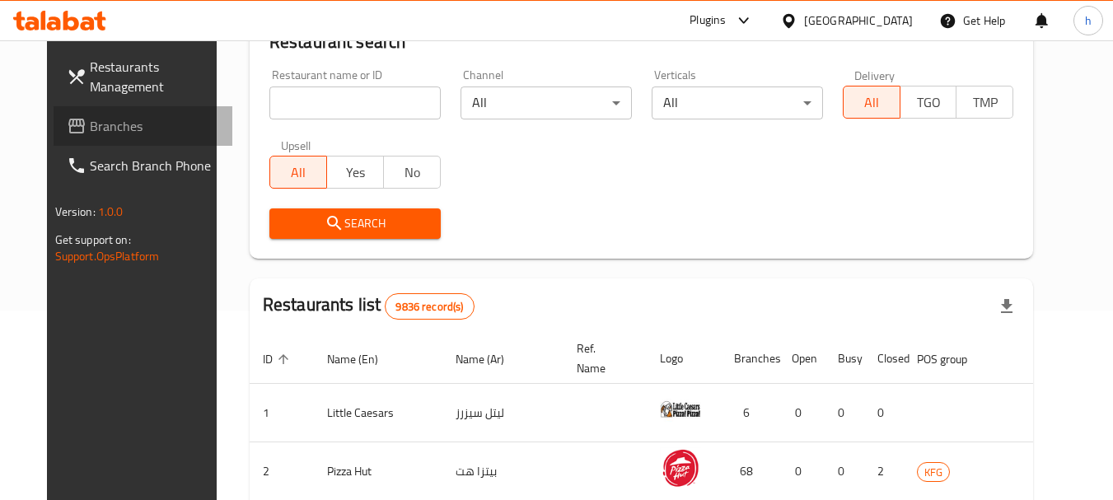
click at [90, 121] on span "Branches" at bounding box center [155, 126] width 130 height 20
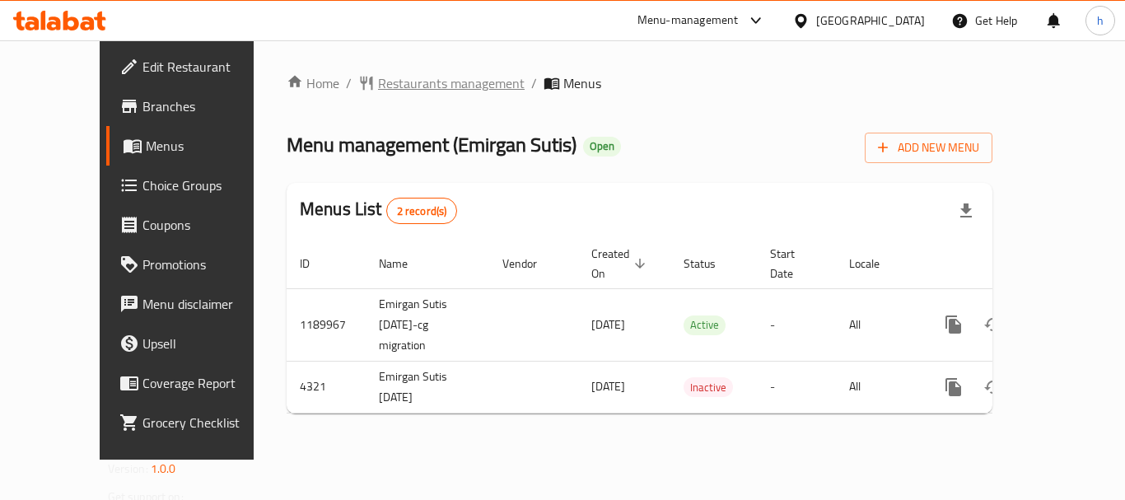
click at [378, 84] on span "Restaurants management" at bounding box center [451, 83] width 147 height 20
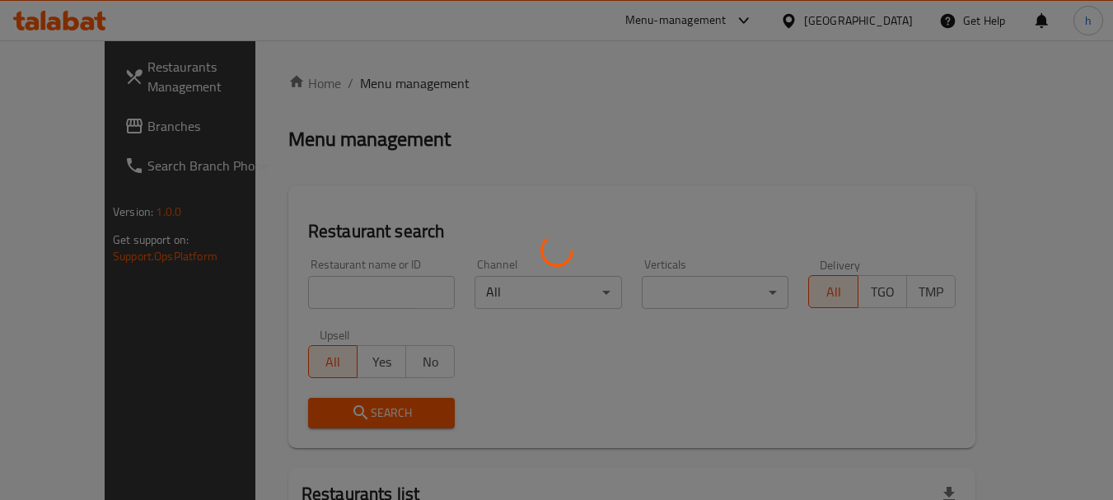
click at [293, 301] on div at bounding box center [556, 250] width 1113 height 500
click at [290, 301] on div at bounding box center [556, 250] width 1113 height 500
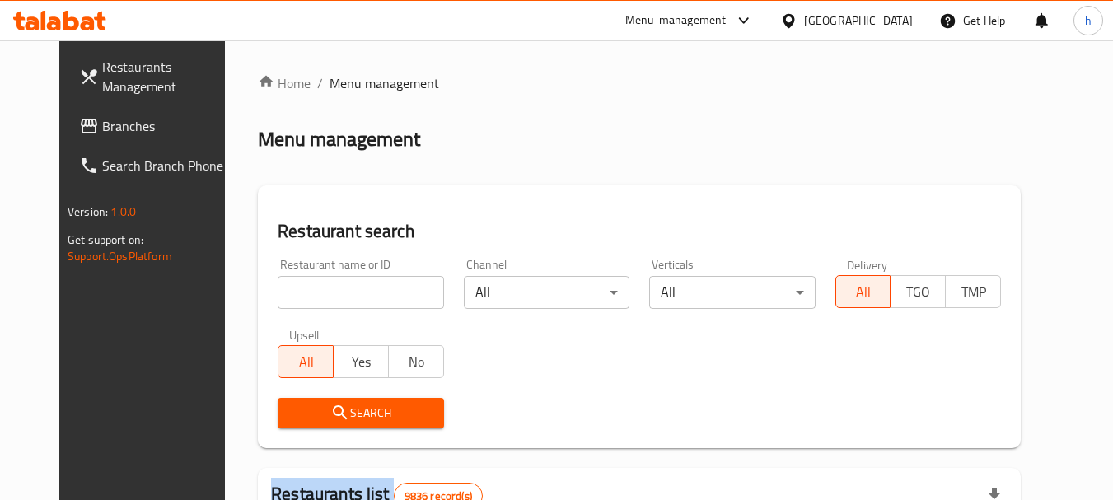
click at [290, 301] on div "Home / Menu management Menu management Restaurant search Restaurant name or ID …" at bounding box center [639, 509] width 763 height 873
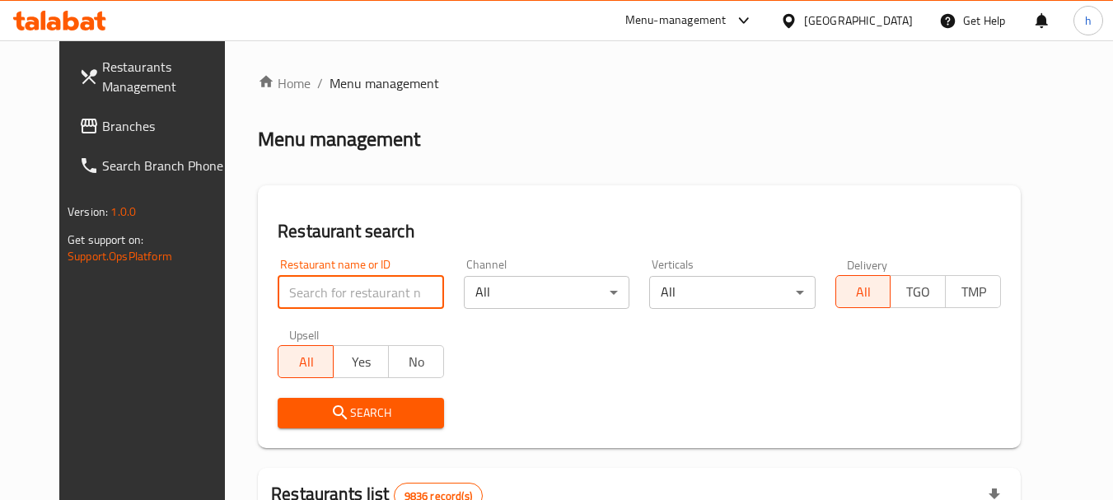
click at [290, 301] on input "search" at bounding box center [361, 292] width 166 height 33
paste input "2744"
type input "2744"
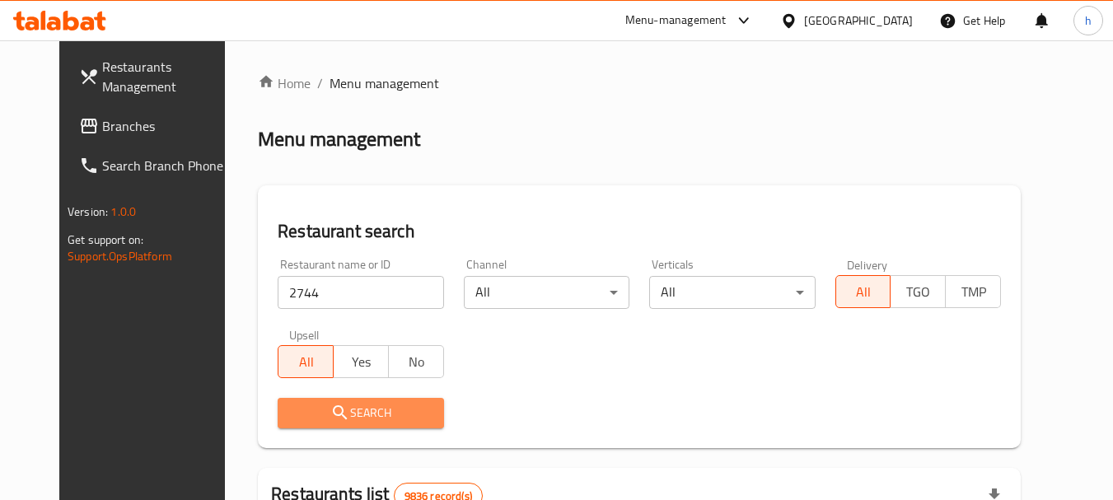
click at [333, 409] on span "Search" at bounding box center [360, 413] width 139 height 21
click at [333, 409] on div at bounding box center [556, 250] width 1113 height 500
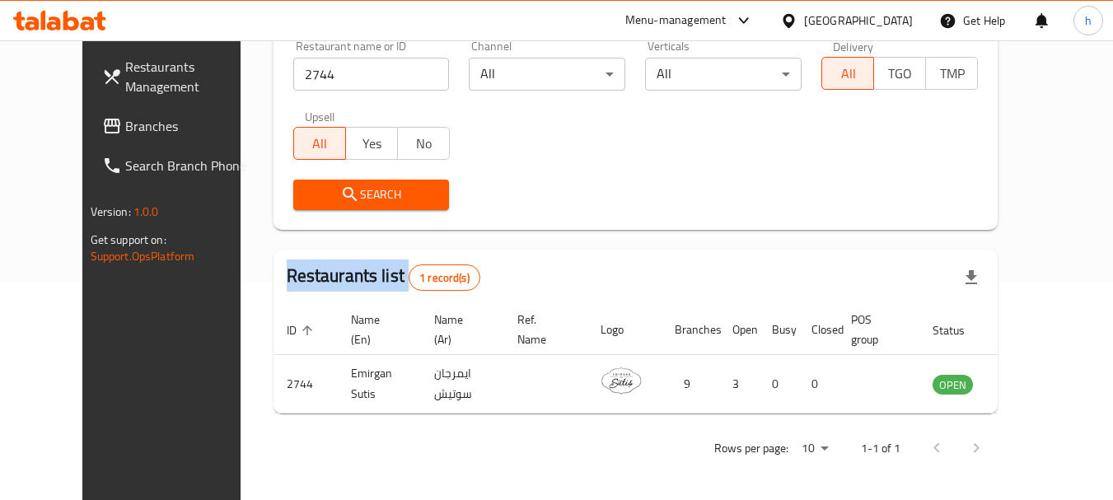
scroll to position [221, 0]
